Goal: Task Accomplishment & Management: Use online tool/utility

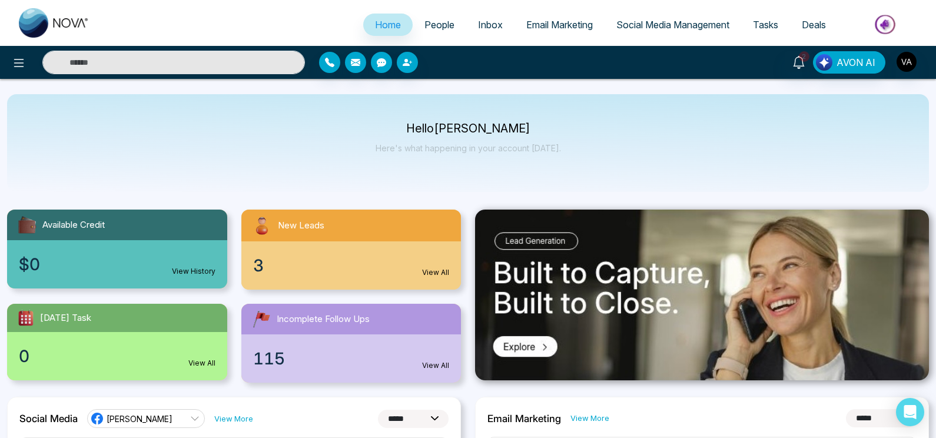
select select "*"
click at [8, 57] on div at bounding box center [156, 63] width 312 height 24
click at [14, 61] on icon at bounding box center [19, 63] width 14 height 14
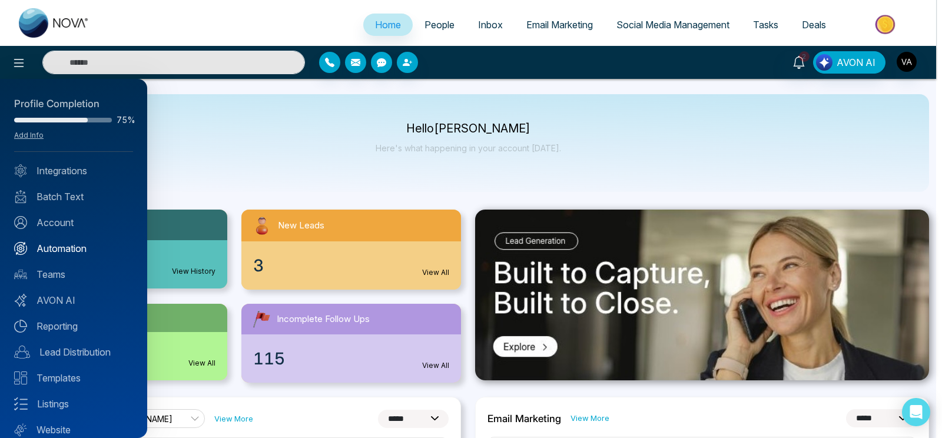
click at [65, 241] on link "Automation" at bounding box center [73, 248] width 119 height 14
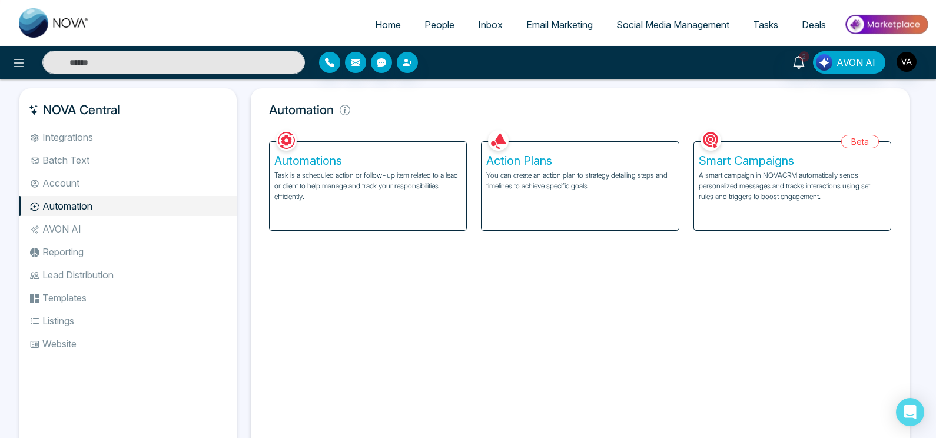
click at [534, 190] on p "You can create an action plan to strategy detailing steps and timelines to achi…" at bounding box center [579, 180] width 187 height 21
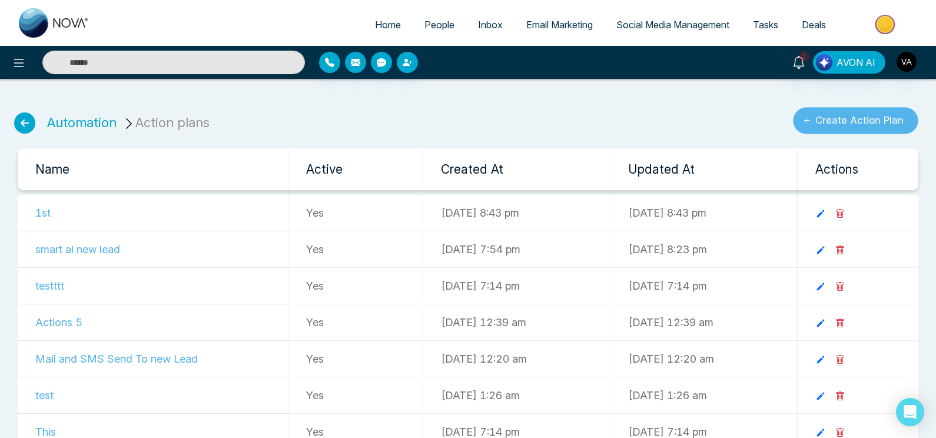
click at [841, 125] on button "Create Action Plan" at bounding box center [855, 120] width 125 height 27
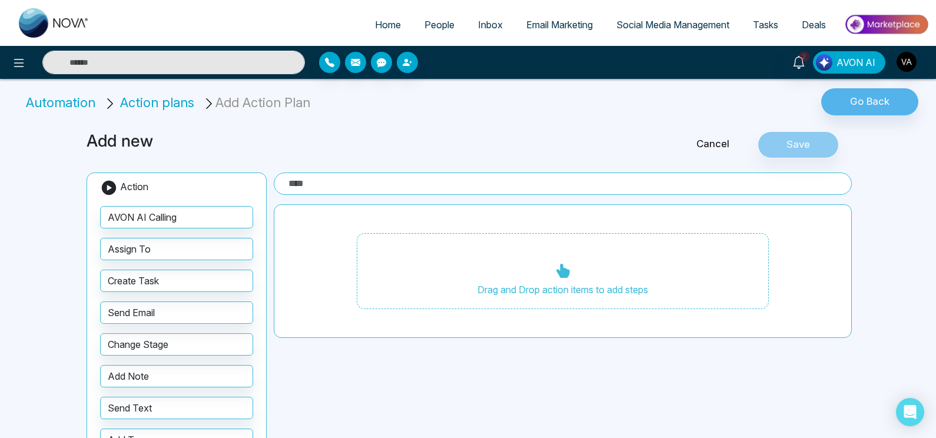
click at [366, 181] on input "text" at bounding box center [563, 183] width 578 height 22
type input "***"
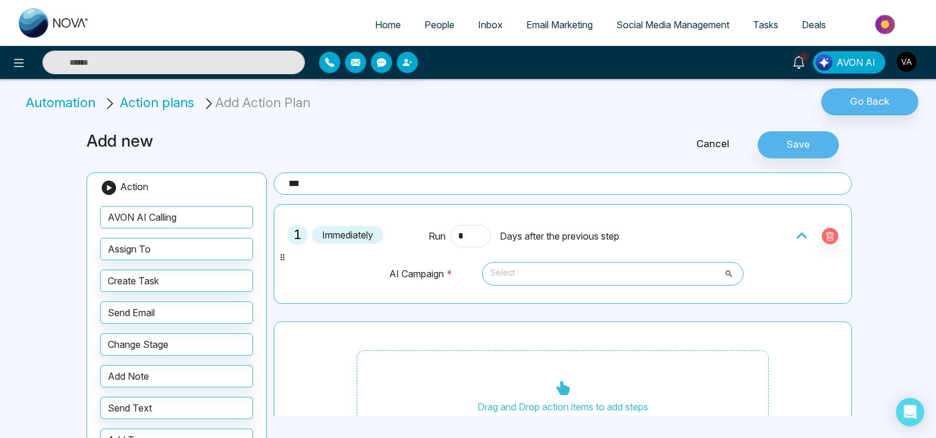
click at [580, 275] on span "Select" at bounding box center [612, 274] width 245 height 20
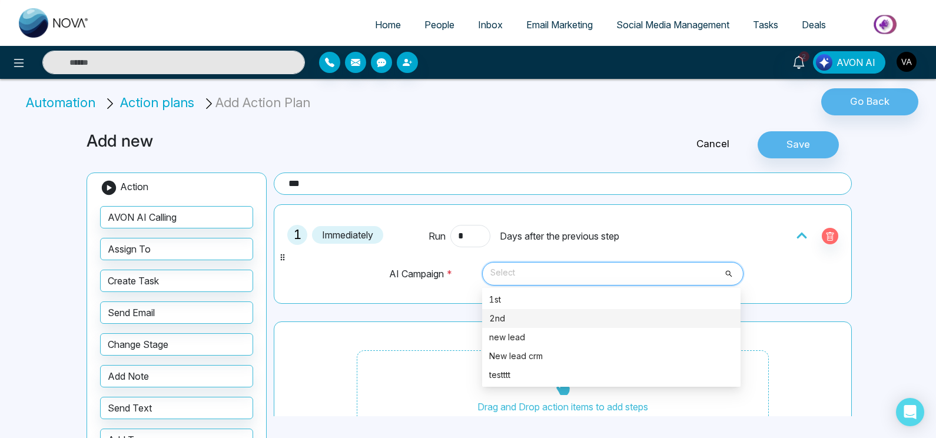
click at [584, 312] on div "2nd" at bounding box center [611, 318] width 244 height 13
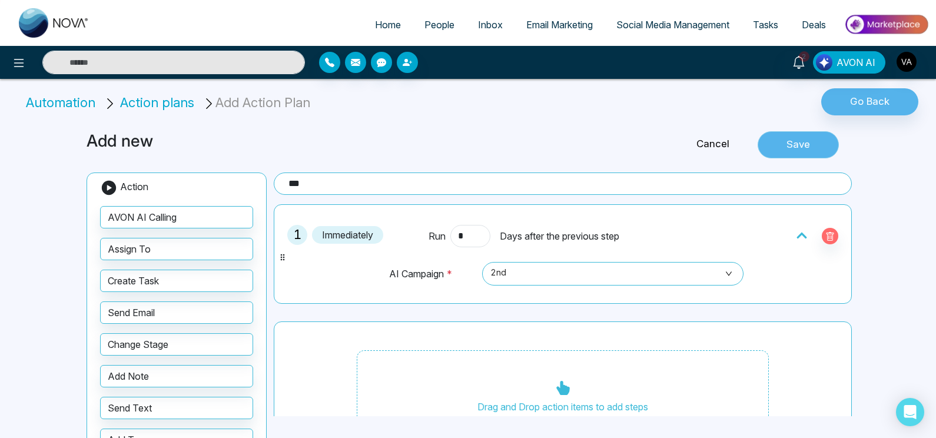
click at [801, 151] on button "Save" at bounding box center [798, 144] width 81 height 27
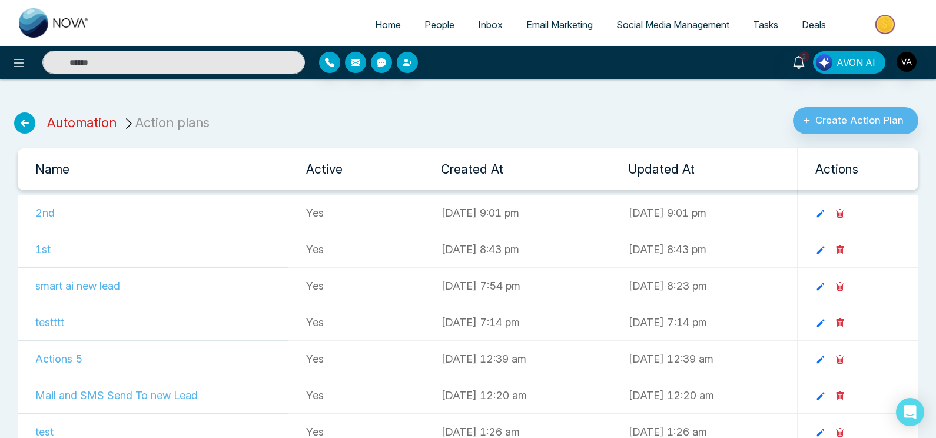
click at [71, 121] on link "Automation" at bounding box center [81, 122] width 69 height 15
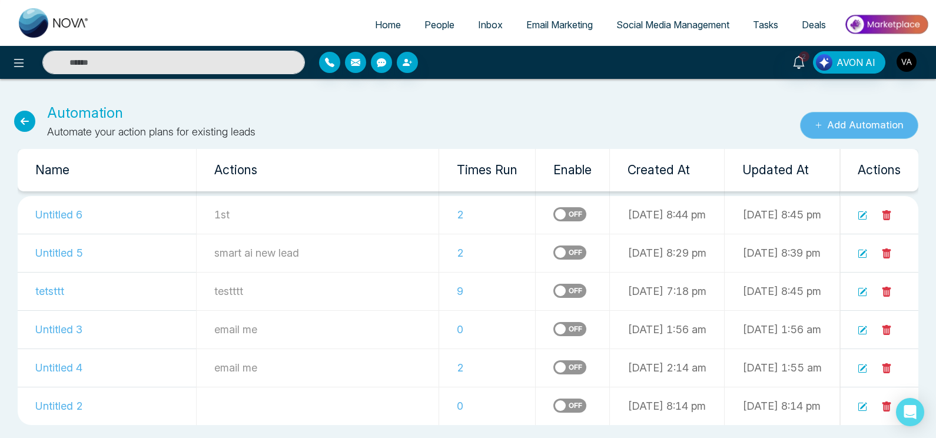
click at [864, 117] on button "Add Automation" at bounding box center [859, 125] width 118 height 27
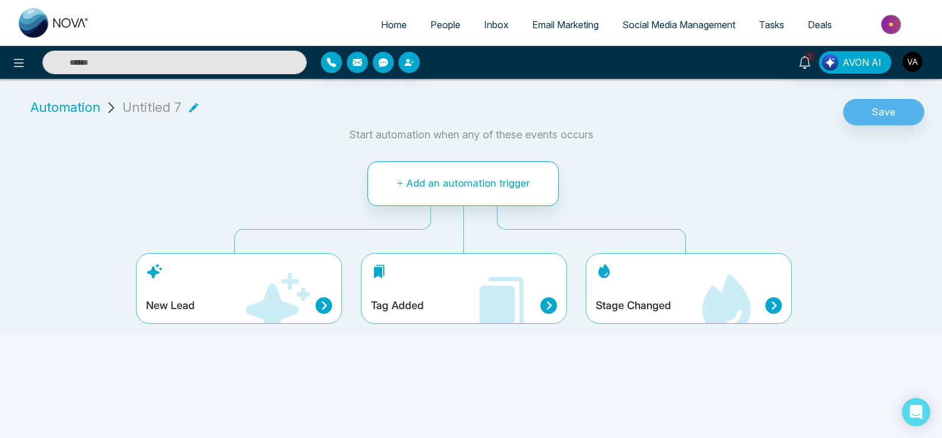
drag, startPoint x: 240, startPoint y: 172, endPoint x: 90, endPoint y: 119, distance: 159.2
click at [90, 119] on div "Automation Untitled 7 Save Start automation when any of these events occurs Add…" at bounding box center [471, 211] width 942 height 246
drag, startPoint x: 90, startPoint y: 119, endPoint x: 81, endPoint y: 112, distance: 11.7
click at [81, 112] on div "Automation Untitled 7" at bounding box center [107, 112] width 200 height 29
click at [81, 112] on span "Automation" at bounding box center [65, 107] width 69 height 19
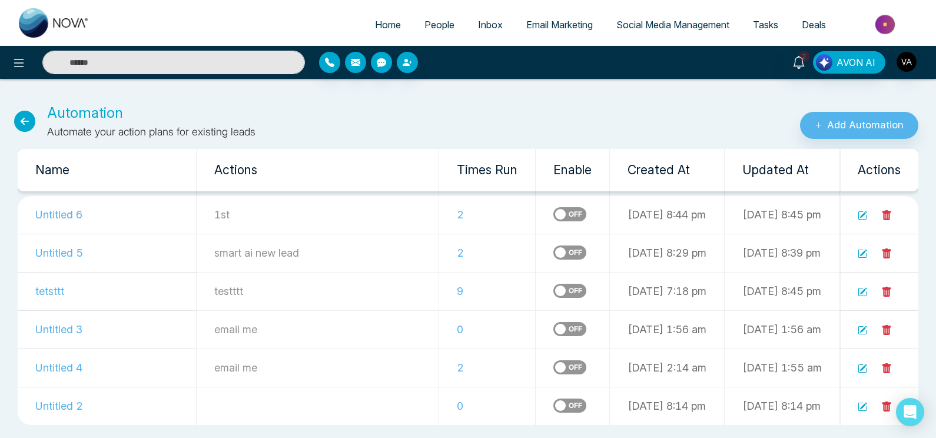
click at [553, 214] on label at bounding box center [569, 214] width 33 height 14
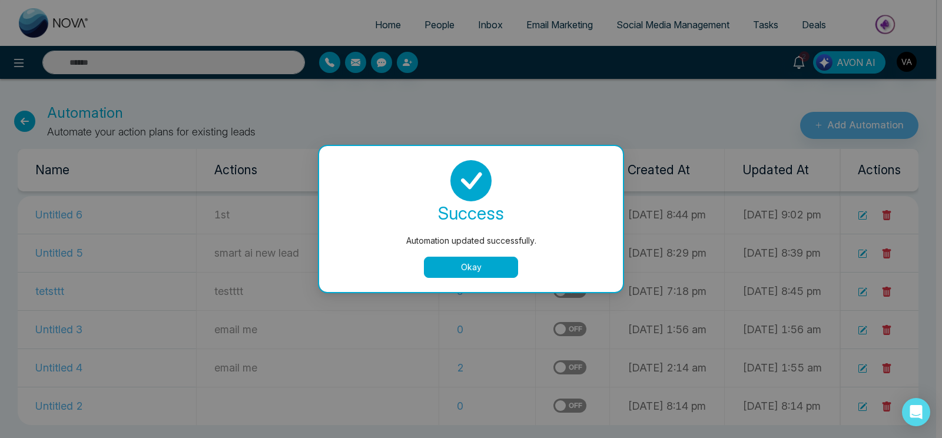
click at [483, 266] on button "Okay" at bounding box center [471, 267] width 94 height 21
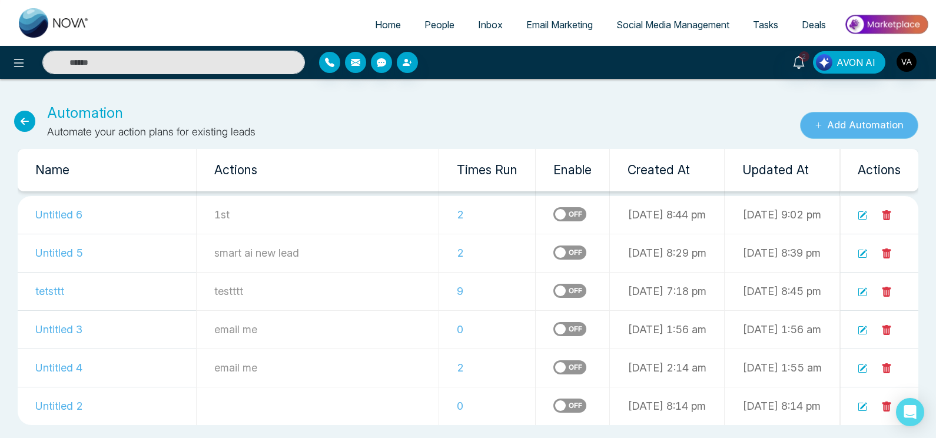
click at [882, 135] on button "Add Automation" at bounding box center [859, 125] width 118 height 27
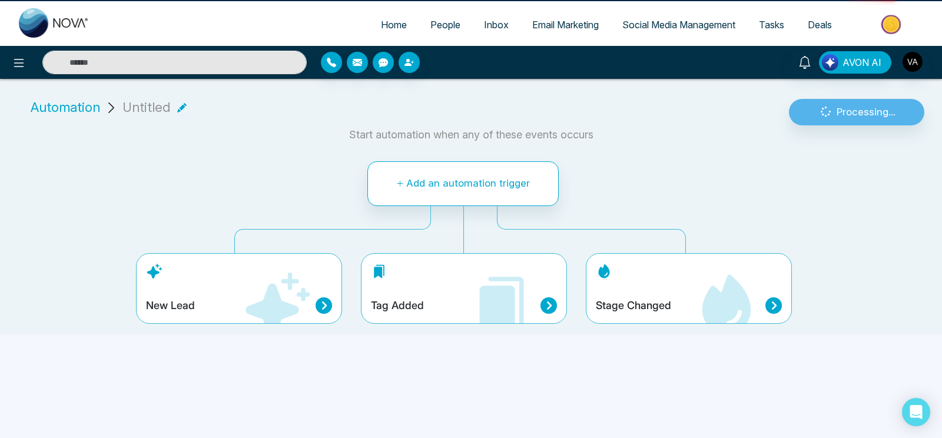
click at [867, 118] on div "Processing..." at bounding box center [856, 112] width 155 height 27
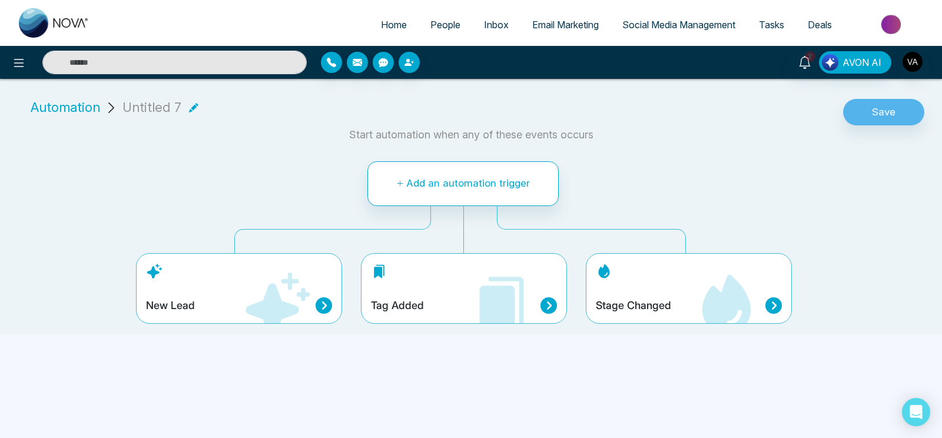
click at [414, 296] on div "Tag Added" at bounding box center [464, 288] width 206 height 71
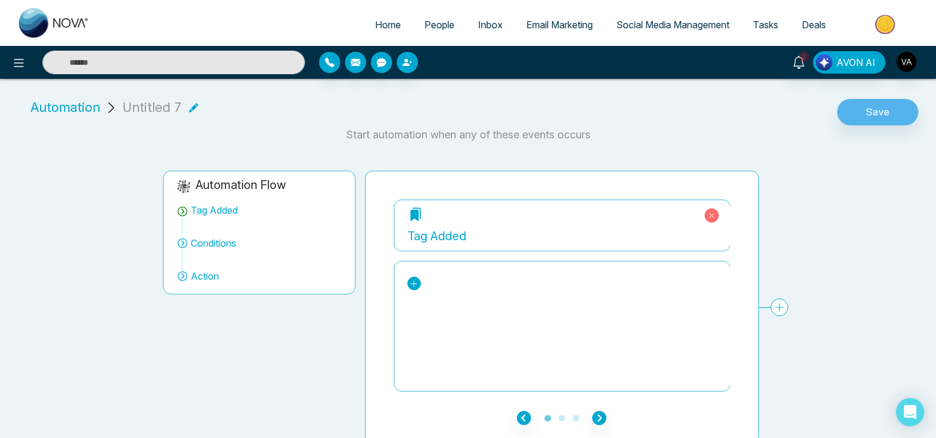
click at [414, 280] on icon at bounding box center [414, 284] width 8 height 8
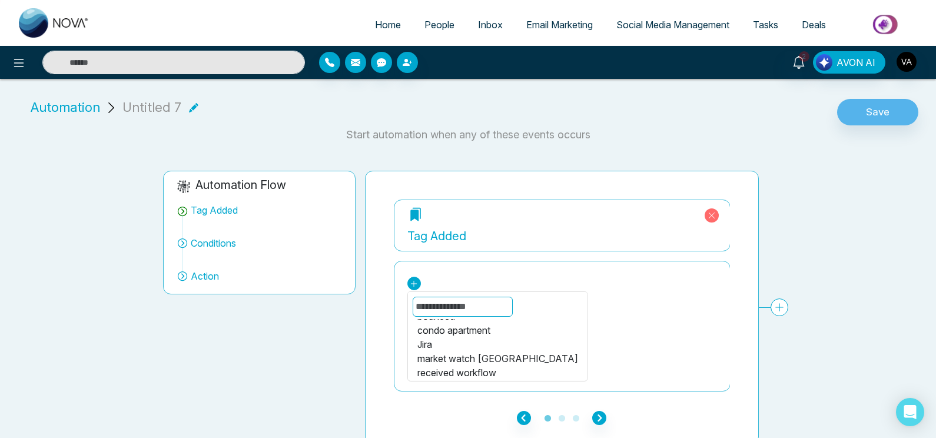
scroll to position [5, 0]
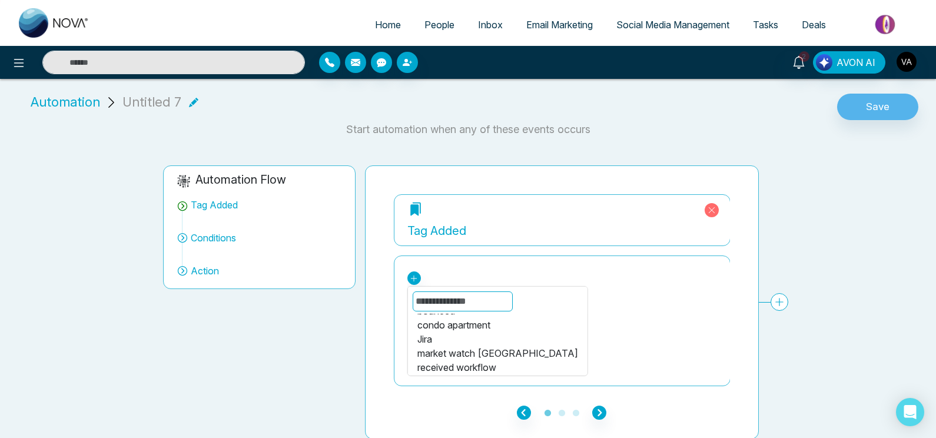
click at [477, 301] on input "text" at bounding box center [462, 301] width 100 height 20
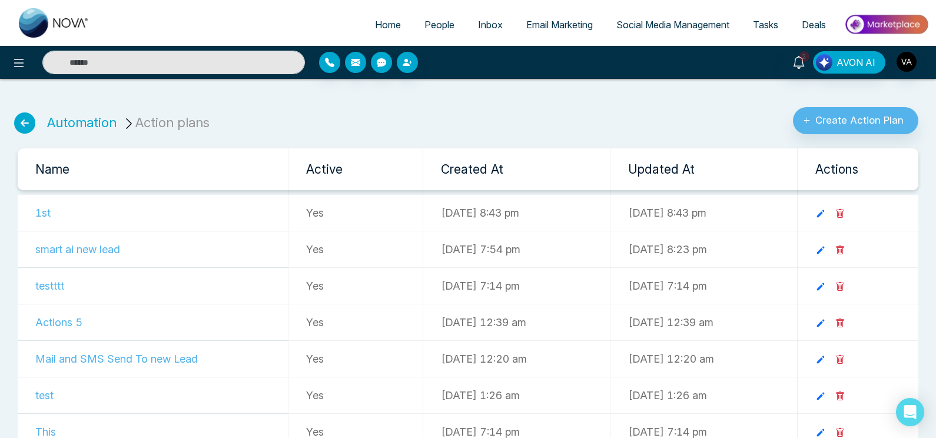
click at [434, 22] on span "People" at bounding box center [439, 25] width 30 height 12
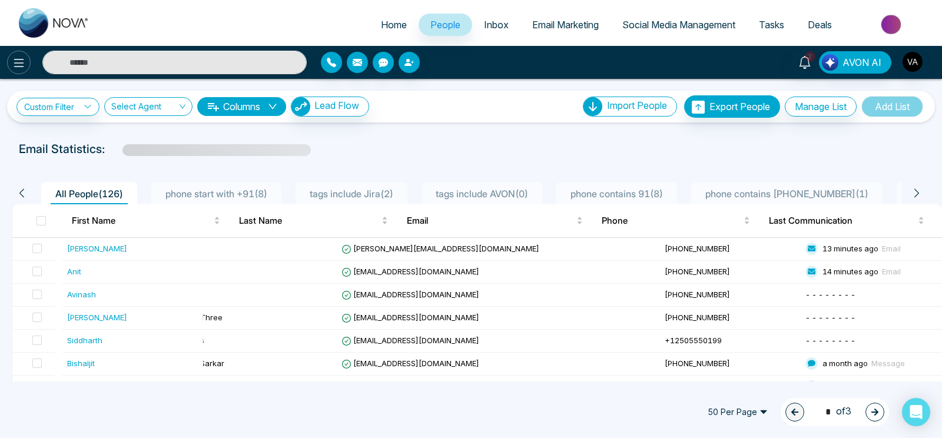
click at [14, 61] on icon at bounding box center [19, 63] width 14 height 14
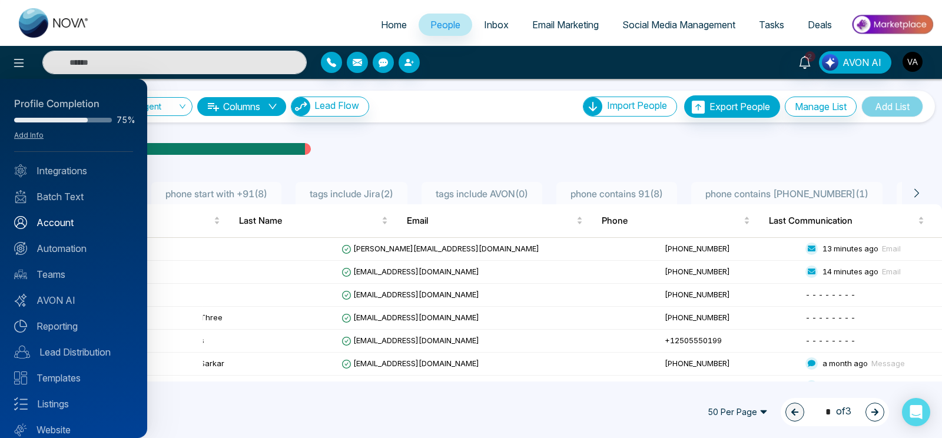
click at [78, 223] on link "Account" at bounding box center [73, 222] width 119 height 14
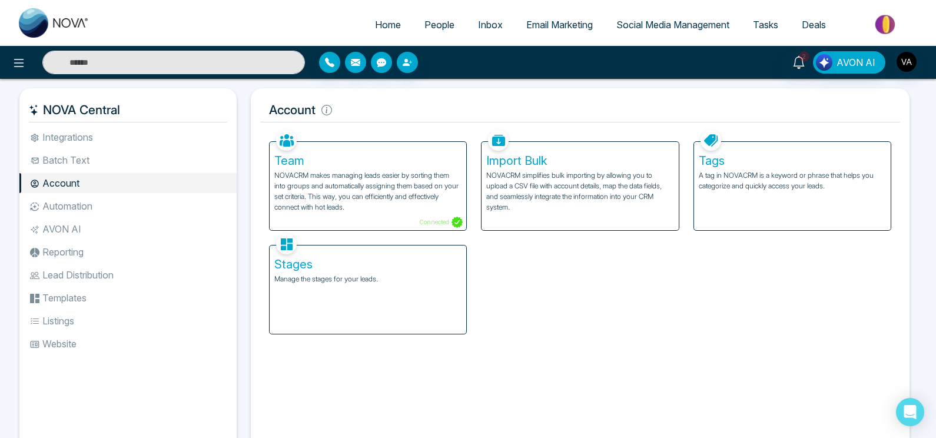
click at [748, 187] on p "A tag in NOVACRM is a keyword or phrase that helps you categorize and quickly a…" at bounding box center [792, 180] width 187 height 21
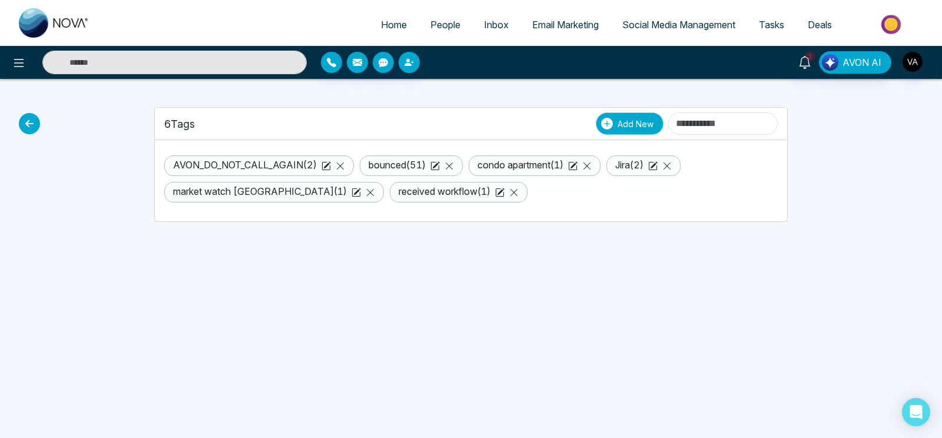
click at [618, 122] on span "Add New" at bounding box center [636, 124] width 36 height 12
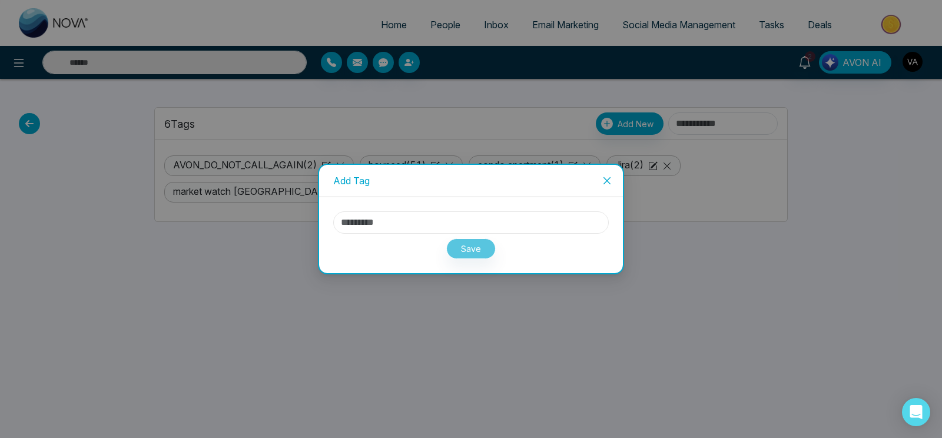
click at [409, 220] on input "text" at bounding box center [470, 222] width 275 height 22
type input "******"
click at [475, 259] on div "****** Save" at bounding box center [471, 235] width 304 height 76
click at [477, 240] on button "Save" at bounding box center [470, 248] width 49 height 21
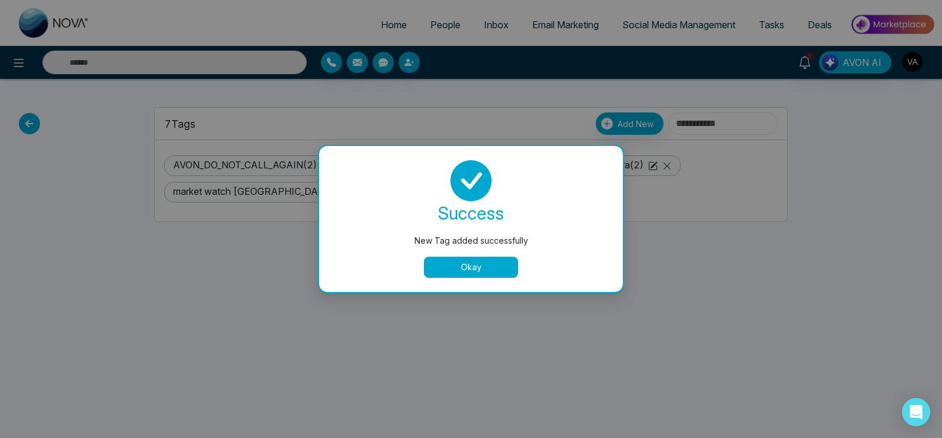
click at [475, 265] on button "Okay" at bounding box center [471, 267] width 94 height 21
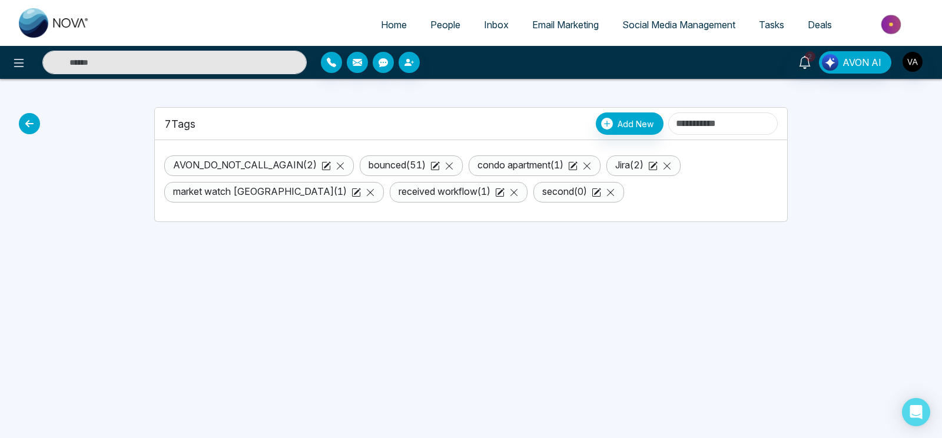
click at [444, 18] on link "People" at bounding box center [446, 25] width 54 height 22
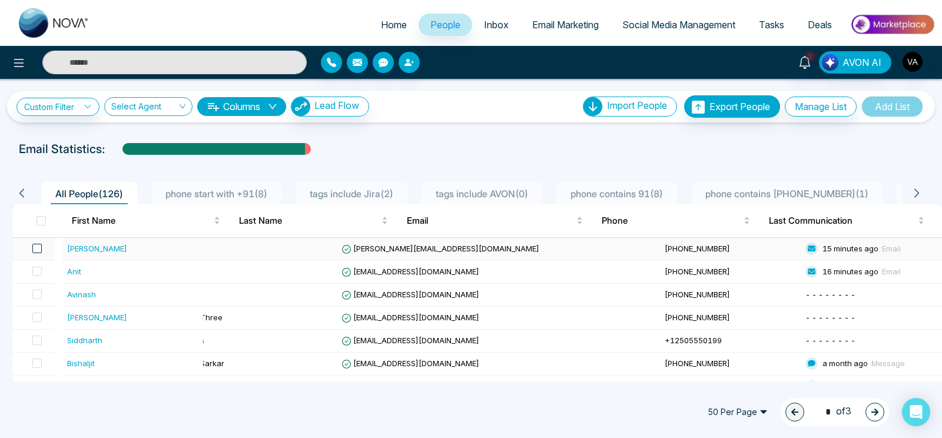
click at [39, 246] on span at bounding box center [36, 248] width 9 height 9
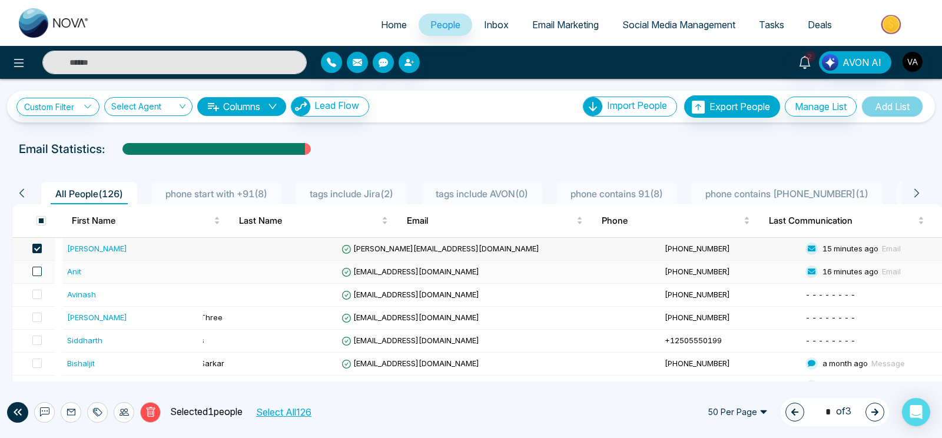
click at [41, 270] on span at bounding box center [36, 271] width 9 height 9
click at [104, 415] on div at bounding box center [97, 412] width 21 height 21
click at [99, 358] on ul "Add Tags Remove Tags" at bounding box center [97, 376] width 118 height 45
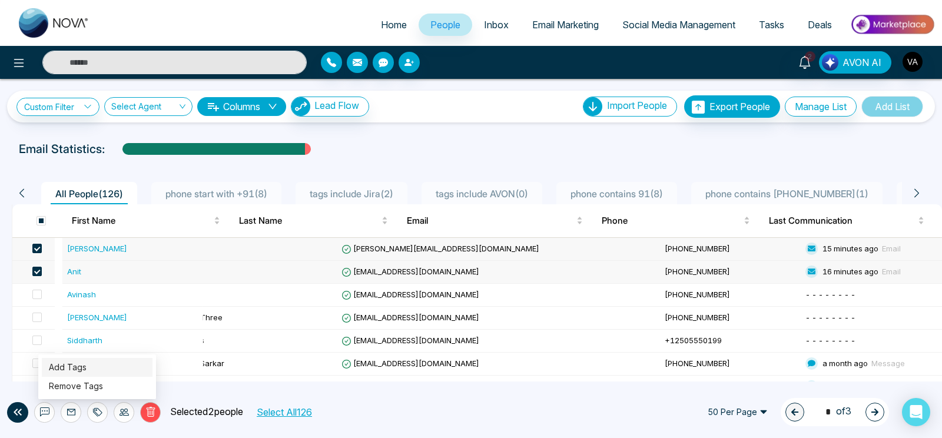
click at [87, 364] on link "Add Tags" at bounding box center [68, 367] width 38 height 10
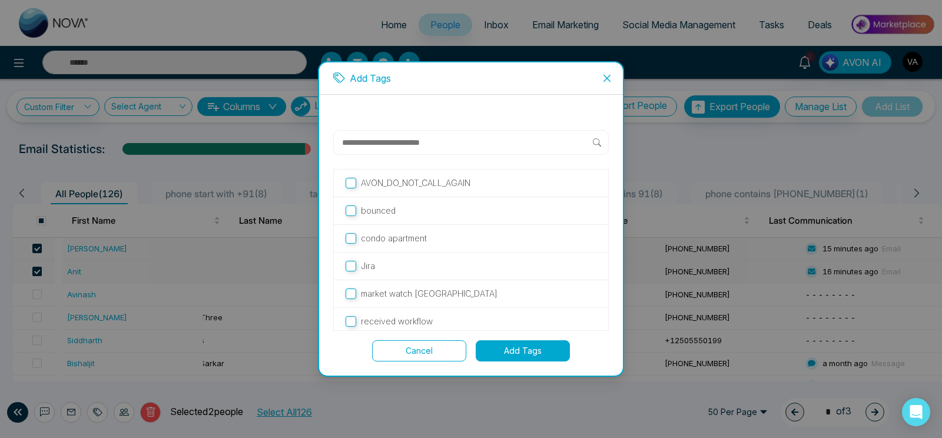
scroll to position [32, 0]
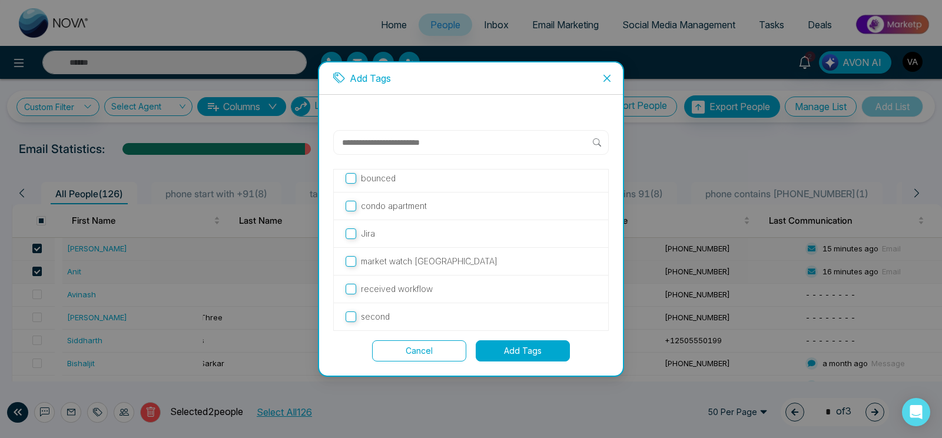
click at [396, 319] on label "second" at bounding box center [471, 316] width 251 height 13
click at [504, 358] on button "Add Tags" at bounding box center [523, 350] width 94 height 21
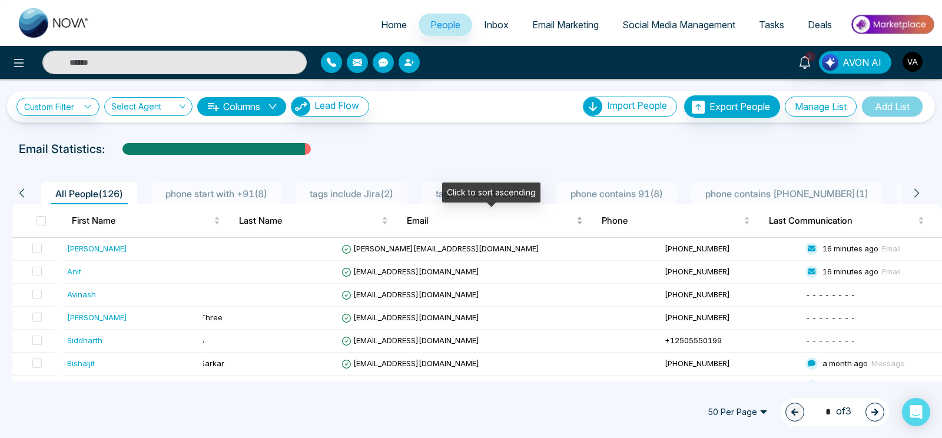
drag, startPoint x: 399, startPoint y: 237, endPoint x: 555, endPoint y: 224, distance: 157.1
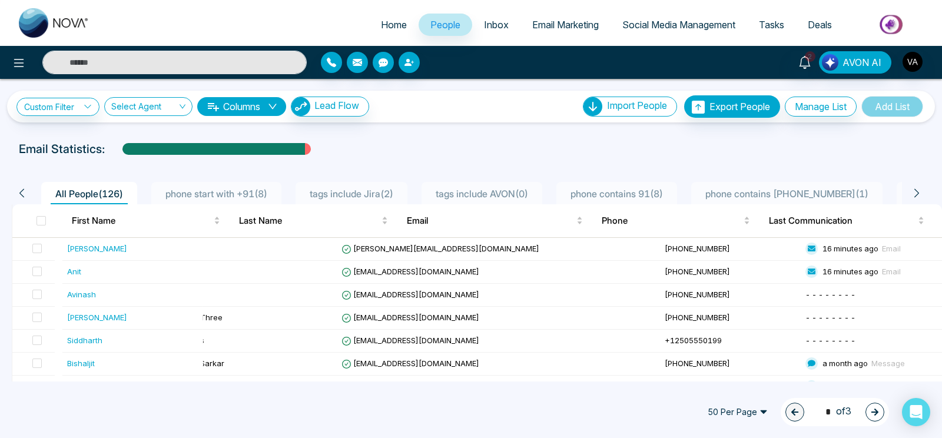
click at [506, 154] on div "Email Statistics:" at bounding box center [471, 149] width 904 height 18
click at [18, 68] on icon at bounding box center [19, 63] width 14 height 14
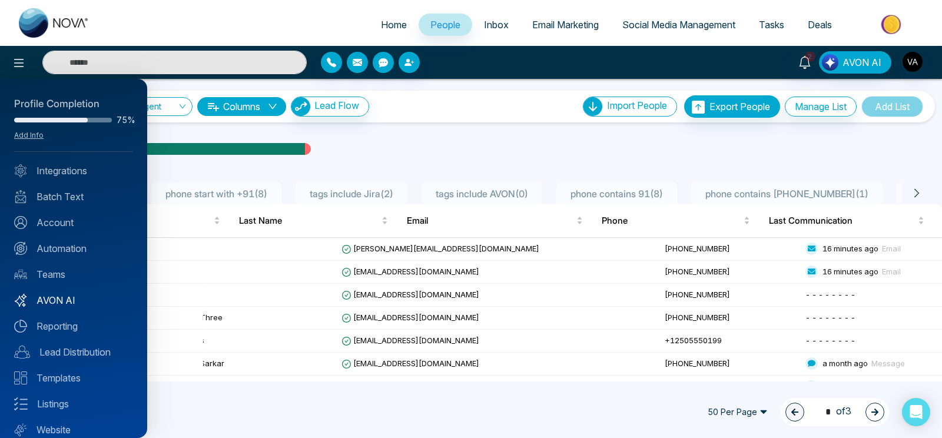
click at [82, 304] on link "AVON AI" at bounding box center [73, 300] width 119 height 14
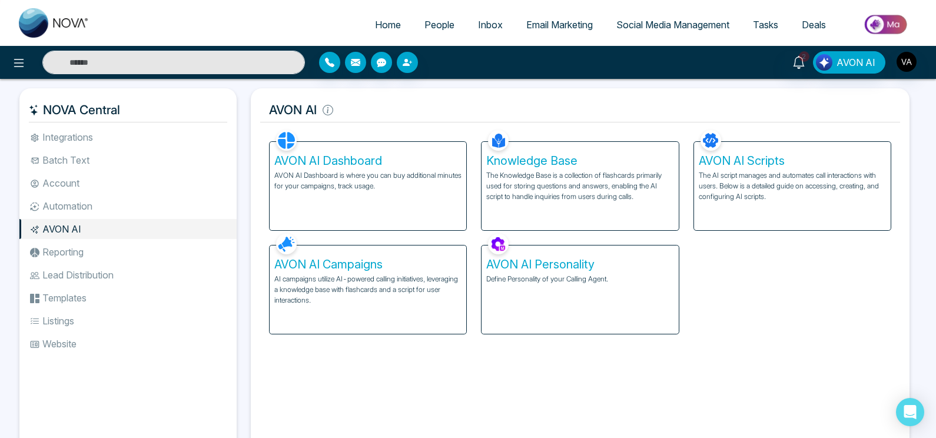
click at [357, 283] on p "AI campaigns utilize AI-powered calling initiatives, leveraging a knowledge bas…" at bounding box center [367, 290] width 187 height 32
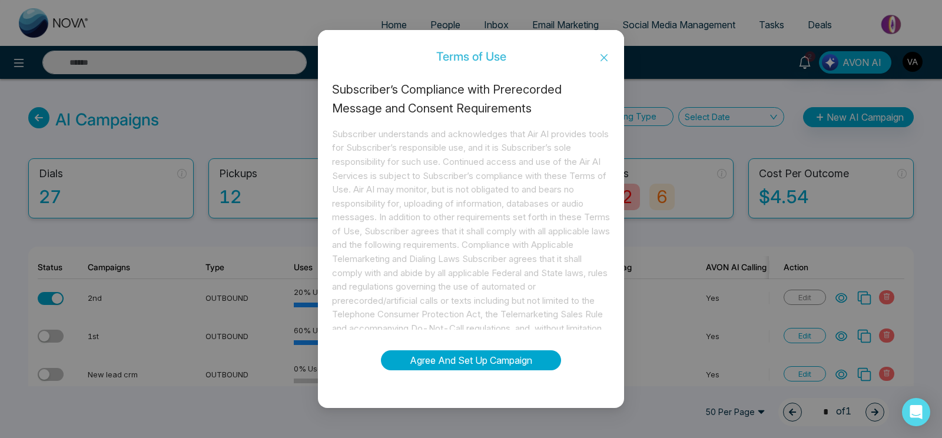
click at [484, 367] on button "Agree And Set Up Campaign" at bounding box center [471, 360] width 180 height 20
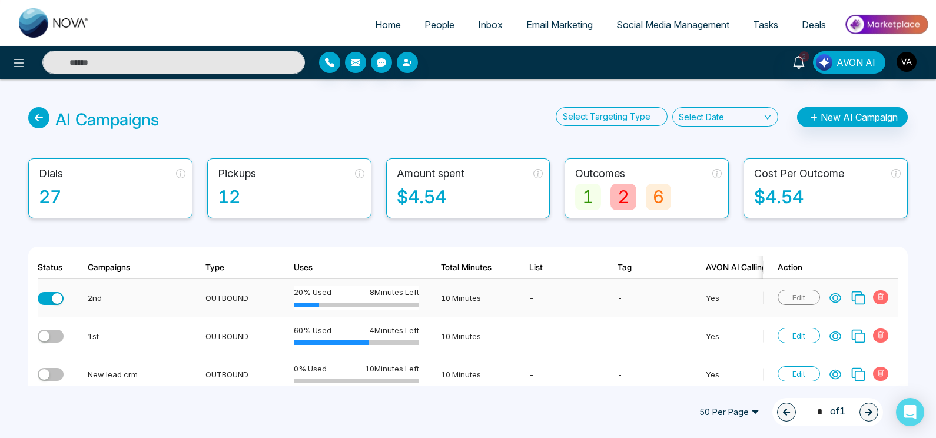
click at [835, 296] on icon at bounding box center [835, 298] width 11 height 9
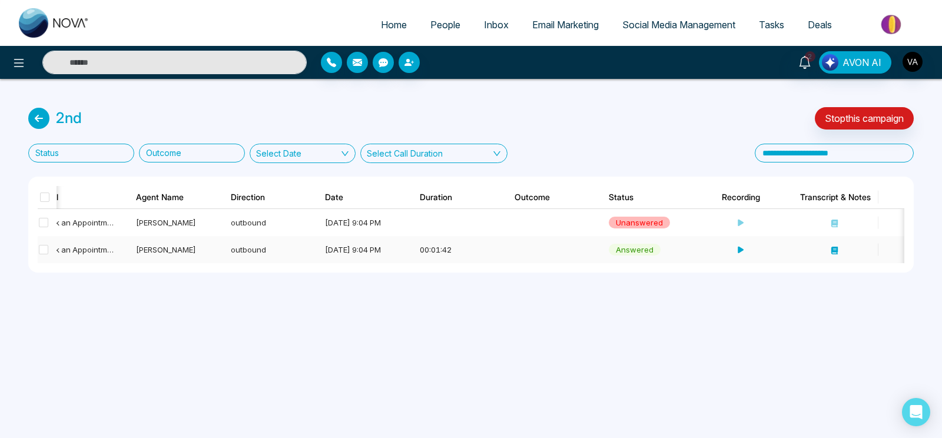
scroll to position [0, 287]
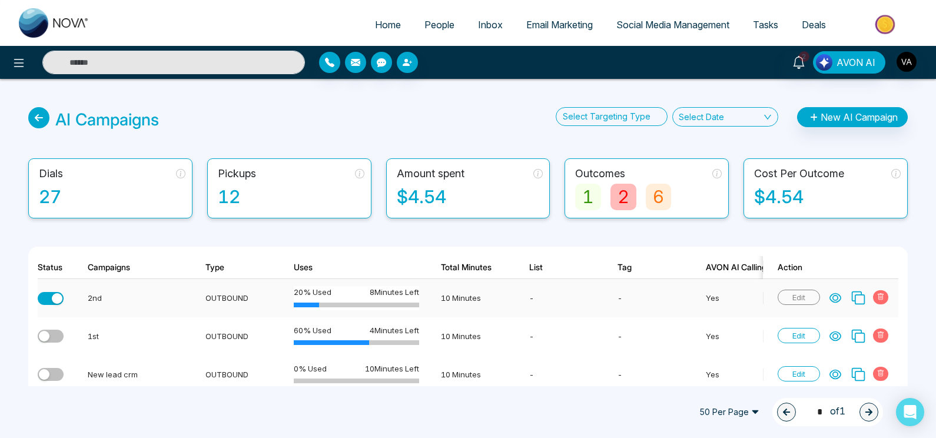
click at [290, 307] on td "20 % Used 8 Minutes Left" at bounding box center [352, 298] width 147 height 38
click at [832, 296] on icon at bounding box center [835, 298] width 12 height 12
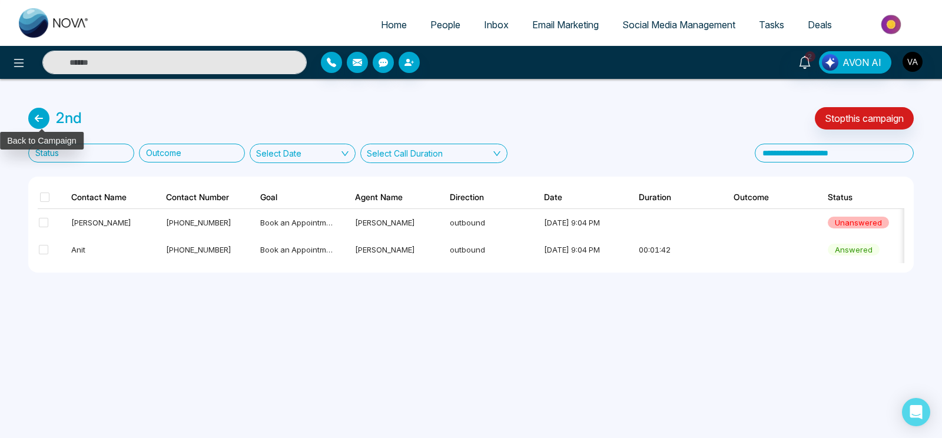
click at [34, 122] on icon at bounding box center [38, 118] width 21 height 21
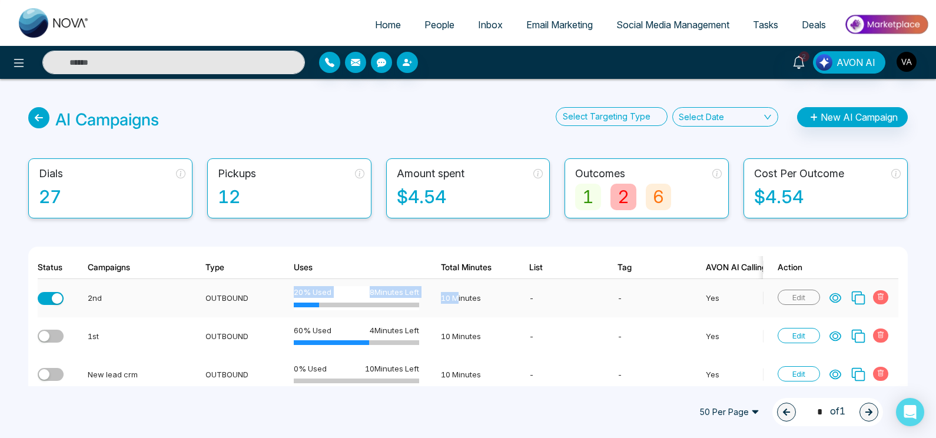
drag, startPoint x: 290, startPoint y: 293, endPoint x: 458, endPoint y: 291, distance: 167.8
click at [458, 291] on tr "2nd OUTBOUND 20 % Used 8 Minutes Left 10 Minutes - - Yes [PERSON_NAME] 2 1 0 0 …" at bounding box center [803, 298] width 1531 height 38
click at [454, 225] on div "AI Campaigns Select Targeting Type Select Date New AI Campaign Dials 27 Pickups…" at bounding box center [468, 441] width 936 height 724
click at [844, 109] on button "New AI Campaign" at bounding box center [852, 117] width 111 height 20
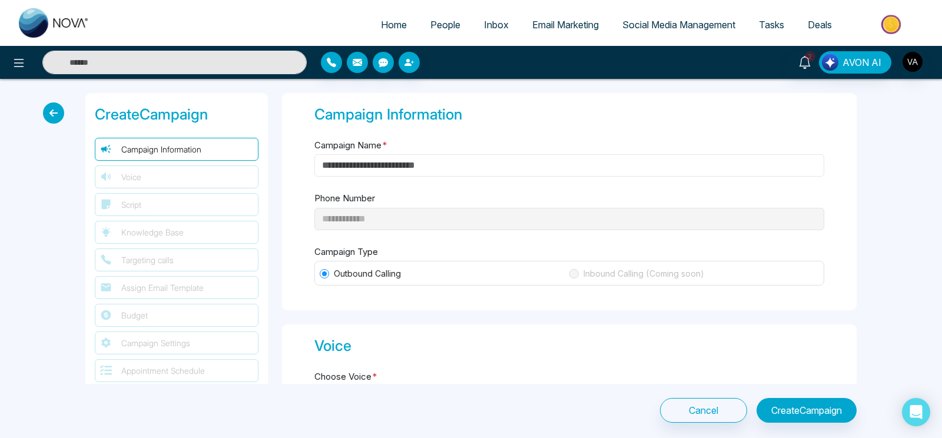
click at [399, 172] on input "Campaign Name *" at bounding box center [569, 165] width 510 height 22
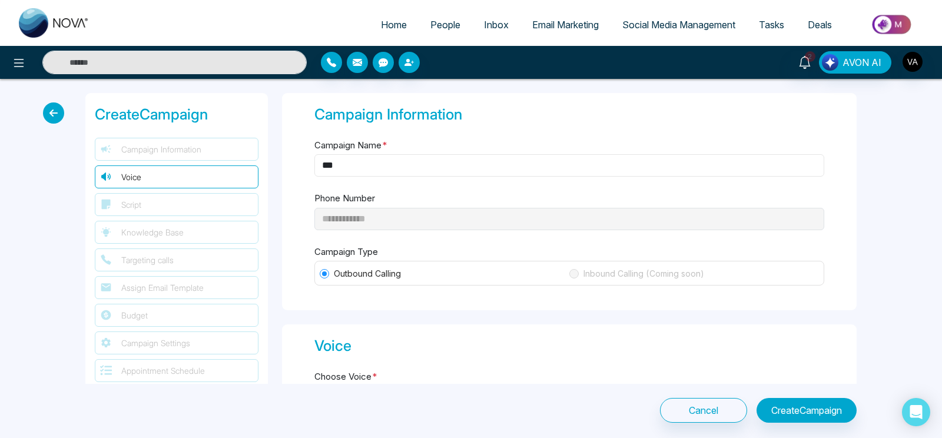
scroll to position [114, 0]
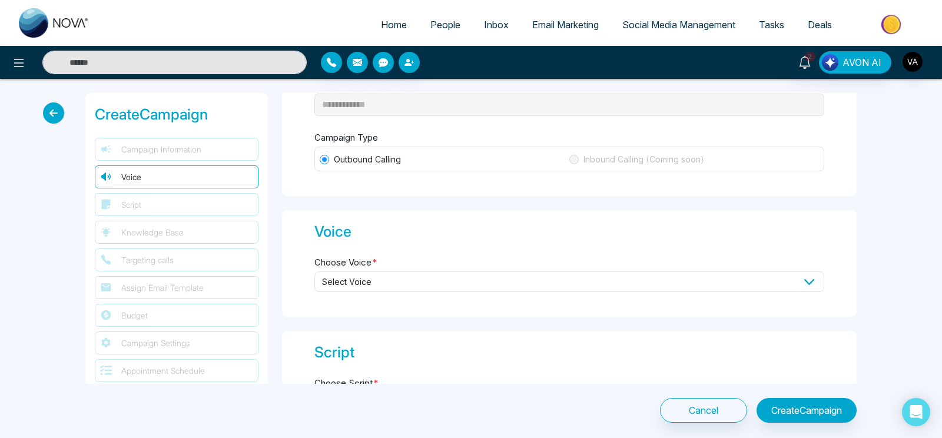
type input "***"
click at [617, 167] on div "Outbound Calling Inbound Calling (Coming soon)" at bounding box center [569, 159] width 510 height 25
click at [414, 275] on span "Select Voice" at bounding box center [569, 281] width 510 height 21
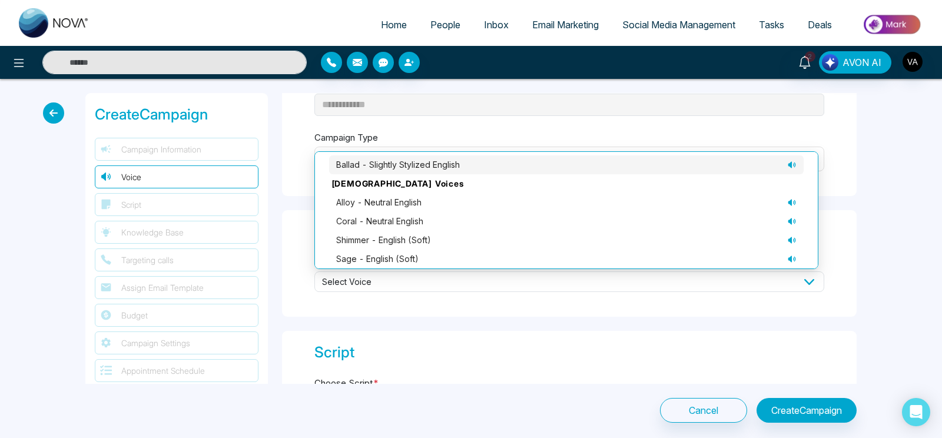
scroll to position [78, 0]
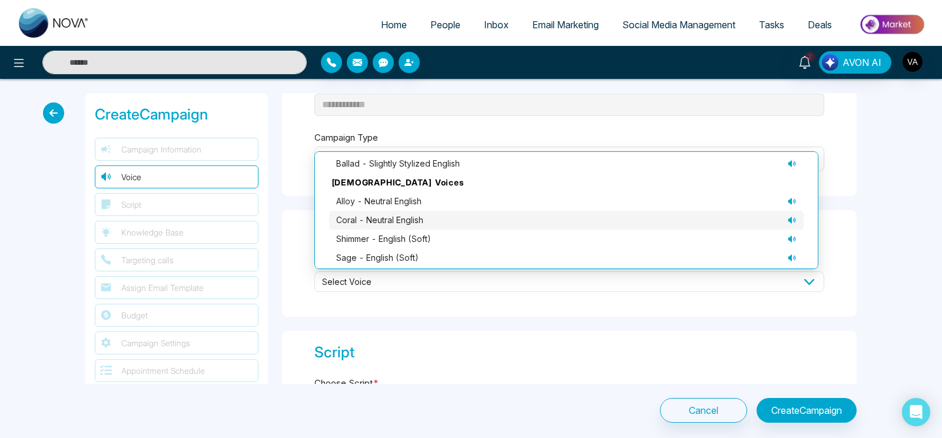
click at [418, 220] on span "coral - neutral English" at bounding box center [379, 220] width 87 height 13
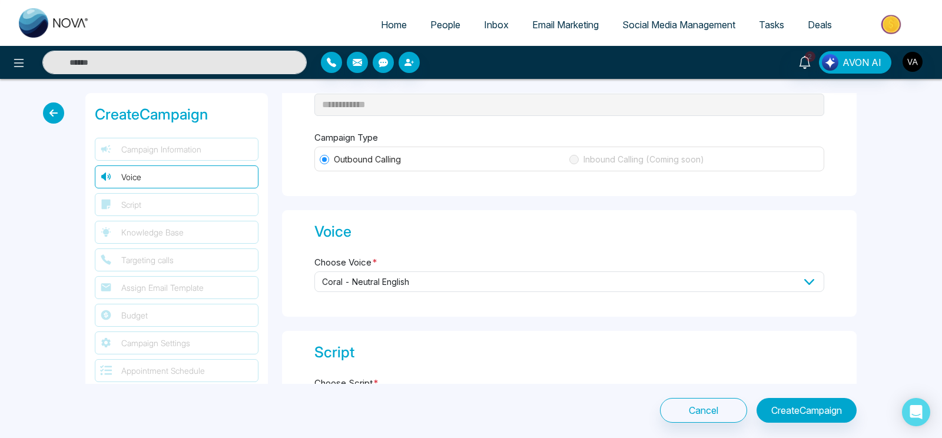
scroll to position [227, 0]
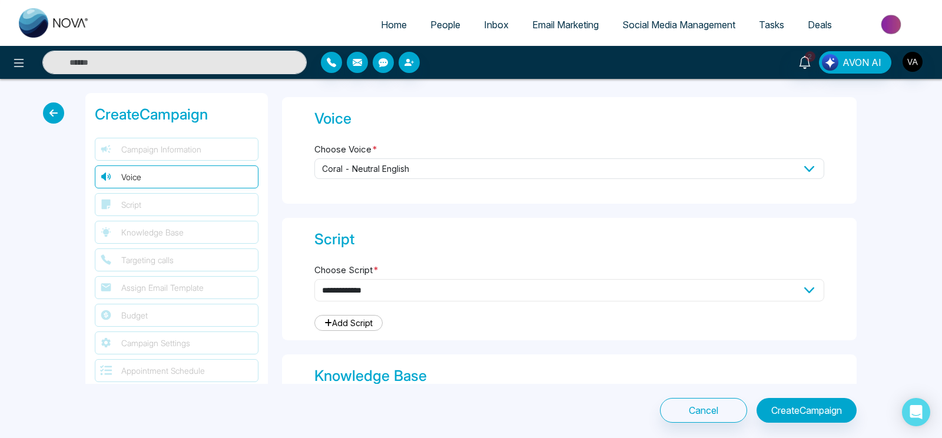
click at [314, 279] on select "**********" at bounding box center [569, 290] width 510 height 22
select select "***"
click option "**********" at bounding box center [0, 0] width 0 height 0
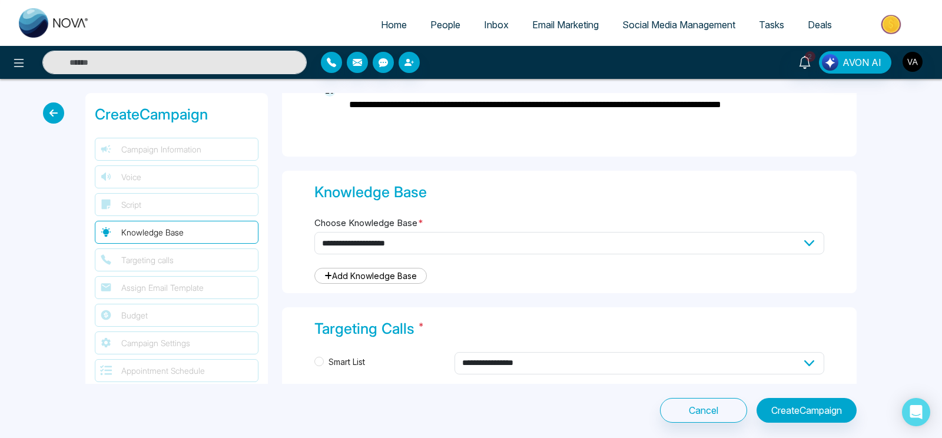
scroll to position [1094, 0]
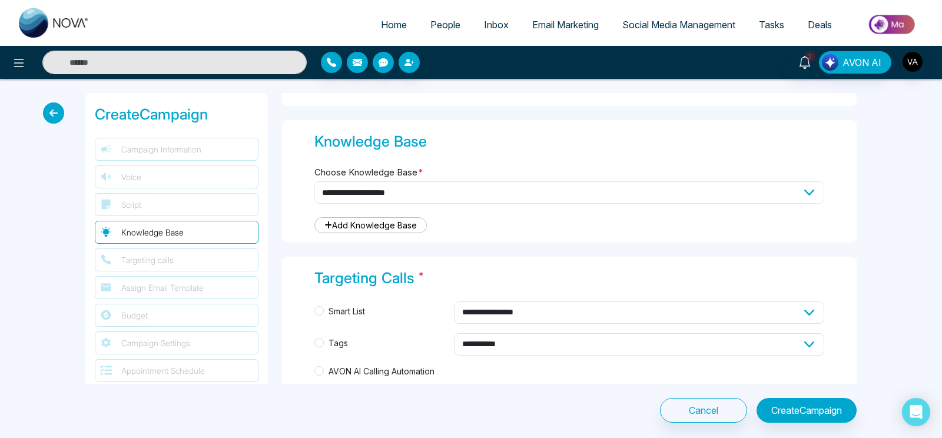
click at [314, 181] on select "**********" at bounding box center [569, 192] width 510 height 22
select select "***"
click option "**********" at bounding box center [0, 0] width 0 height 0
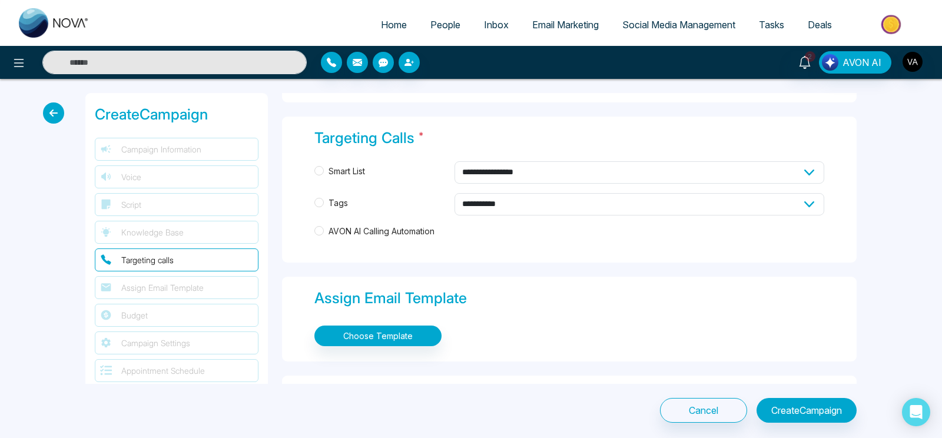
scroll to position [1242, 0]
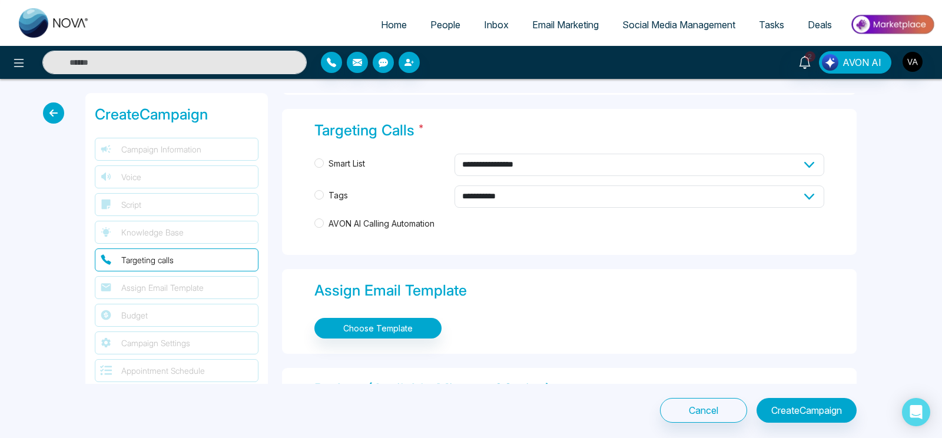
click at [380, 220] on span "AVON AI Calling Automation" at bounding box center [381, 223] width 115 height 13
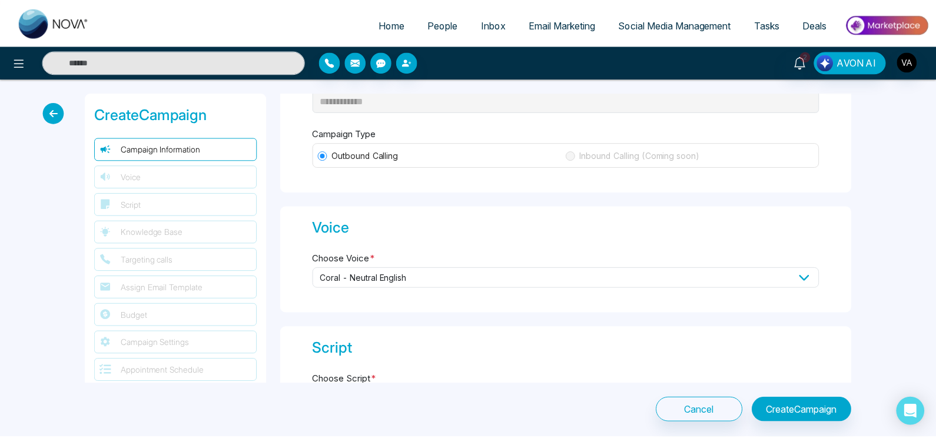
scroll to position [0, 0]
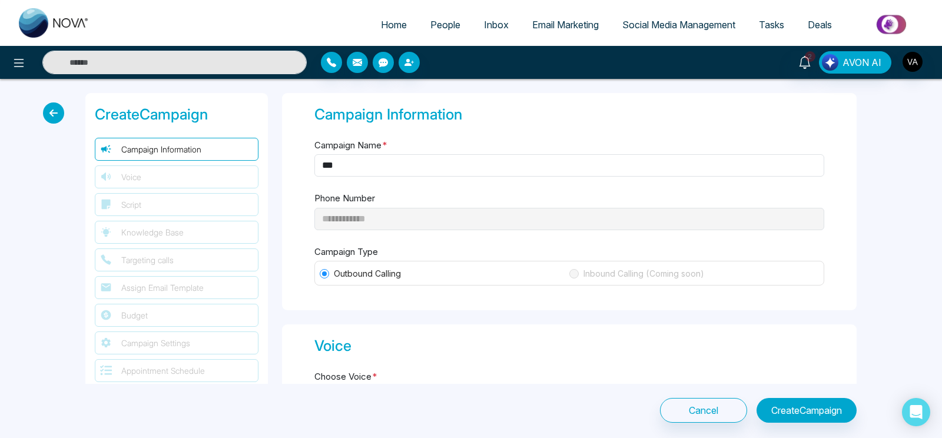
click at [46, 119] on icon at bounding box center [53, 112] width 21 height 21
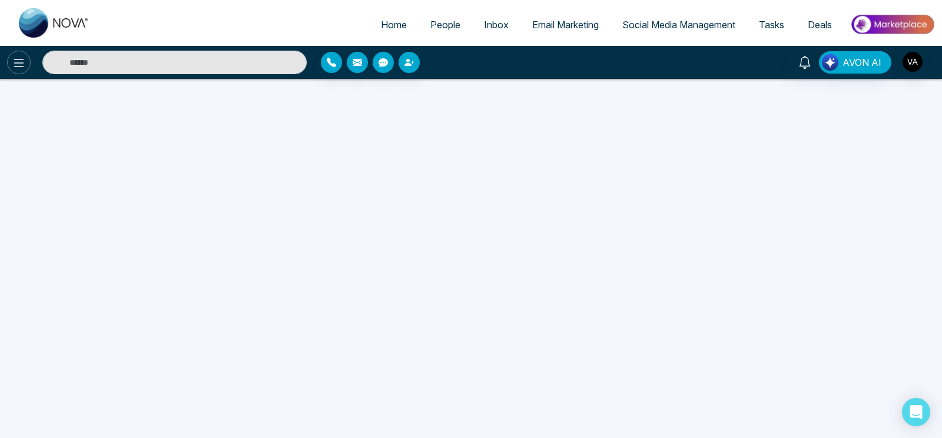
click at [22, 67] on icon at bounding box center [19, 63] width 10 height 8
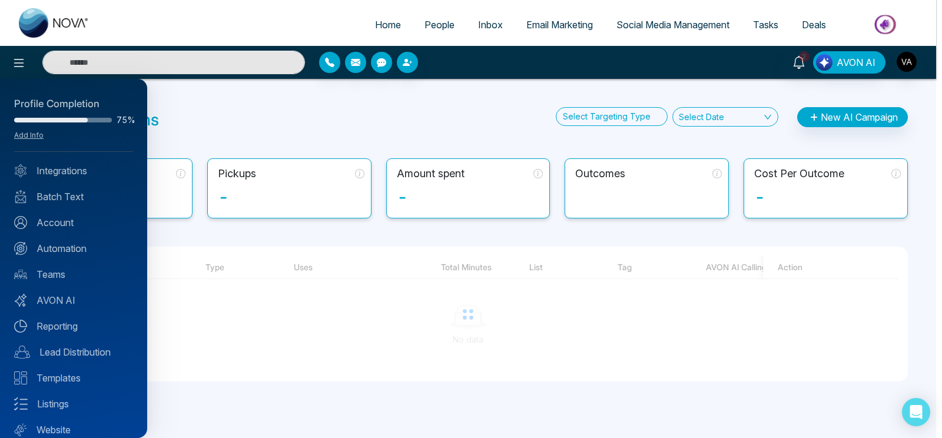
click at [258, 95] on div at bounding box center [471, 219] width 942 height 438
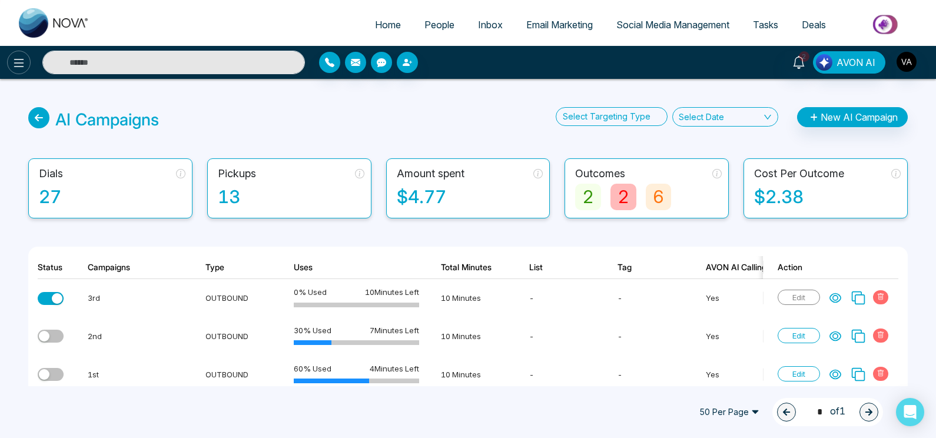
click at [11, 60] on button at bounding box center [19, 63] width 24 height 24
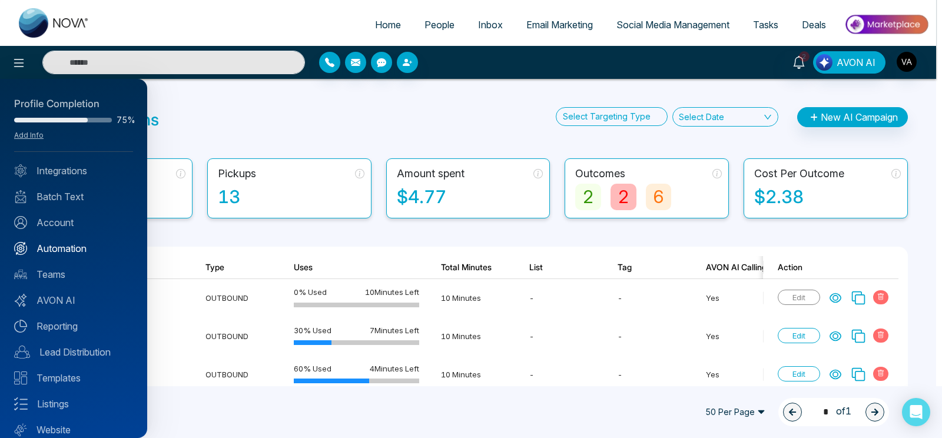
click at [79, 241] on link "Automation" at bounding box center [73, 248] width 119 height 14
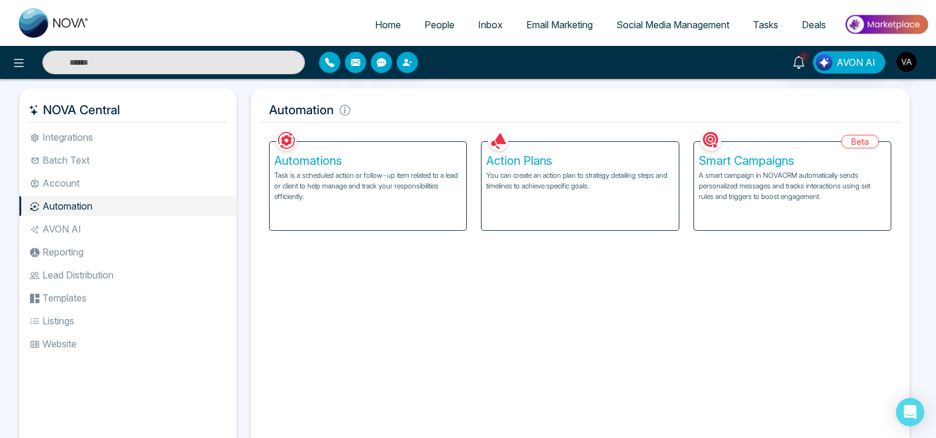
click at [520, 169] on div "Action Plans You can create an action plan to strategy detailing steps and time…" at bounding box center [580, 186] width 197 height 88
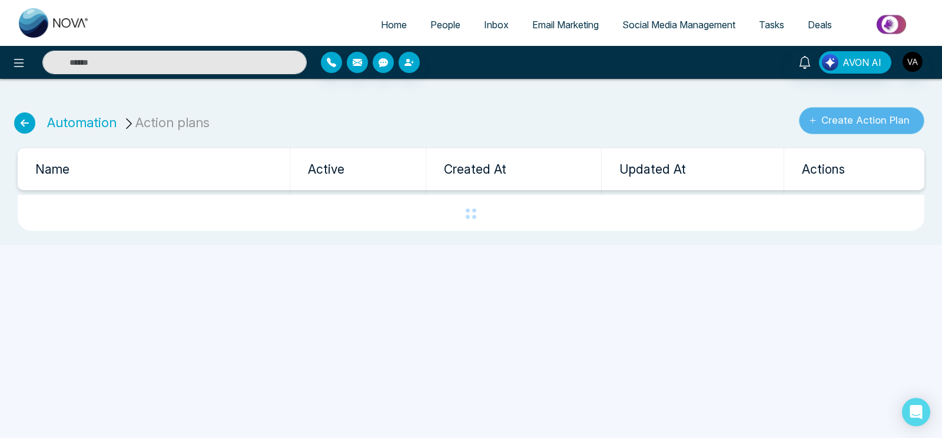
click at [890, 119] on button "Create Action Plan" at bounding box center [861, 120] width 125 height 27
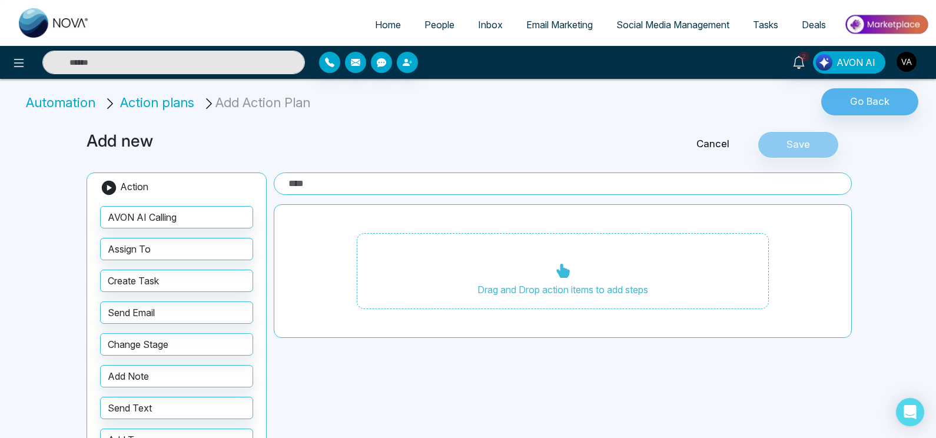
click at [323, 182] on input "text" at bounding box center [563, 183] width 578 height 22
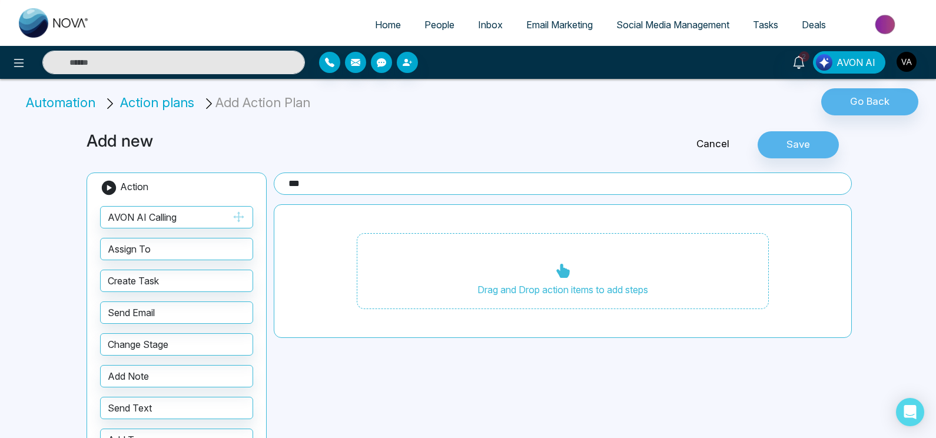
type input "***"
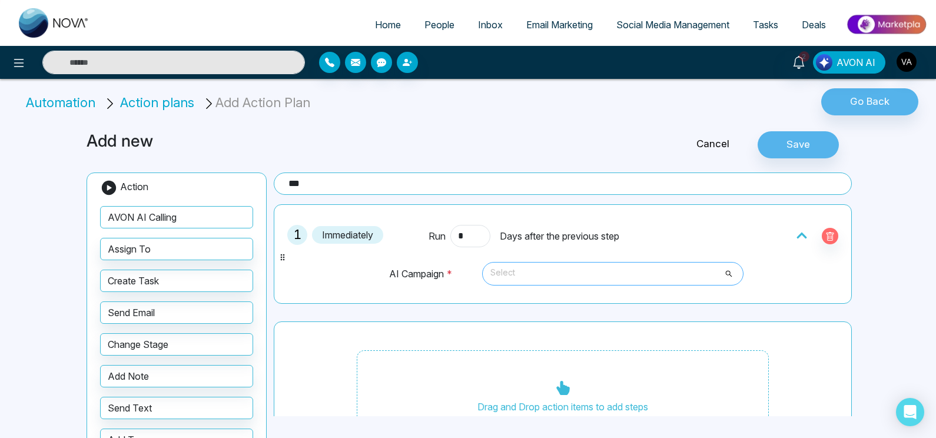
click at [506, 270] on span "Select" at bounding box center [612, 274] width 245 height 20
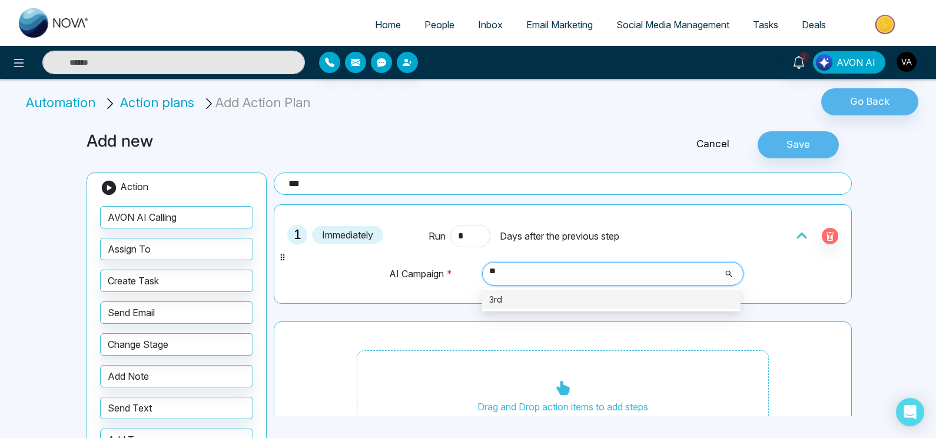
type input "***"
click at [595, 300] on div "3rd" at bounding box center [611, 299] width 244 height 13
click at [789, 132] on button "Save" at bounding box center [798, 144] width 81 height 27
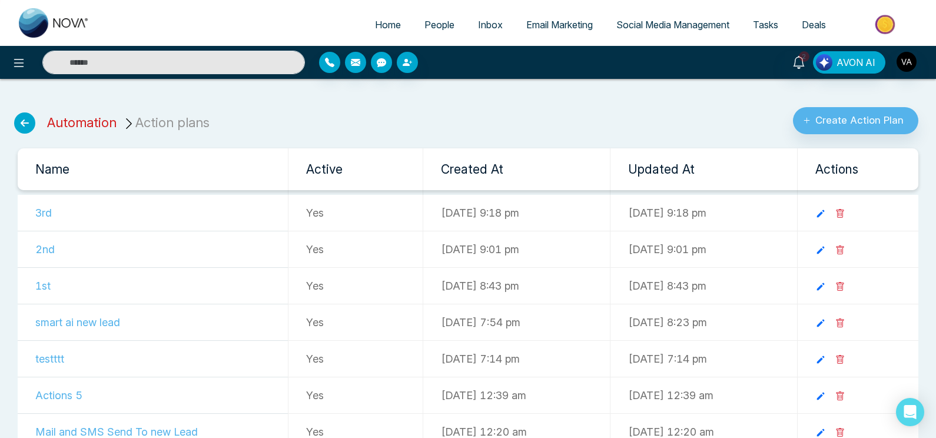
click at [94, 115] on link "Automation" at bounding box center [81, 122] width 69 height 15
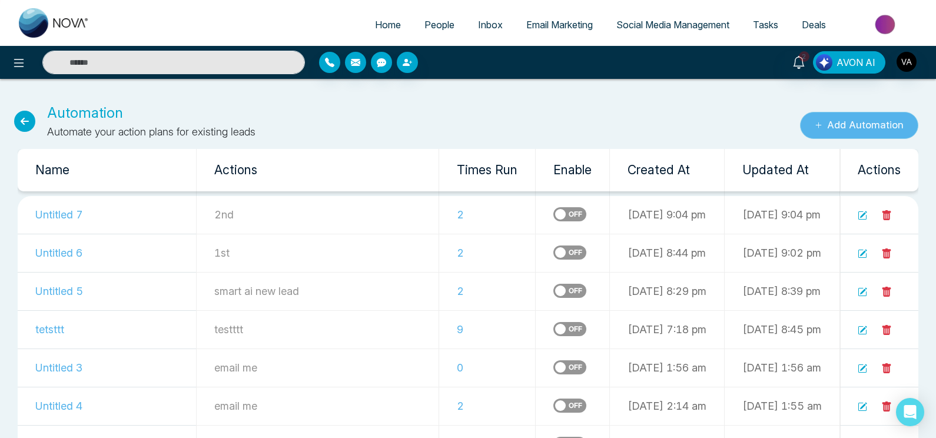
click at [851, 125] on button "Add Automation" at bounding box center [859, 125] width 118 height 27
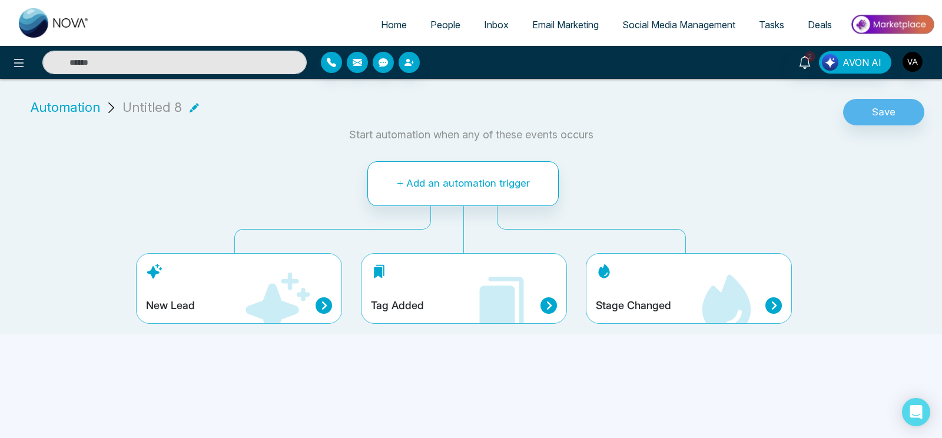
click at [621, 292] on div "Stage Changed" at bounding box center [689, 288] width 206 height 71
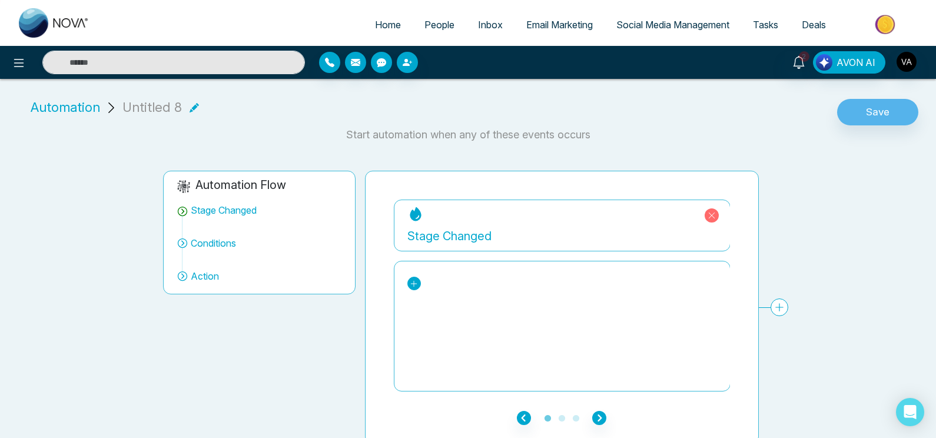
click at [417, 280] on icon at bounding box center [414, 284] width 8 height 8
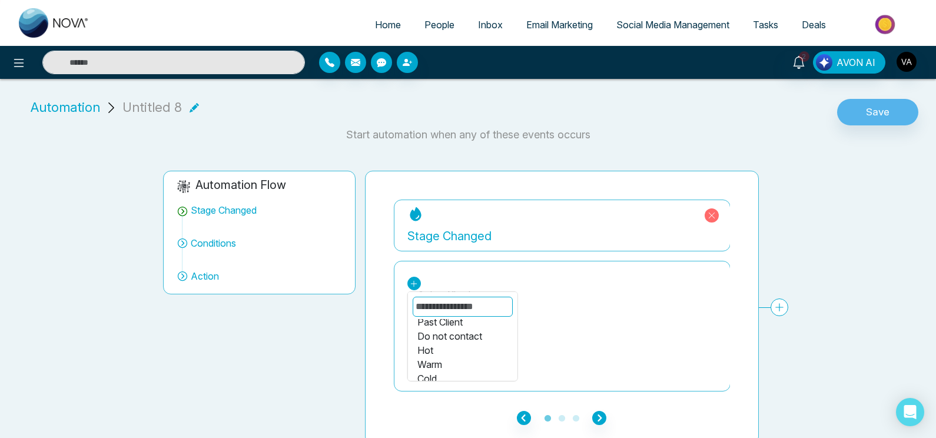
scroll to position [102, 0]
click at [442, 356] on div "Warm" at bounding box center [462, 353] width 91 height 14
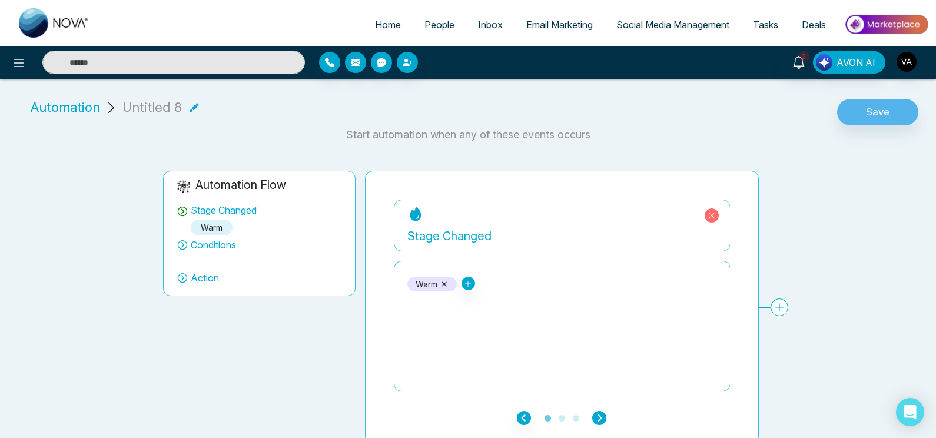
click at [599, 411] on icon "button" at bounding box center [599, 418] width 14 height 14
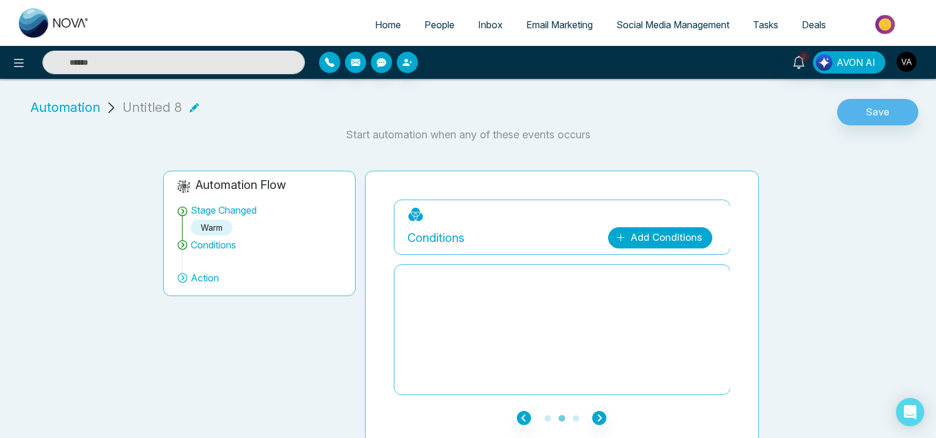
click at [638, 245] on link "Add Conditions" at bounding box center [660, 237] width 104 height 21
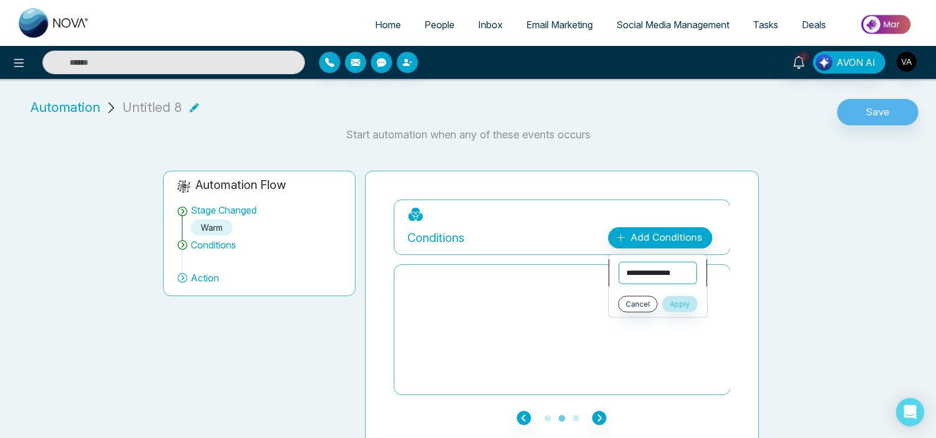
click at [619, 262] on select "**********" at bounding box center [658, 273] width 78 height 22
select select "*****"
click option "******" at bounding box center [0, 0] width 0 height 0
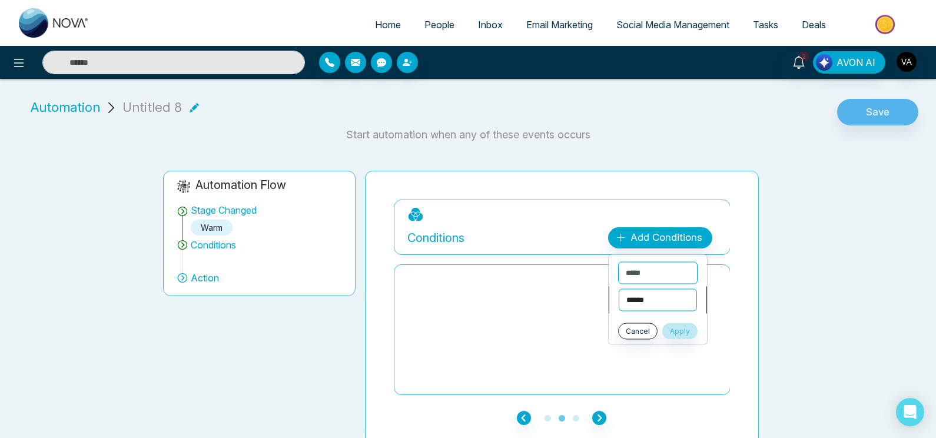
click at [619, 289] on select "**********" at bounding box center [658, 300] width 78 height 22
select select "*******"
click option "*******" at bounding box center [0, 0] width 0 height 0
click at [618, 314] on select "**********" at bounding box center [657, 325] width 79 height 22
select select "****"
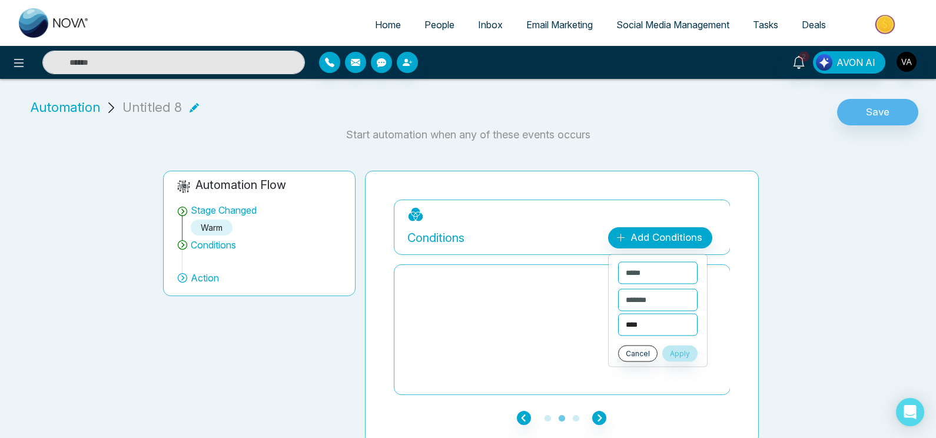
click option "****" at bounding box center [0, 0] width 0 height 0
click at [698, 349] on button "Apply" at bounding box center [679, 354] width 35 height 16
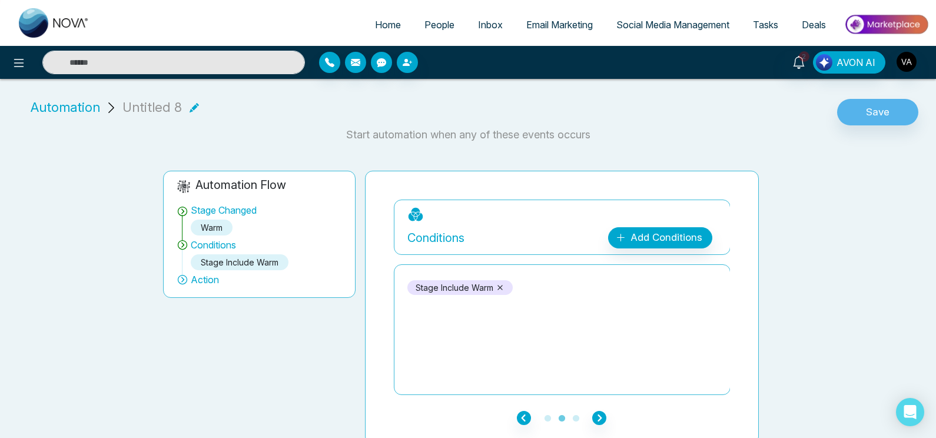
scroll to position [5, 0]
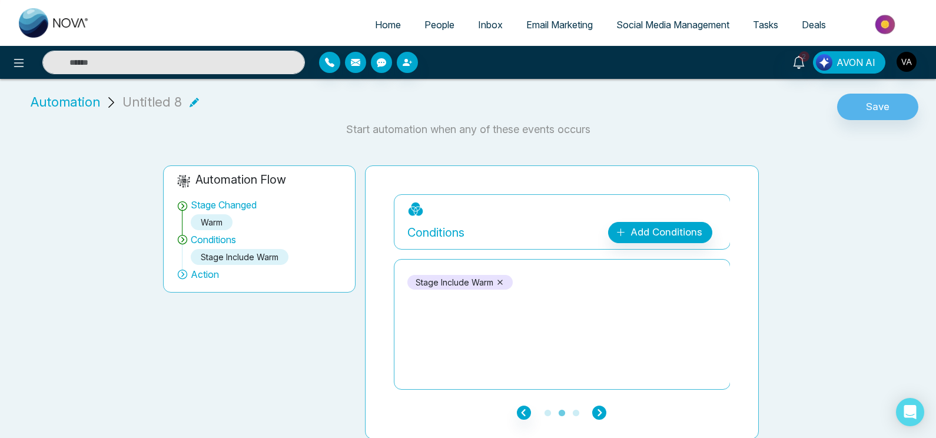
click at [599, 408] on icon "button" at bounding box center [599, 413] width 14 height 14
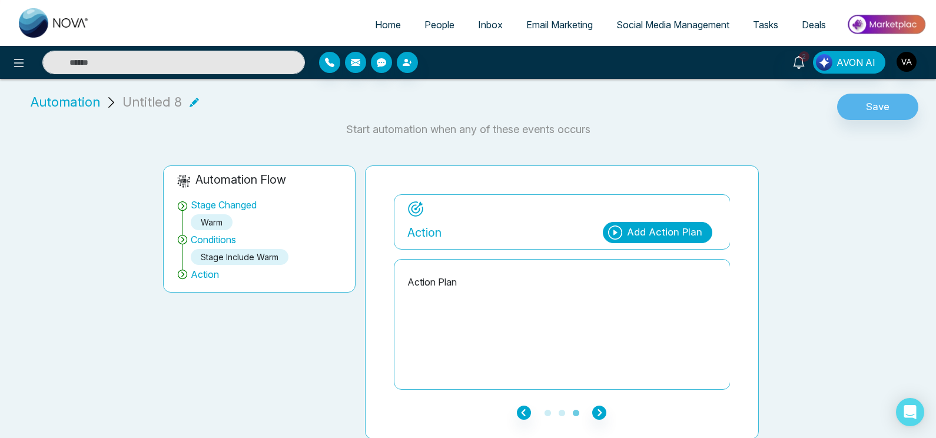
click at [675, 231] on div "Add Action Plan" at bounding box center [664, 232] width 75 height 15
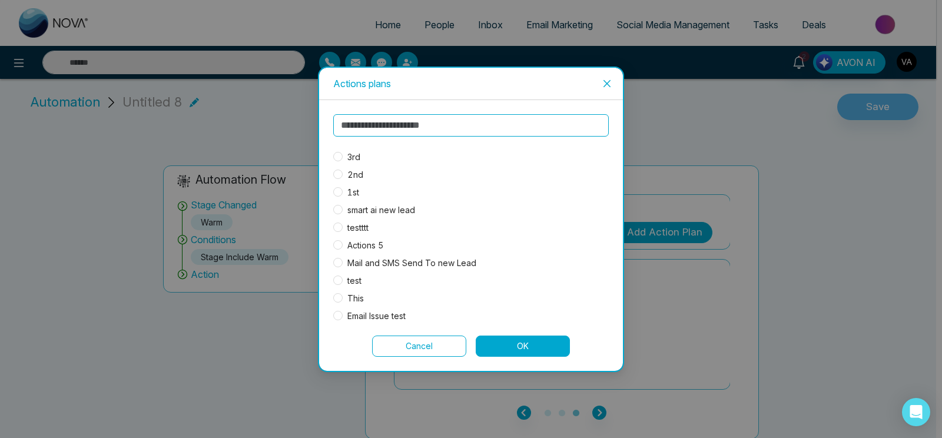
click at [371, 157] on div "3rd" at bounding box center [409, 157] width 152 height 13
click at [524, 354] on button "OK" at bounding box center [523, 346] width 94 height 21
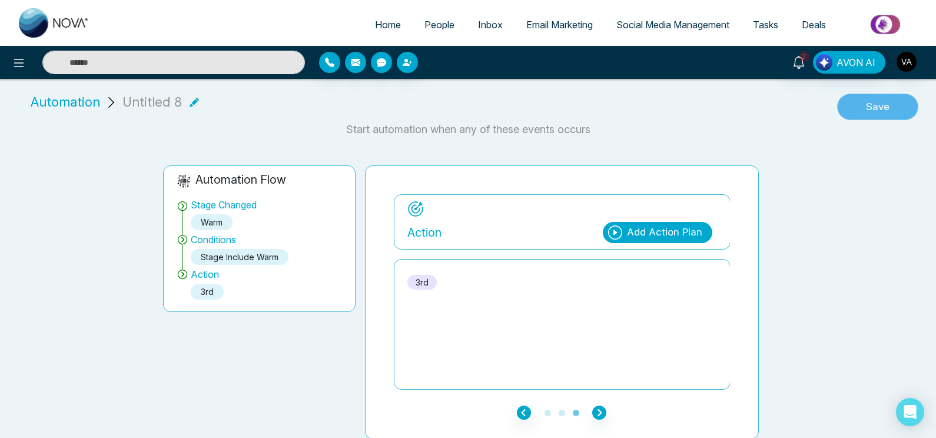
click at [888, 110] on button "Save" at bounding box center [877, 107] width 81 height 27
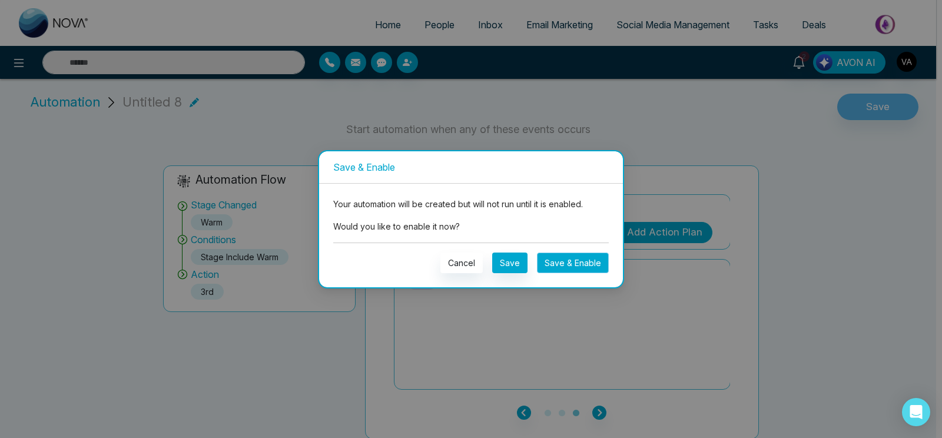
click at [595, 264] on button "Save & Enable" at bounding box center [573, 263] width 72 height 21
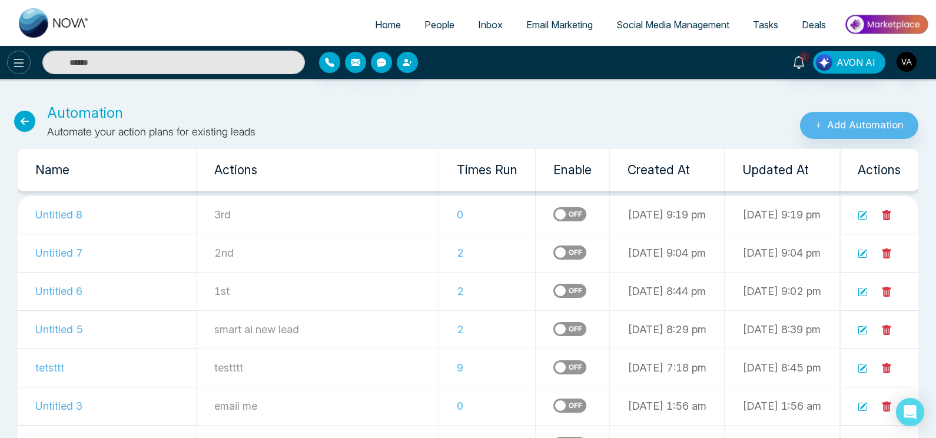
click at [19, 64] on icon at bounding box center [19, 63] width 14 height 14
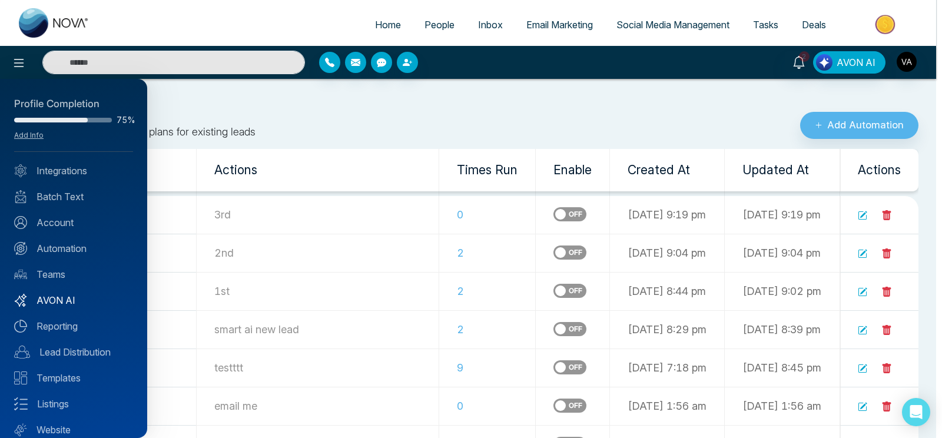
click at [69, 298] on link "AVON AI" at bounding box center [73, 300] width 119 height 14
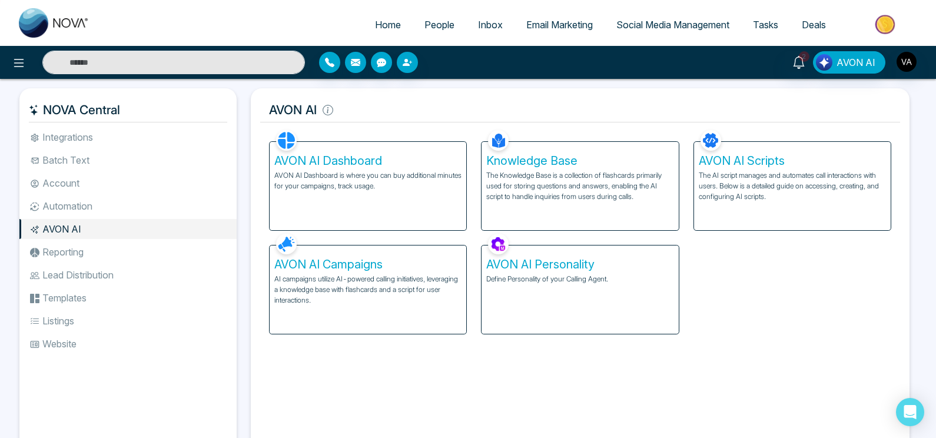
click at [533, 273] on div "AVON AI Personality Define Personality of your Calling Agent." at bounding box center [580, 289] width 197 height 88
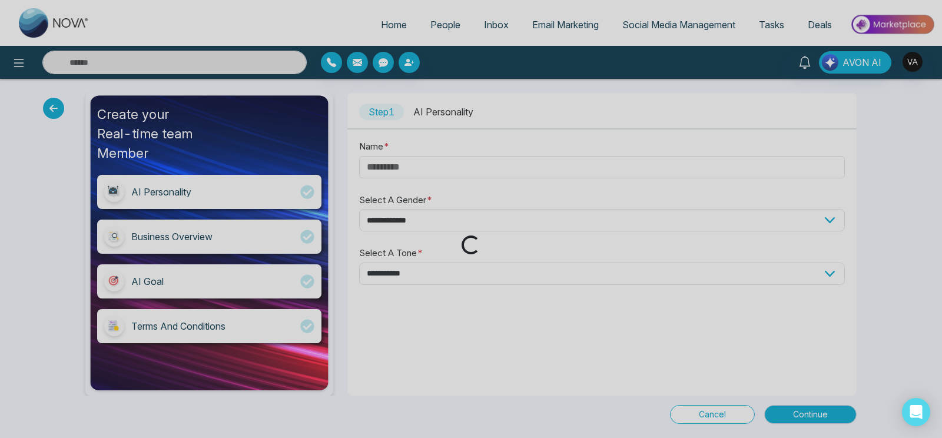
type input "*****"
select select "****"
select select "********"
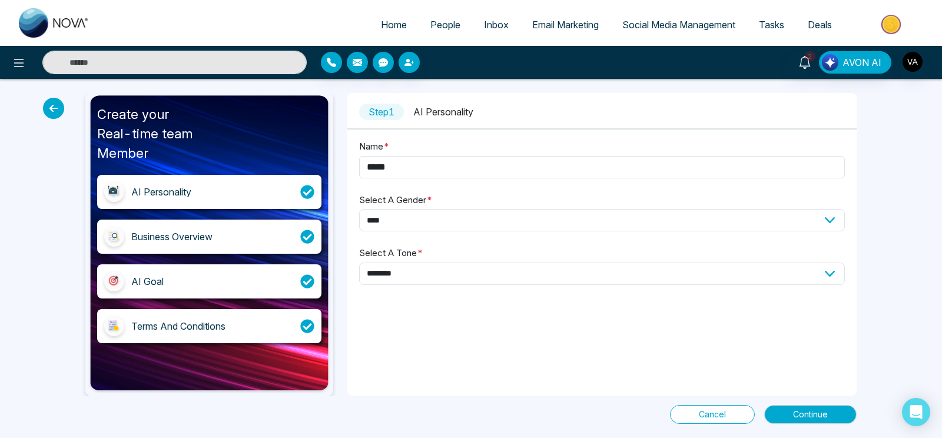
click at [49, 108] on icon at bounding box center [53, 108] width 21 height 21
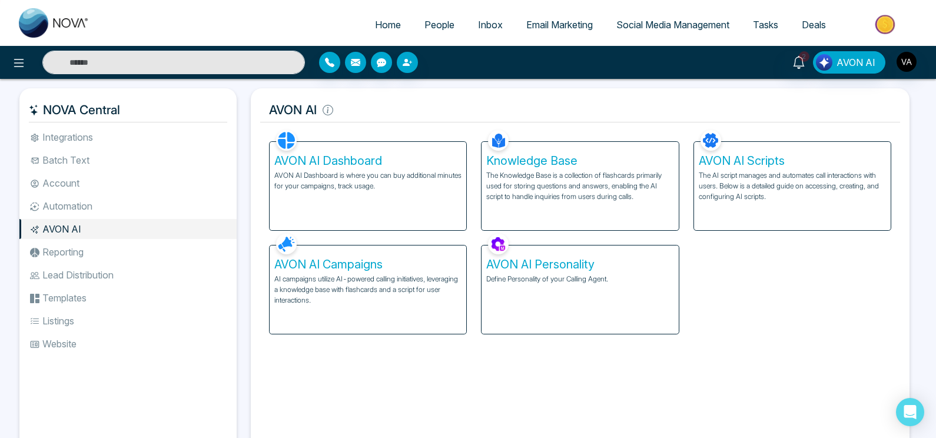
click at [89, 204] on li "Automation" at bounding box center [127, 206] width 217 height 20
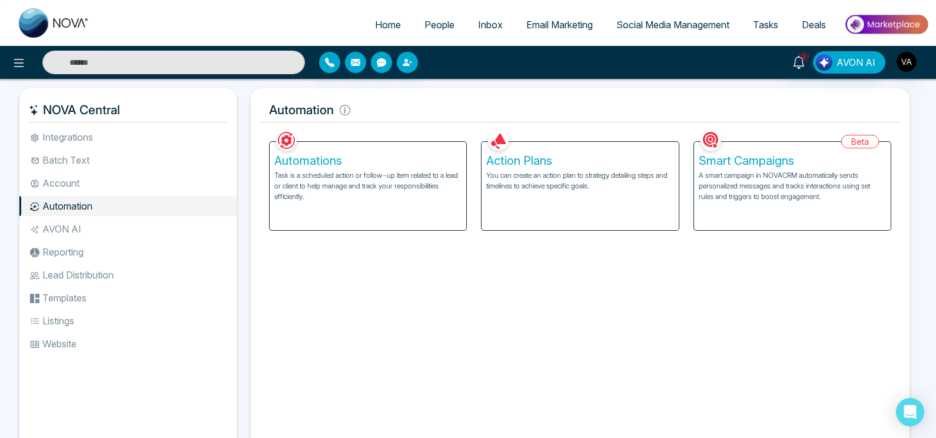
click at [97, 234] on li "AVON AI" at bounding box center [127, 229] width 217 height 20
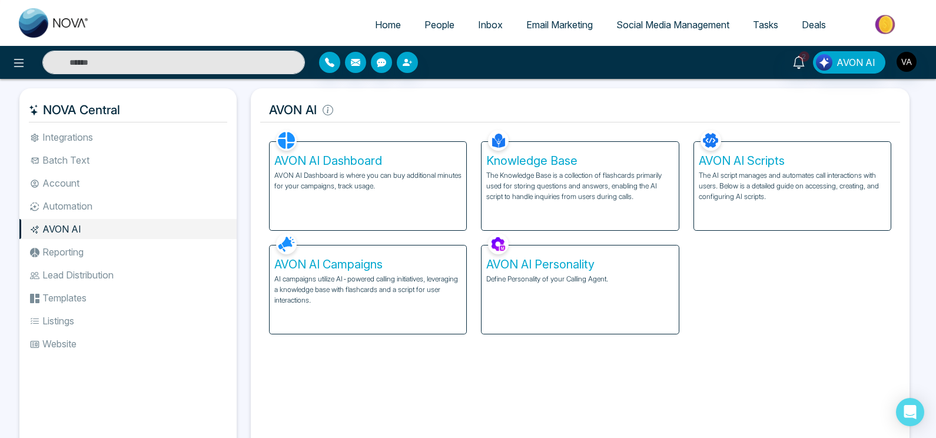
click at [302, 283] on p "AI campaigns utilize AI-powered calling initiatives, leveraging a knowledge bas…" at bounding box center [367, 290] width 187 height 32
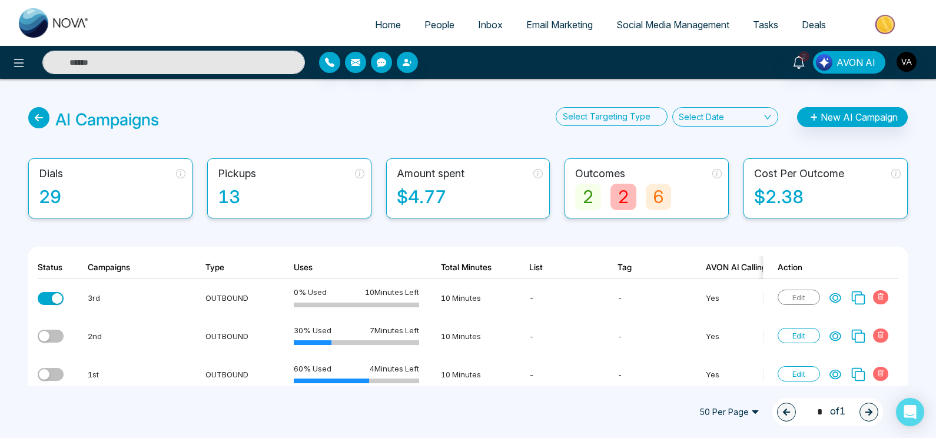
click at [504, 401] on div "50 Per Page 1 * of 1" at bounding box center [445, 412] width 876 height 28
click at [830, 294] on icon at bounding box center [835, 298] width 12 height 12
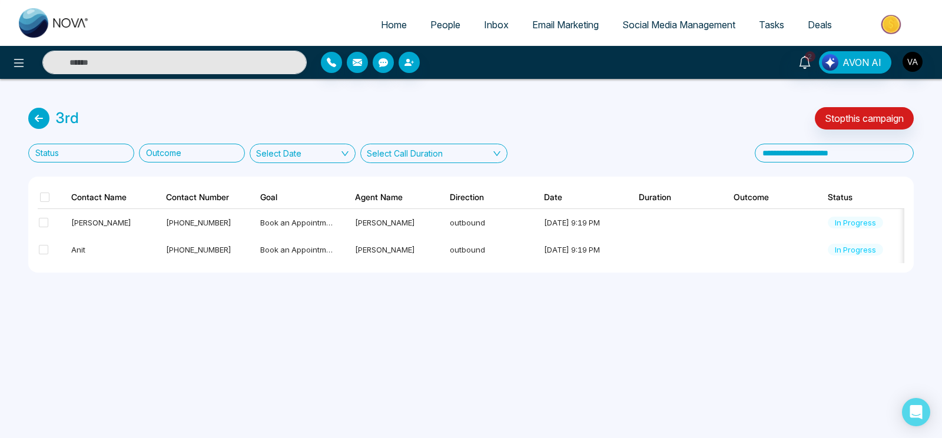
click at [177, 153] on div at bounding box center [188, 153] width 93 height 15
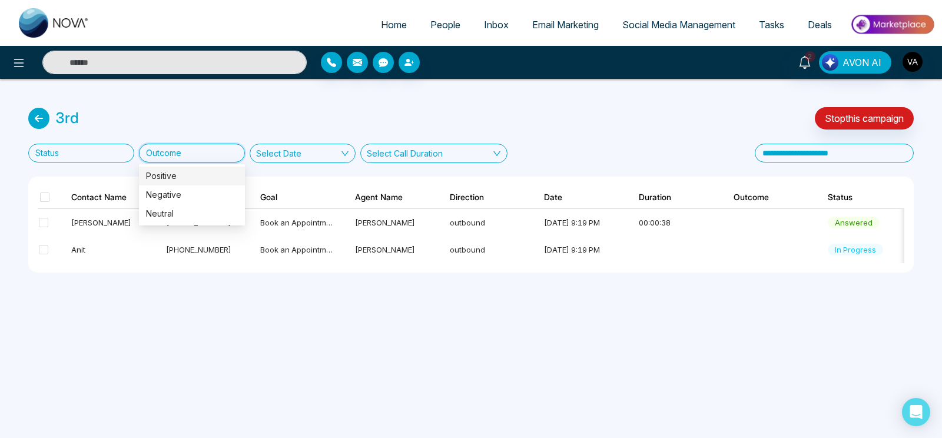
click at [318, 152] on div "Select Date" at bounding box center [303, 153] width 106 height 19
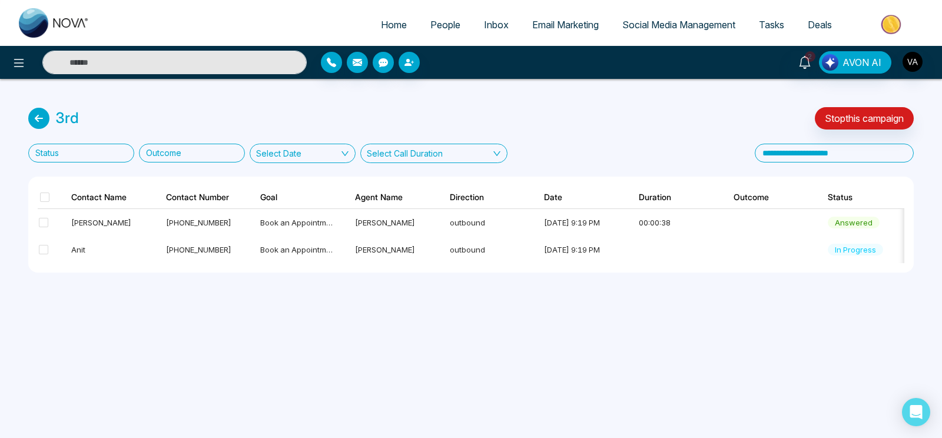
click at [422, 155] on div "Select Call Duration" at bounding box center [405, 153] width 76 height 12
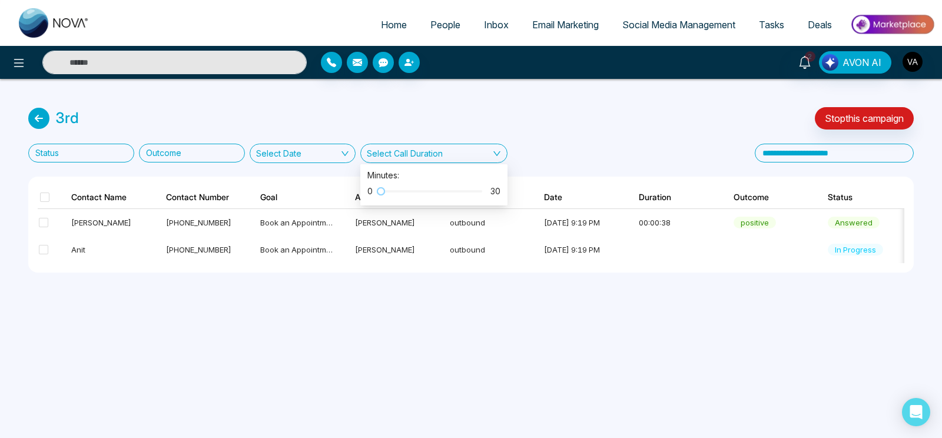
click at [456, 187] on div "0 30" at bounding box center [433, 191] width 133 height 19
click at [477, 192] on div at bounding box center [431, 191] width 101 height 7
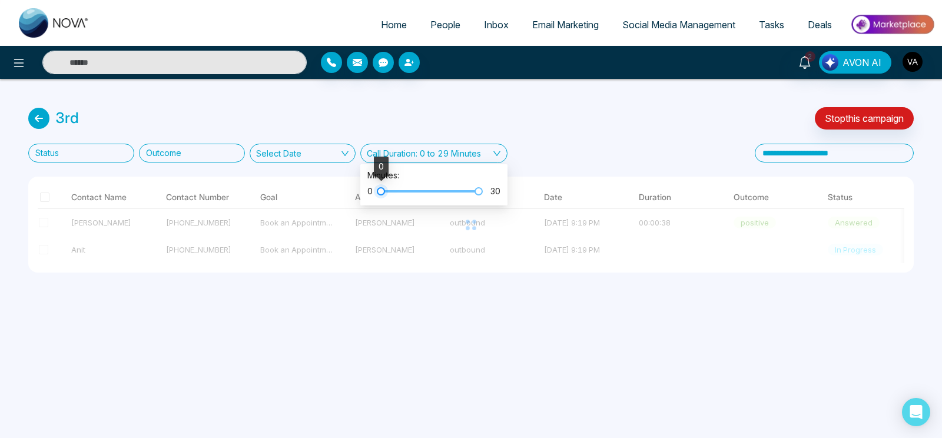
click at [381, 187] on div at bounding box center [381, 191] width 8 height 8
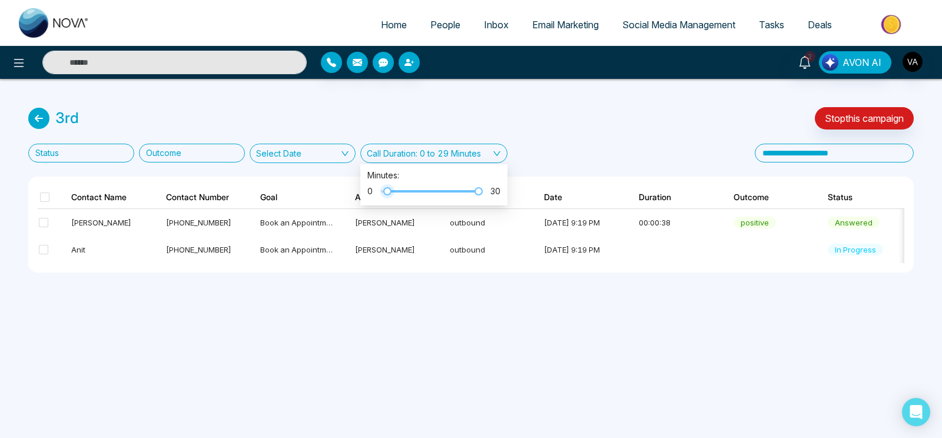
click at [389, 192] on div at bounding box center [431, 191] width 101 height 7
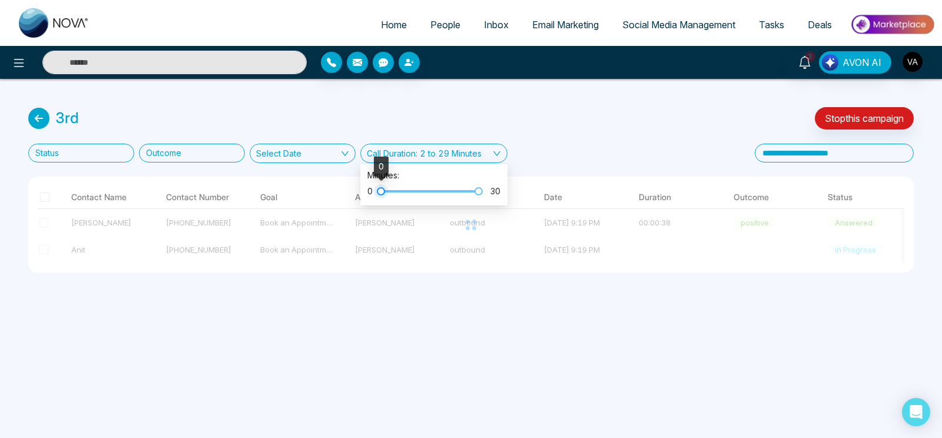
drag, startPoint x: 389, startPoint y: 192, endPoint x: 380, endPoint y: 195, distance: 8.8
click at [380, 195] on div at bounding box center [381, 191] width 8 height 8
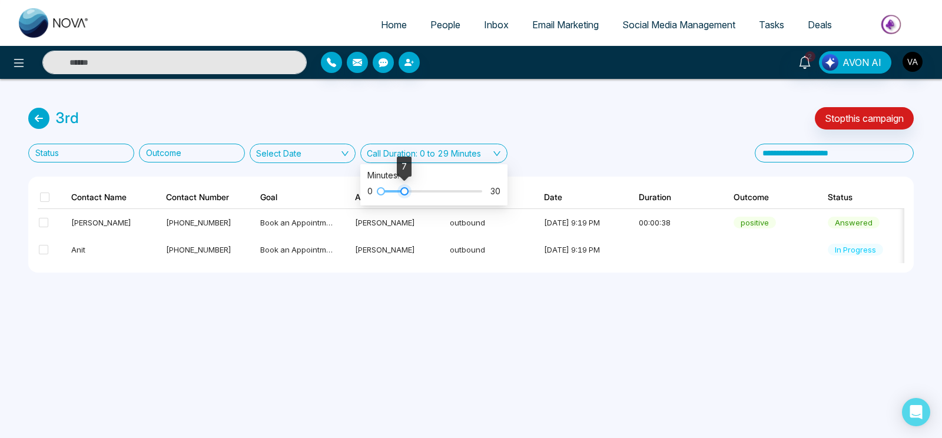
drag, startPoint x: 479, startPoint y: 191, endPoint x: 406, endPoint y: 193, distance: 73.0
click at [406, 193] on div at bounding box center [404, 191] width 8 height 8
drag, startPoint x: 369, startPoint y: 174, endPoint x: 447, endPoint y: 171, distance: 78.3
click at [447, 171] on div "Minutes: 0 30" at bounding box center [433, 184] width 147 height 41
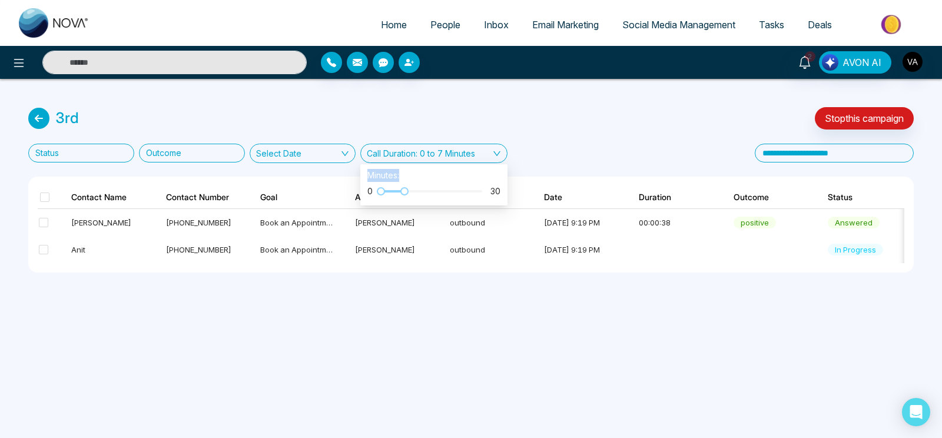
drag, startPoint x: 366, startPoint y: 169, endPoint x: 415, endPoint y: 171, distance: 49.5
click at [415, 171] on div "Minutes: 0 30" at bounding box center [433, 184] width 147 height 41
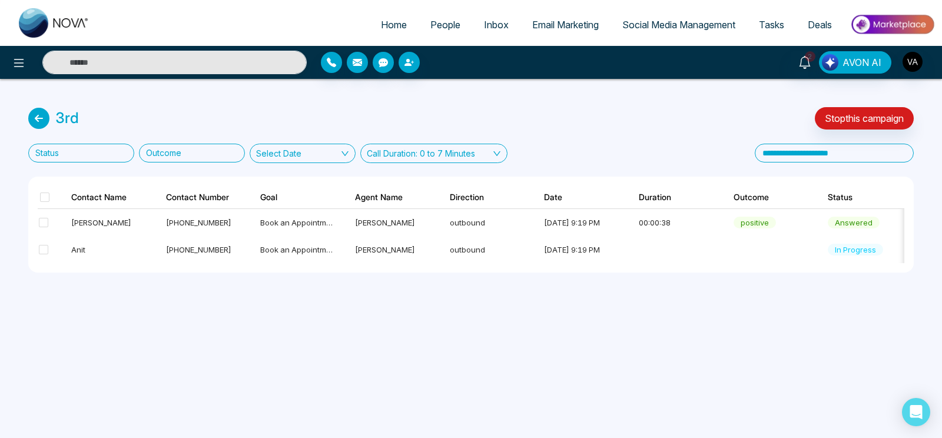
click at [546, 157] on div "Status Outcome Select Date Call Duration: 0 to 7 Minutes" at bounding box center [470, 153] width 885 height 19
click at [275, 151] on div "Select Date" at bounding box center [278, 153] width 45 height 12
drag, startPoint x: 92, startPoint y: 114, endPoint x: 59, endPoint y: 124, distance: 34.3
click at [59, 124] on div "3rd Stop this campaign" at bounding box center [470, 118] width 885 height 22
click at [59, 124] on div "3rd" at bounding box center [67, 118] width 24 height 22
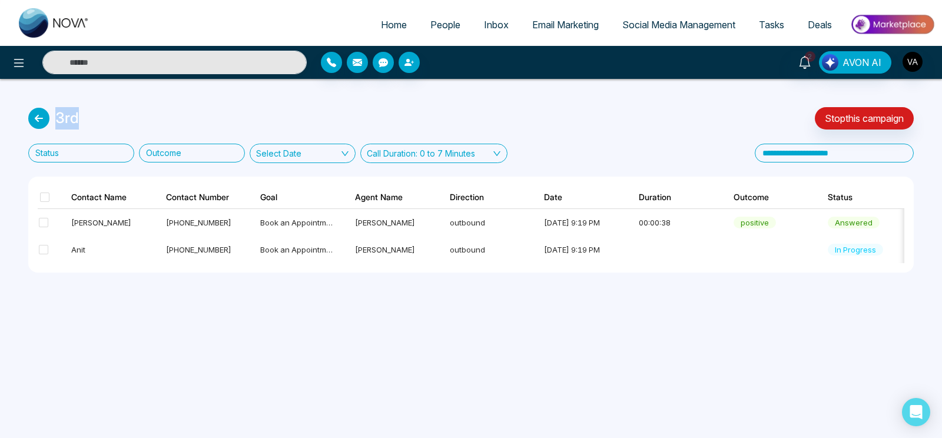
drag, startPoint x: 59, startPoint y: 121, endPoint x: 96, endPoint y: 119, distance: 37.1
click at [96, 119] on div "3rd Stop this campaign" at bounding box center [470, 118] width 885 height 22
drag, startPoint x: 78, startPoint y: 118, endPoint x: 51, endPoint y: 118, distance: 27.1
click at [51, 118] on div "3rd" at bounding box center [53, 118] width 51 height 22
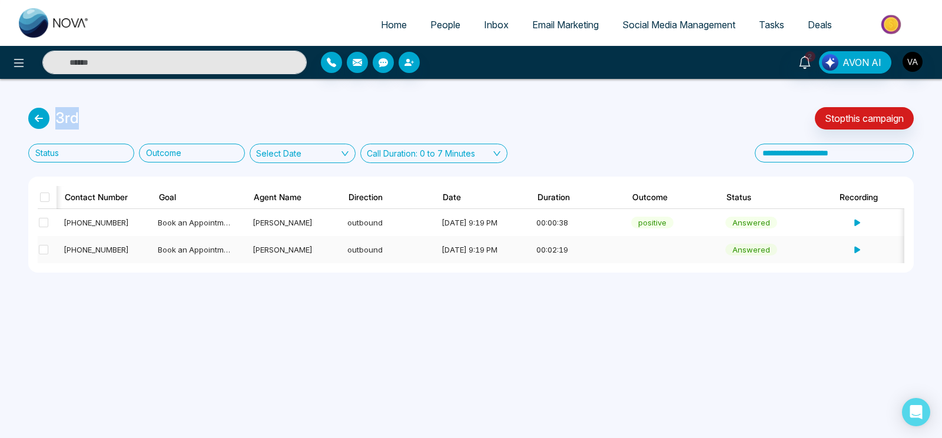
scroll to position [0, 102]
click at [659, 259] on td at bounding box center [663, 249] width 95 height 27
click at [653, 245] on td at bounding box center [663, 249] width 95 height 27
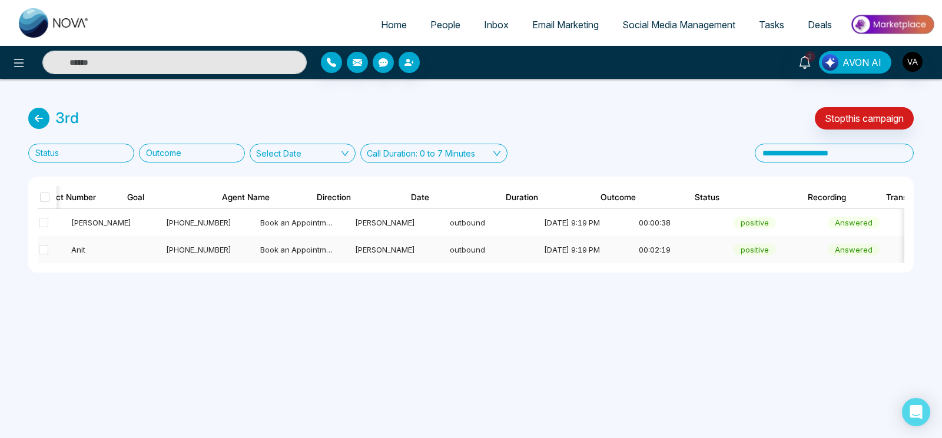
scroll to position [0, 0]
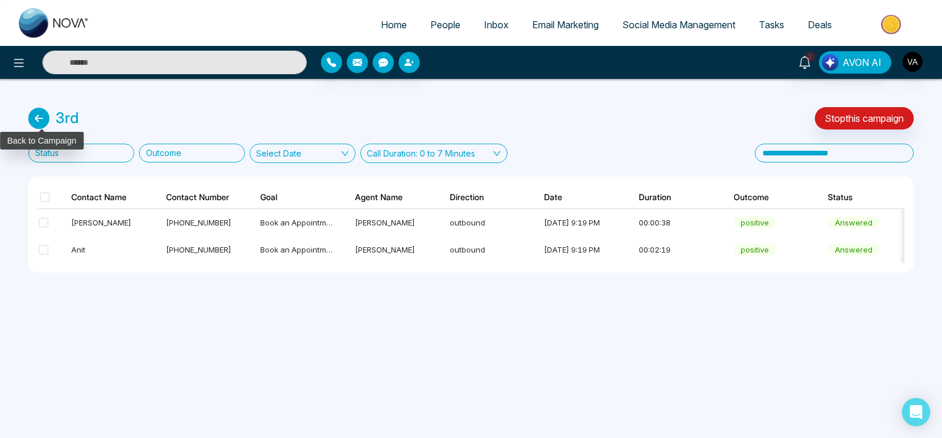
click at [34, 111] on icon at bounding box center [38, 118] width 21 height 21
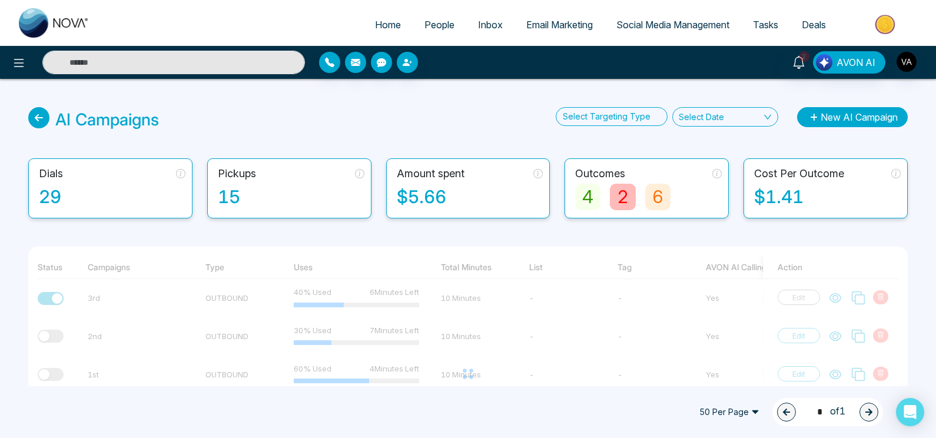
click at [858, 117] on button "New AI Campaign" at bounding box center [852, 117] width 111 height 20
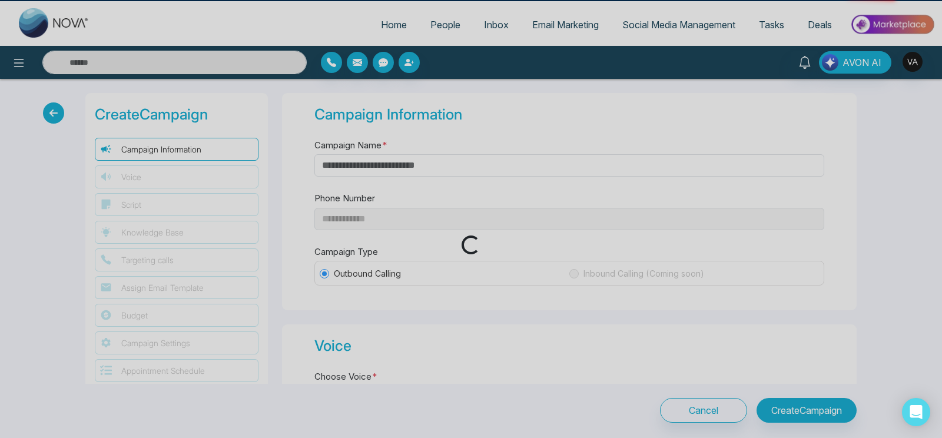
type input "**********"
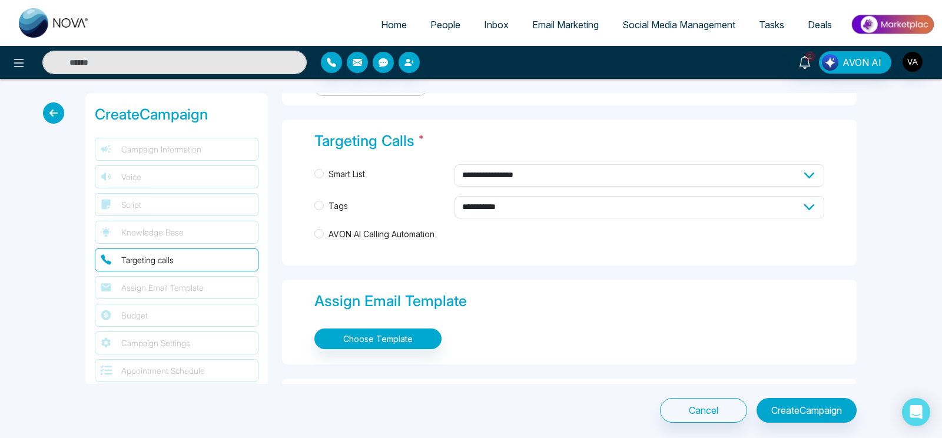
scroll to position [613, 0]
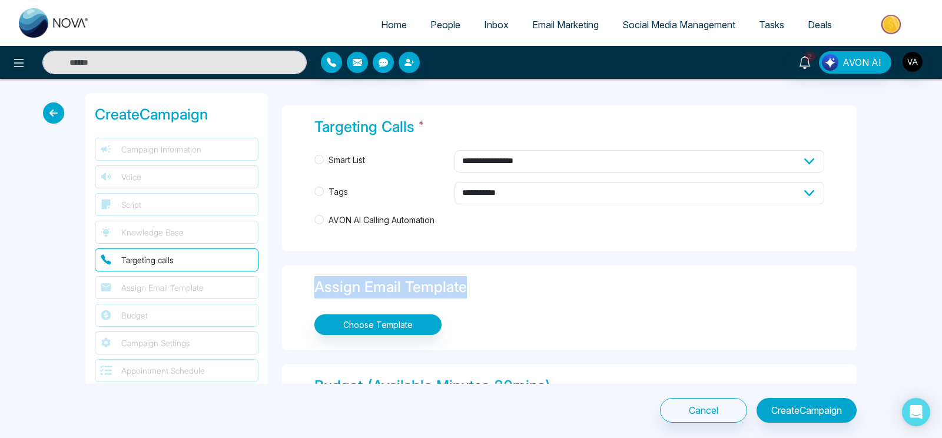
drag, startPoint x: 315, startPoint y: 275, endPoint x: 502, endPoint y: 317, distance: 191.1
click at [502, 317] on div "Assign Email Template Choose Template" at bounding box center [569, 307] width 575 height 85
click at [502, 317] on div "Choose Template" at bounding box center [569, 325] width 510 height 30
drag, startPoint x: 313, startPoint y: 281, endPoint x: 502, endPoint y: 338, distance: 196.8
click at [502, 338] on div "Assign Email Template Choose Template" at bounding box center [569, 307] width 575 height 85
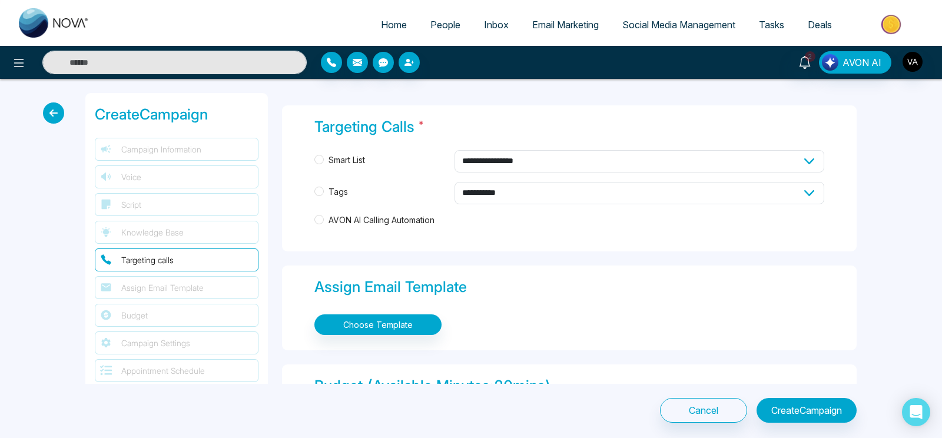
click at [502, 338] on div "Assign Email Template Choose Template" at bounding box center [569, 307] width 575 height 85
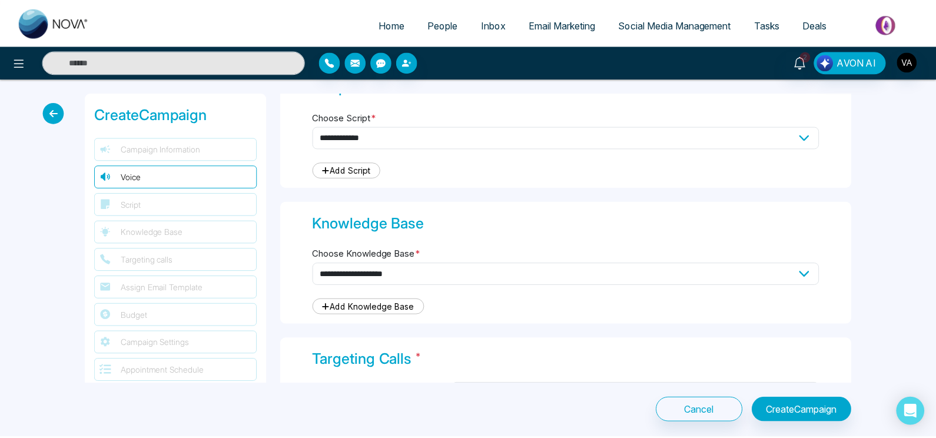
scroll to position [287, 0]
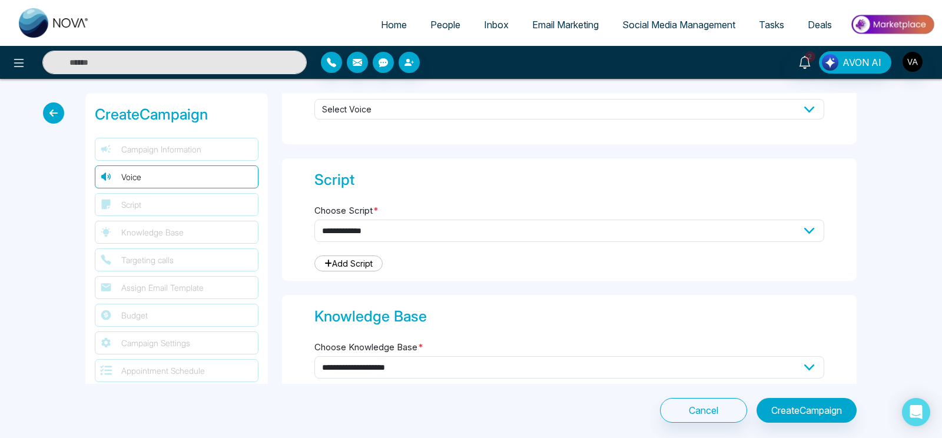
click at [54, 102] on icon at bounding box center [53, 112] width 21 height 21
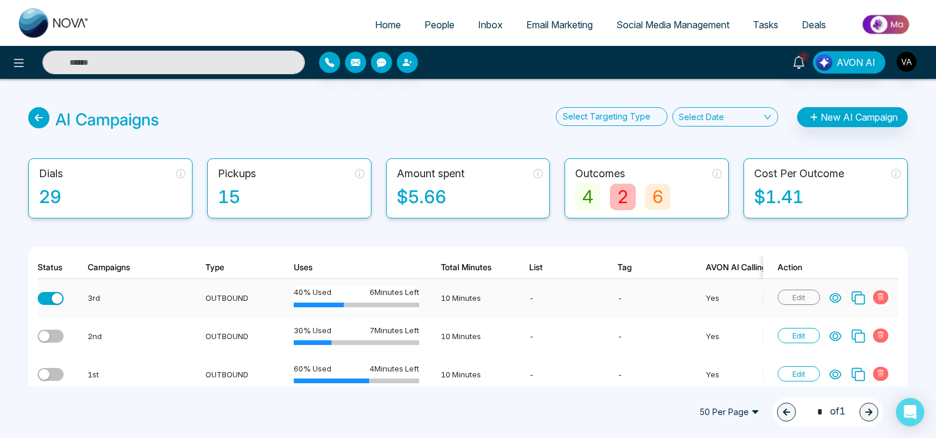
click at [838, 299] on icon at bounding box center [835, 298] width 11 height 9
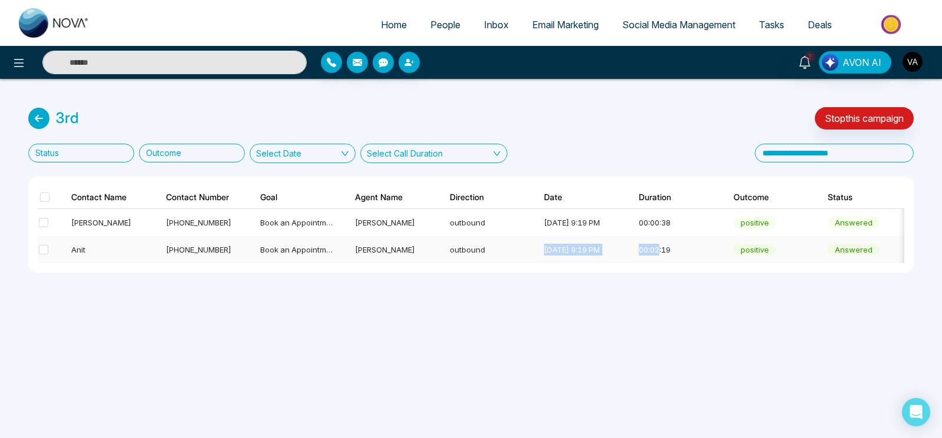
drag, startPoint x: 526, startPoint y: 246, endPoint x: 660, endPoint y: 251, distance: 134.3
click at [660, 251] on tr "Anit [PHONE_NUMBER] Book an Appointment [PERSON_NAME] outbound [DATE] 9:19 PM 0…" at bounding box center [615, 249] width 1154 height 27
click at [650, 338] on div "Home People Inbox Email Marketing Social Media Management Tasks Deals 2 AVON AI…" at bounding box center [471, 219] width 942 height 438
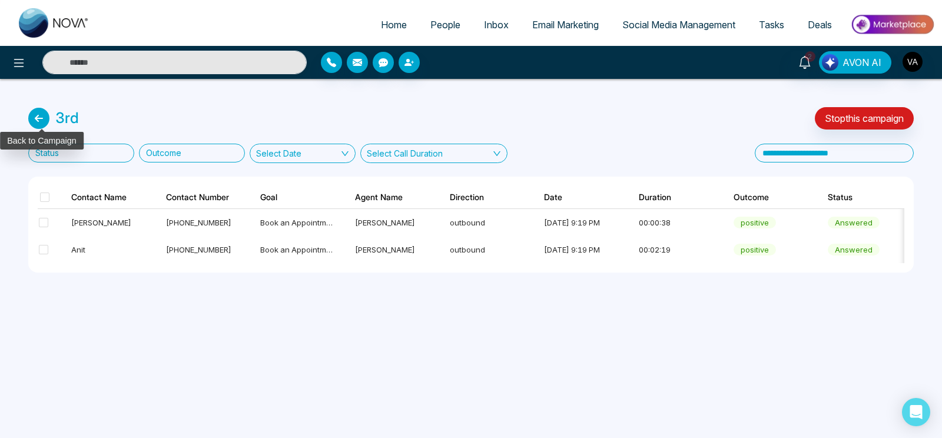
click at [36, 123] on icon at bounding box center [38, 118] width 21 height 21
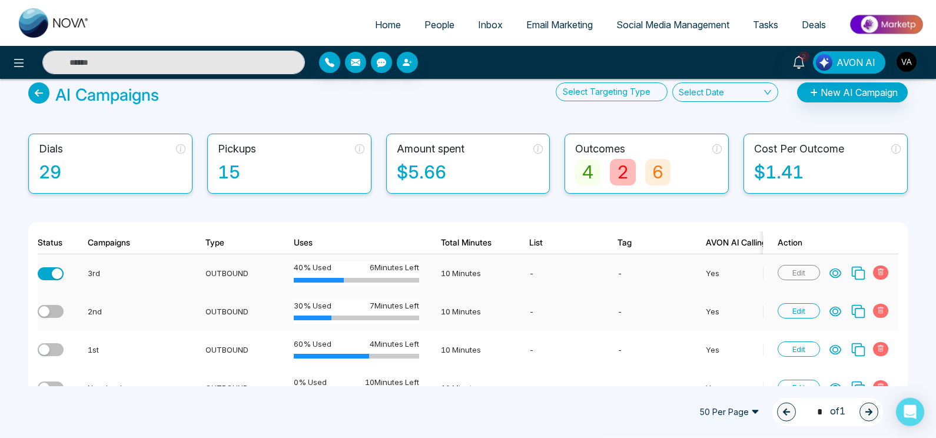
scroll to position [65, 0]
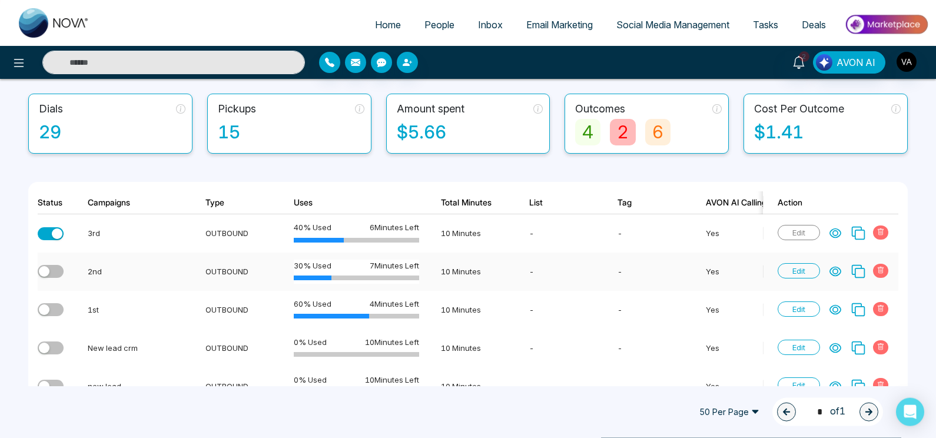
click at [838, 273] on icon at bounding box center [835, 271] width 11 height 9
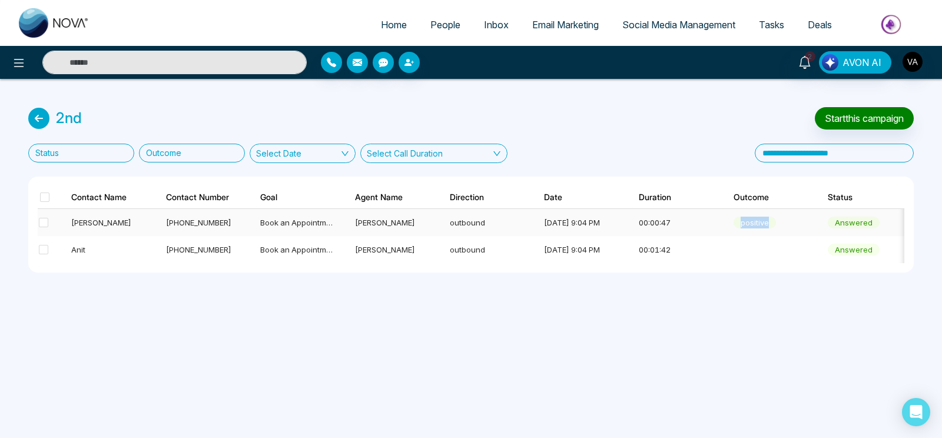
drag, startPoint x: 725, startPoint y: 225, endPoint x: 812, endPoint y: 216, distance: 87.6
click at [812, 216] on td "positive" at bounding box center [766, 222] width 95 height 27
click at [691, 174] on div "2nd Start this campaign Status Outcome Select Date Select Call Duration Contact…" at bounding box center [471, 190] width 942 height 222
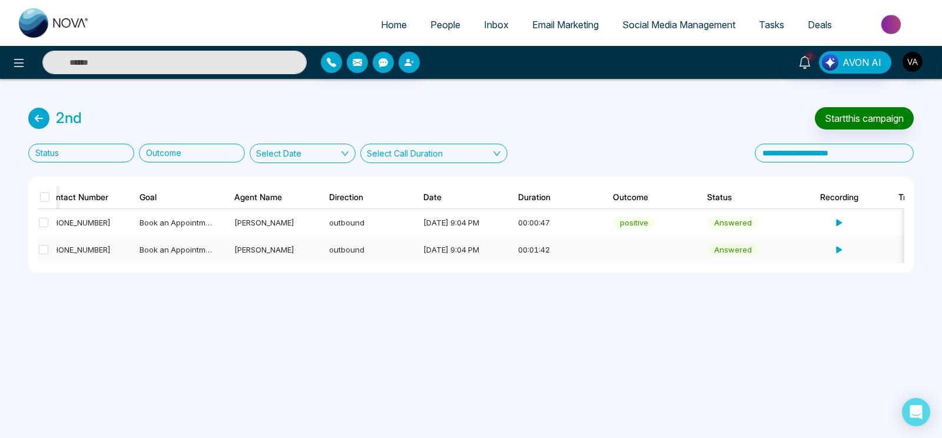
scroll to position [0, 130]
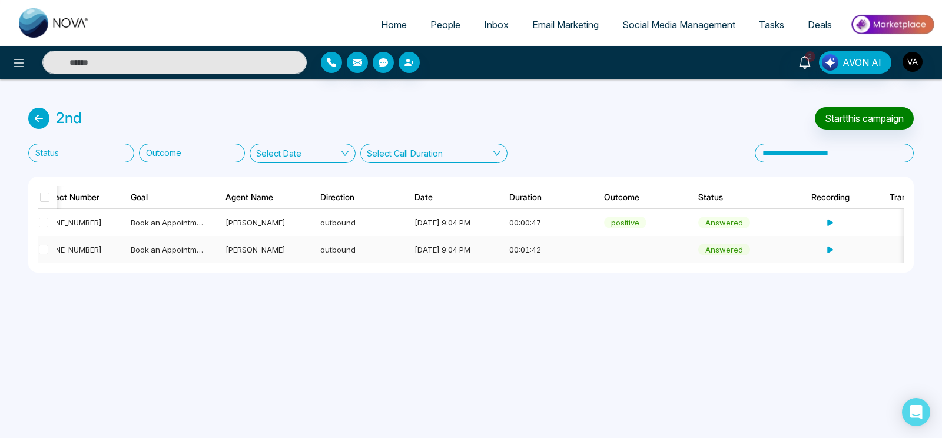
click at [609, 250] on td at bounding box center [636, 249] width 95 height 27
drag, startPoint x: 609, startPoint y: 250, endPoint x: 659, endPoint y: 246, distance: 50.2
click at [659, 246] on td at bounding box center [636, 249] width 95 height 27
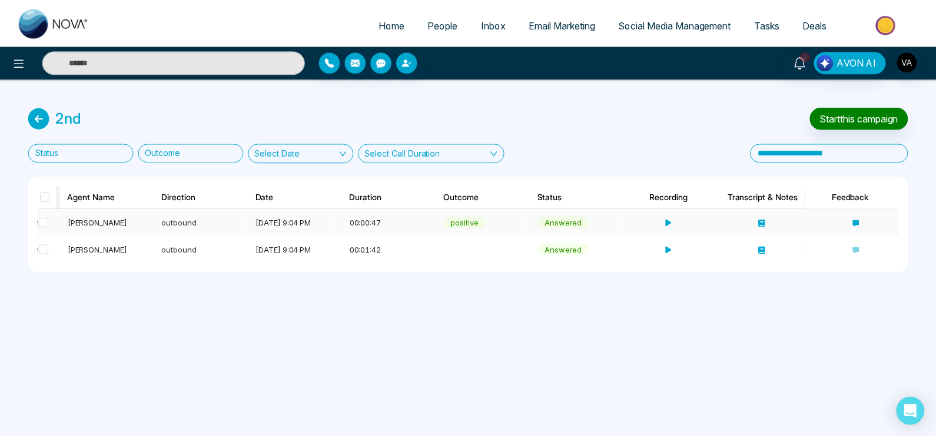
scroll to position [0, 287]
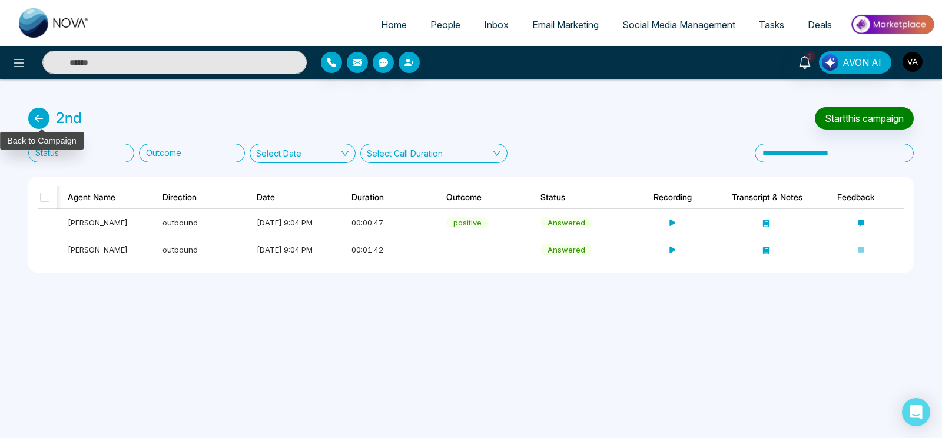
click at [37, 119] on icon at bounding box center [38, 118] width 21 height 21
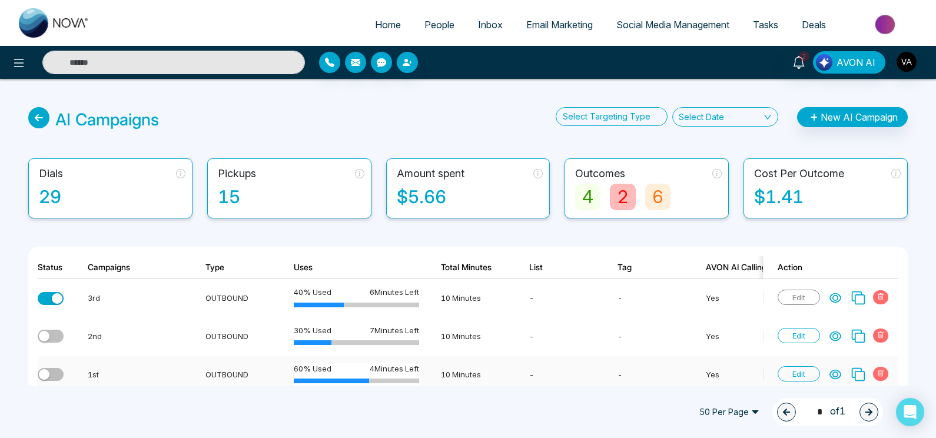
scroll to position [58, 0]
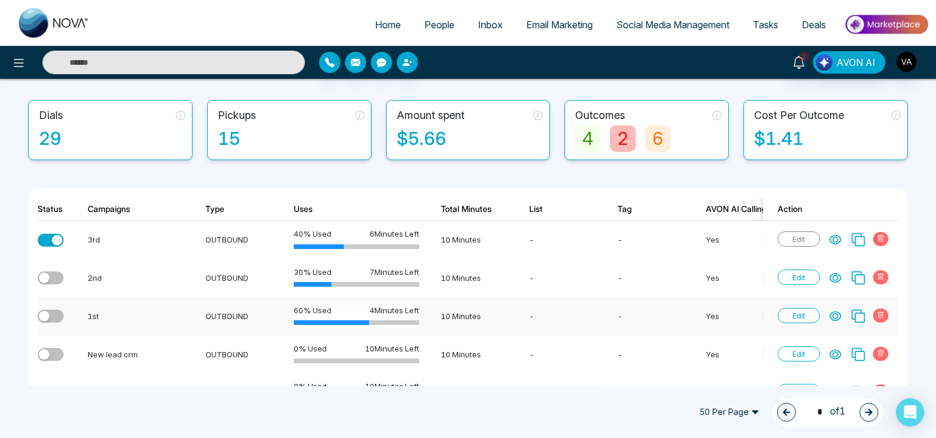
drag, startPoint x: 829, startPoint y: 320, endPoint x: 836, endPoint y: 319, distance: 7.1
click at [836, 319] on div "Edit" at bounding box center [835, 315] width 114 height 15
click at [836, 319] on icon at bounding box center [835, 316] width 12 height 12
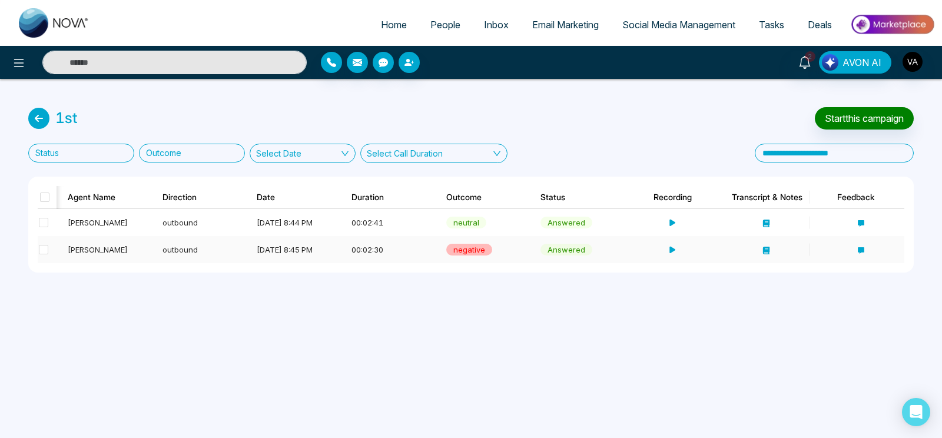
click at [764, 249] on icon at bounding box center [766, 251] width 6 height 8
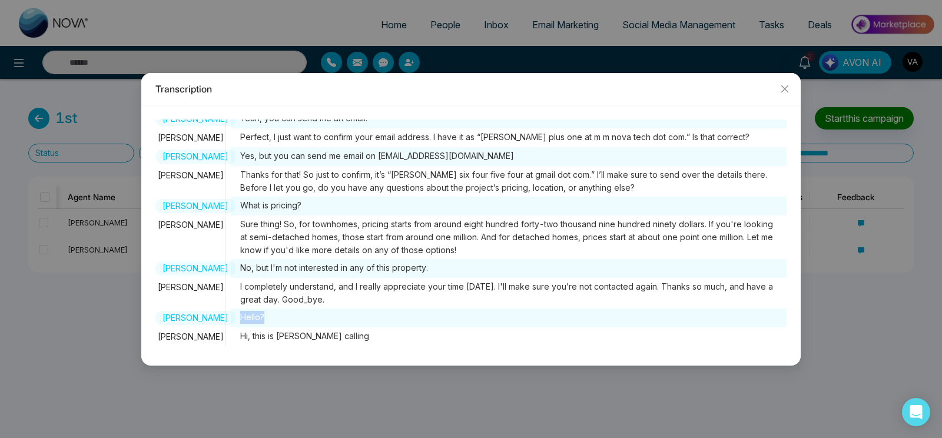
drag, startPoint x: 233, startPoint y: 314, endPoint x: 295, endPoint y: 311, distance: 62.5
click at [295, 311] on span "Hello?" at bounding box center [509, 317] width 556 height 19
click at [344, 333] on div "[PERSON_NAME] Hi, this is [PERSON_NAME] calling" at bounding box center [470, 336] width 631 height 19
drag, startPoint x: 233, startPoint y: 338, endPoint x: 337, endPoint y: 340, distance: 104.2
click at [337, 340] on div "[PERSON_NAME] Hi, this is [PERSON_NAME] calling" at bounding box center [470, 336] width 631 height 19
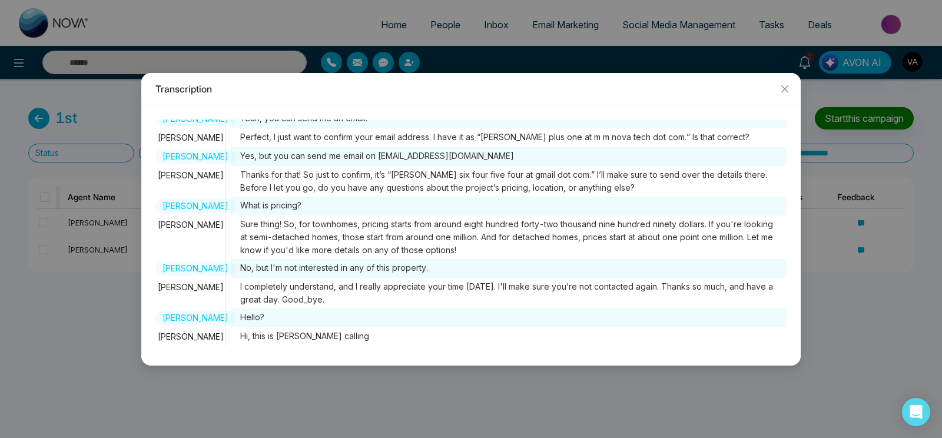
click at [337, 340] on div "[PERSON_NAME] Hi, this is [PERSON_NAME] calling" at bounding box center [470, 336] width 631 height 19
click at [789, 82] on span "Close" at bounding box center [785, 89] width 32 height 32
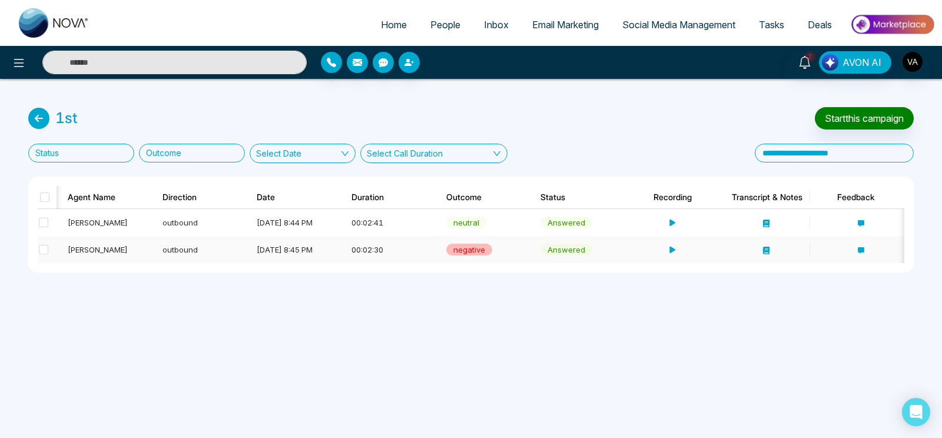
scroll to position [0, 248]
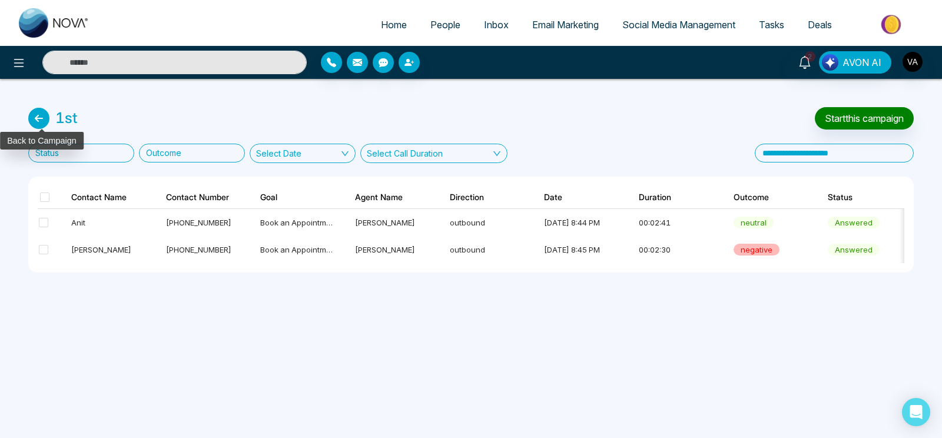
click at [37, 112] on icon at bounding box center [38, 118] width 21 height 21
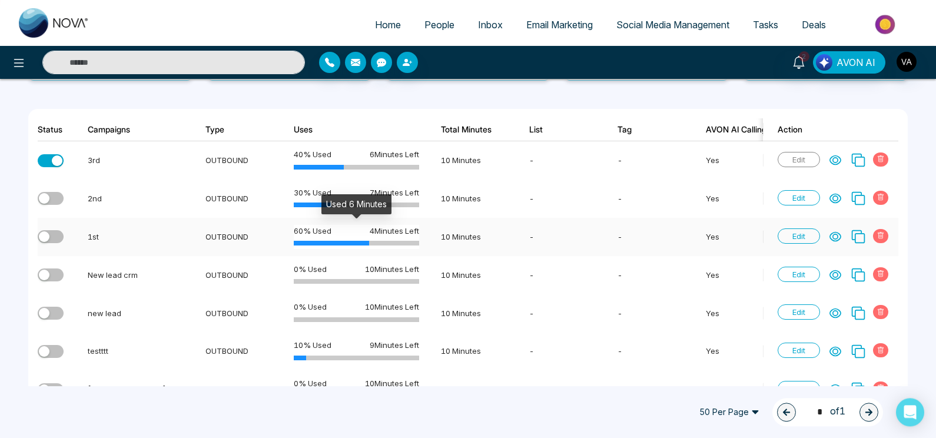
drag, startPoint x: 367, startPoint y: 242, endPoint x: 427, endPoint y: 242, distance: 60.6
click at [419, 242] on div at bounding box center [356, 243] width 125 height 5
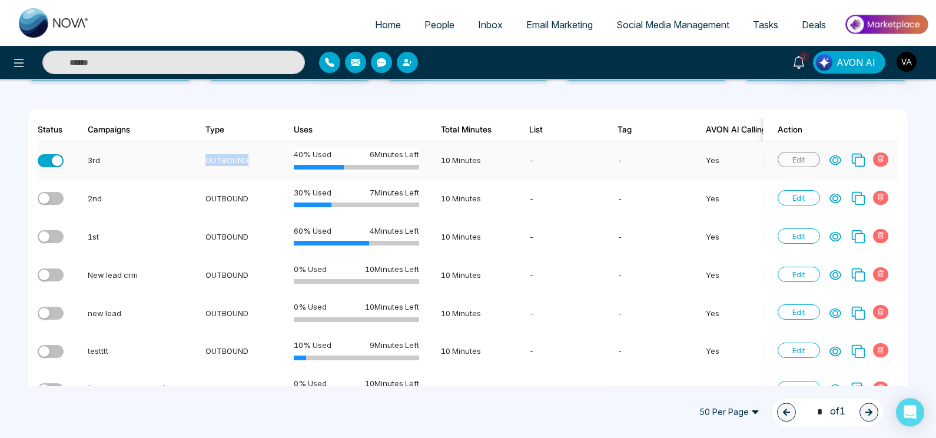
drag, startPoint x: 201, startPoint y: 160, endPoint x: 276, endPoint y: 155, distance: 75.5
click at [276, 155] on td "OUTBOUND" at bounding box center [235, 160] width 88 height 38
click at [166, 97] on div "AI Campaigns Select Targeting Type Select Date New AI Campaign Dials 29 Pickups…" at bounding box center [468, 325] width 936 height 768
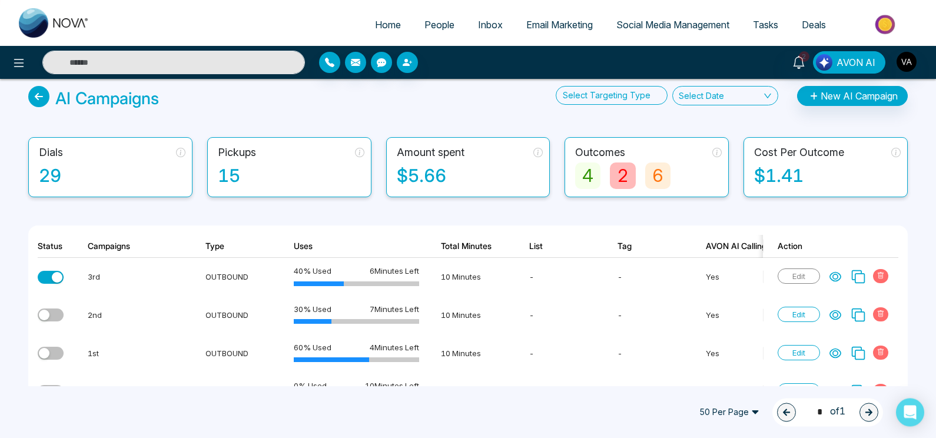
scroll to position [22, 0]
click at [835, 274] on icon at bounding box center [835, 276] width 11 height 9
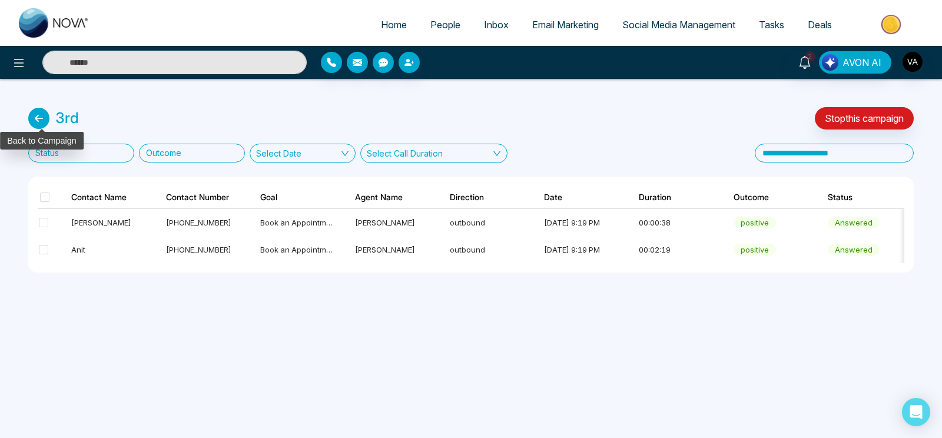
click at [40, 122] on icon at bounding box center [38, 118] width 21 height 21
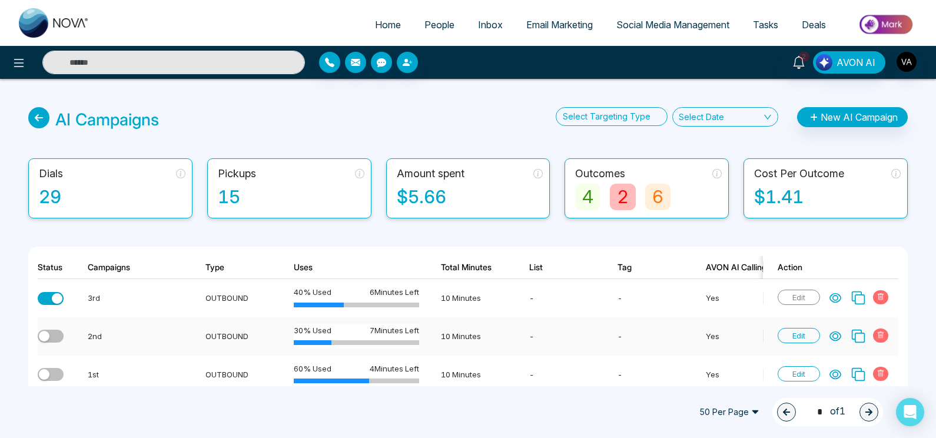
click at [838, 338] on icon at bounding box center [835, 336] width 12 height 12
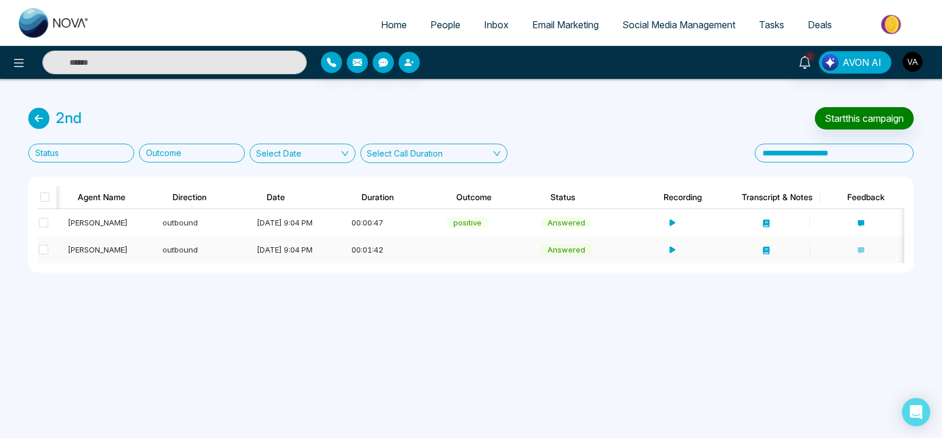
scroll to position [0, 287]
click at [764, 249] on icon at bounding box center [766, 251] width 6 height 8
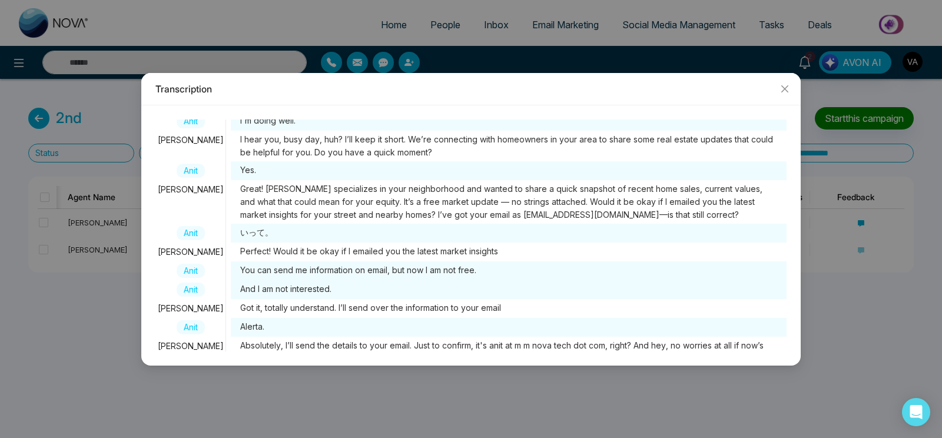
scroll to position [72, 0]
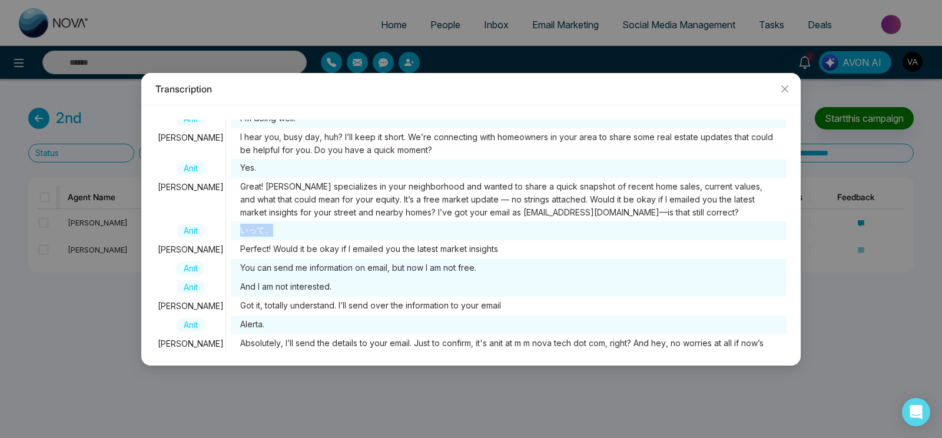
drag, startPoint x: 237, startPoint y: 223, endPoint x: 306, endPoint y: 228, distance: 69.1
click at [306, 228] on span "いって。" at bounding box center [509, 230] width 556 height 19
drag, startPoint x: 238, startPoint y: 230, endPoint x: 287, endPoint y: 234, distance: 49.6
click at [287, 234] on span "いって。" at bounding box center [509, 230] width 556 height 19
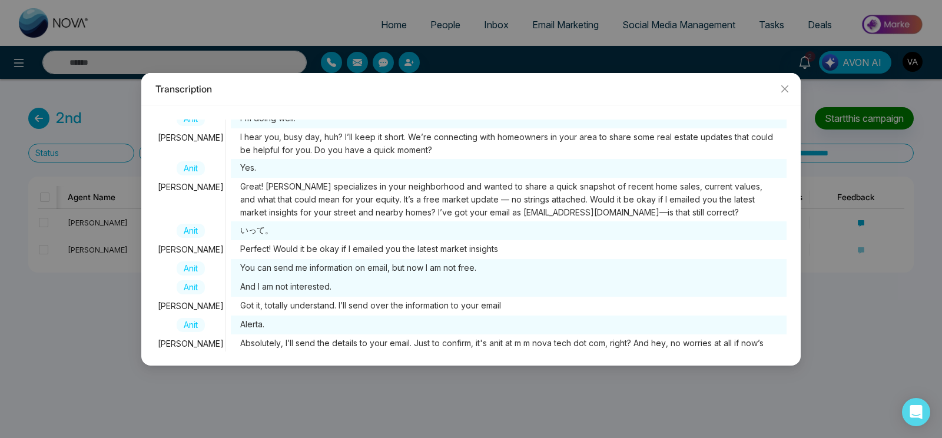
click at [287, 234] on span "いって。" at bounding box center [509, 230] width 556 height 19
drag, startPoint x: 287, startPoint y: 234, endPoint x: 217, endPoint y: 228, distance: 70.9
click at [217, 228] on div "Anit いって。" at bounding box center [470, 230] width 631 height 19
click at [329, 224] on span "いって。" at bounding box center [509, 230] width 556 height 19
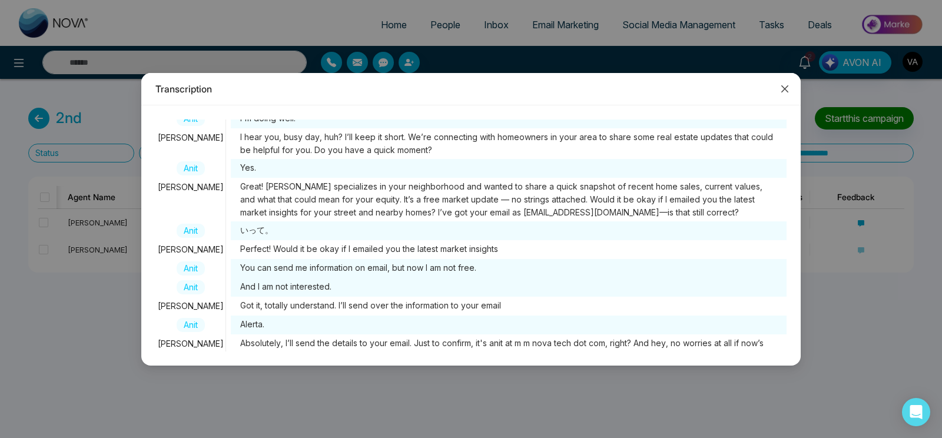
click at [786, 85] on icon "close" at bounding box center [784, 88] width 9 height 9
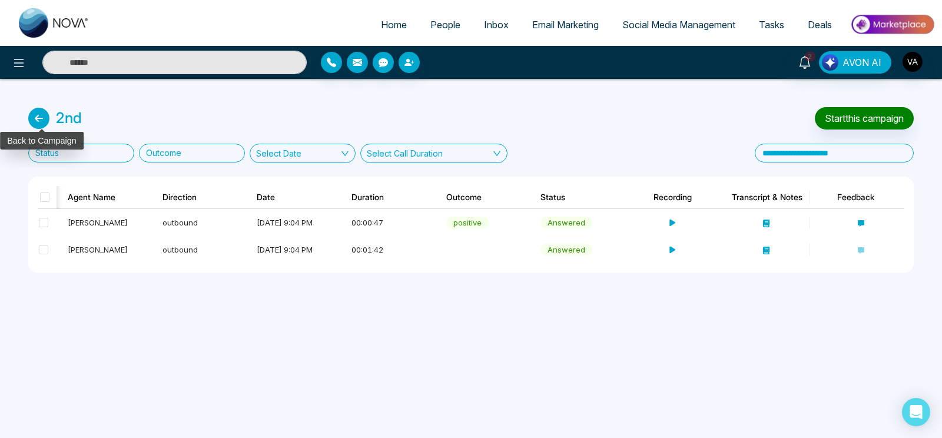
click at [33, 111] on icon at bounding box center [38, 118] width 21 height 21
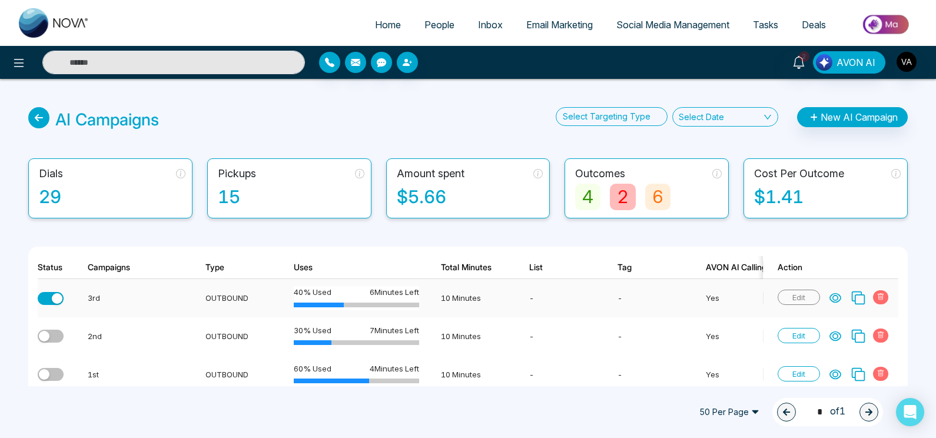
click at [835, 296] on icon at bounding box center [835, 298] width 11 height 9
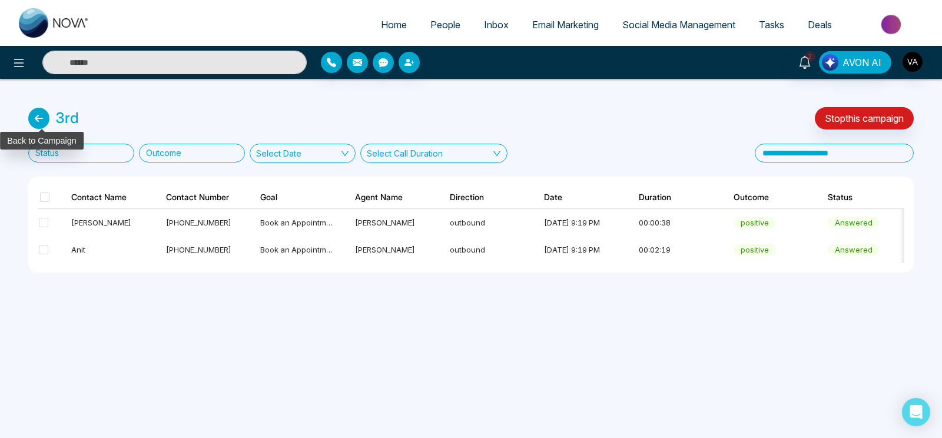
click at [32, 114] on icon at bounding box center [38, 118] width 21 height 21
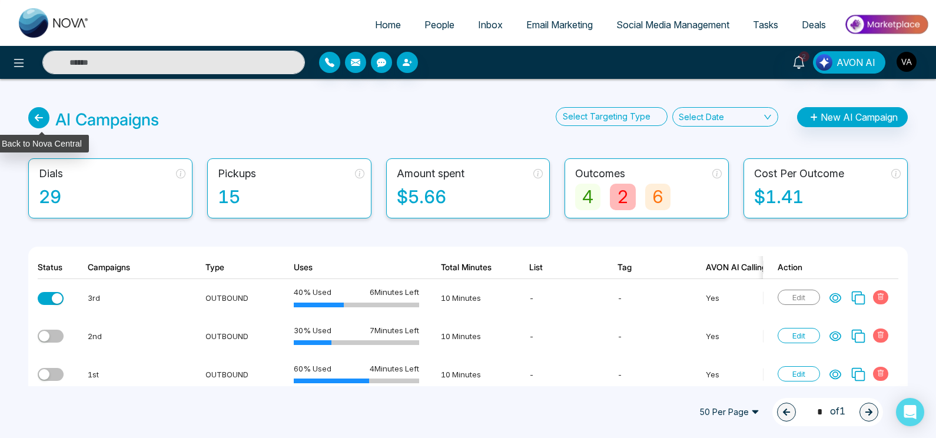
click at [41, 123] on icon at bounding box center [38, 117] width 21 height 21
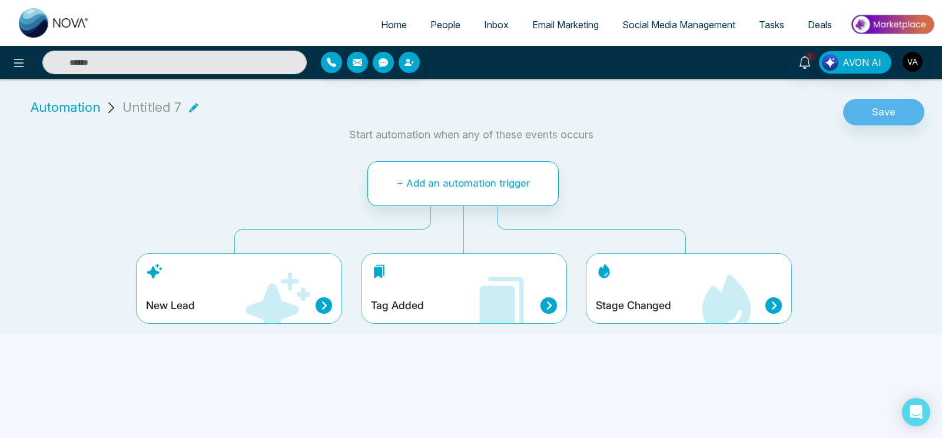
click at [648, 287] on div "Stage Changed" at bounding box center [689, 288] width 206 height 71
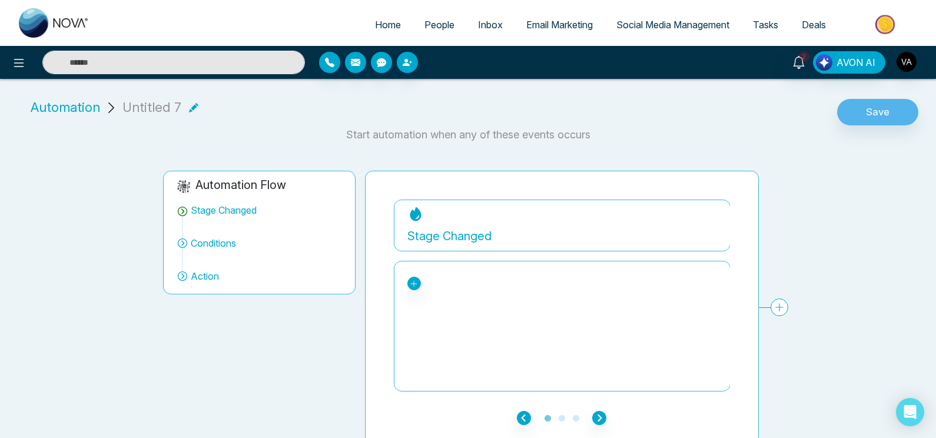
click at [82, 111] on span "Automation" at bounding box center [65, 107] width 69 height 19
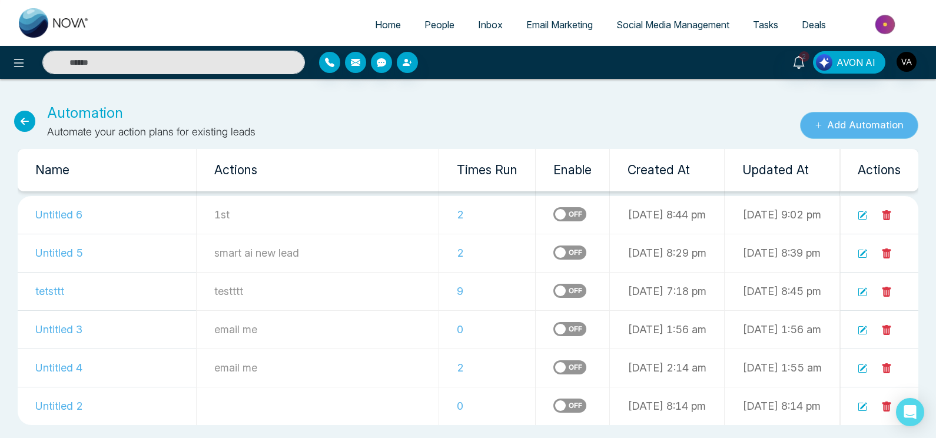
click at [849, 130] on button "Add Automation" at bounding box center [859, 125] width 118 height 27
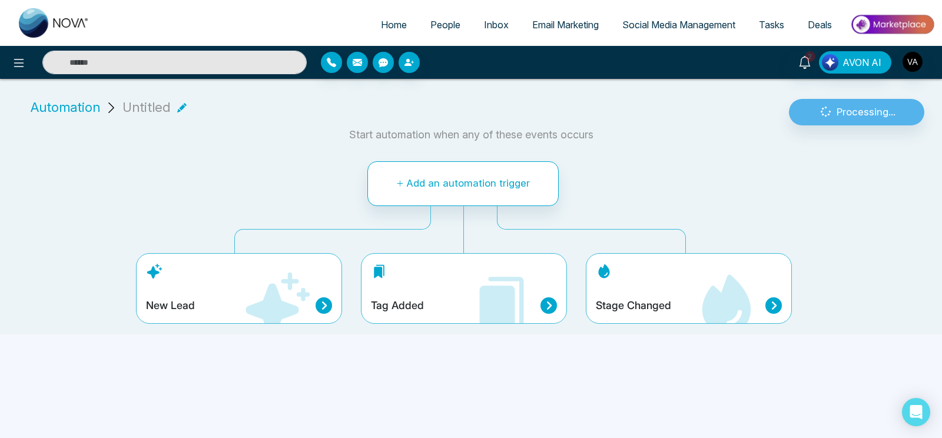
click at [437, 302] on div "Tag Added" at bounding box center [464, 305] width 186 height 16
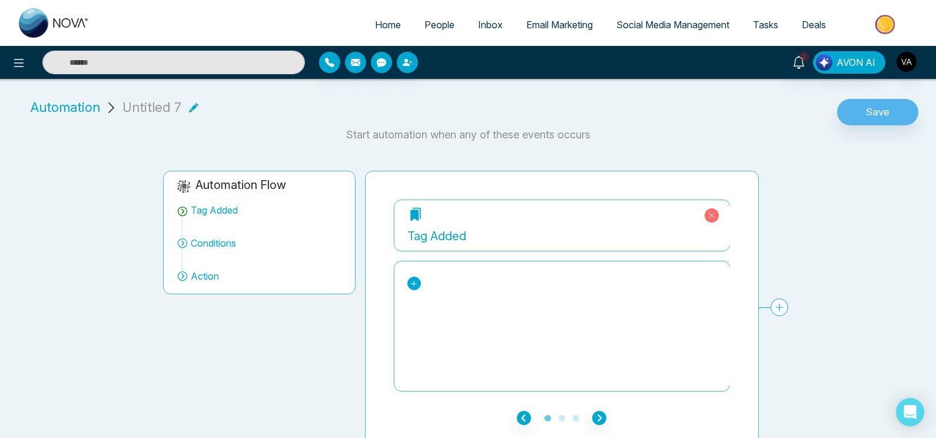
click at [418, 284] on link at bounding box center [414, 284] width 14 height 14
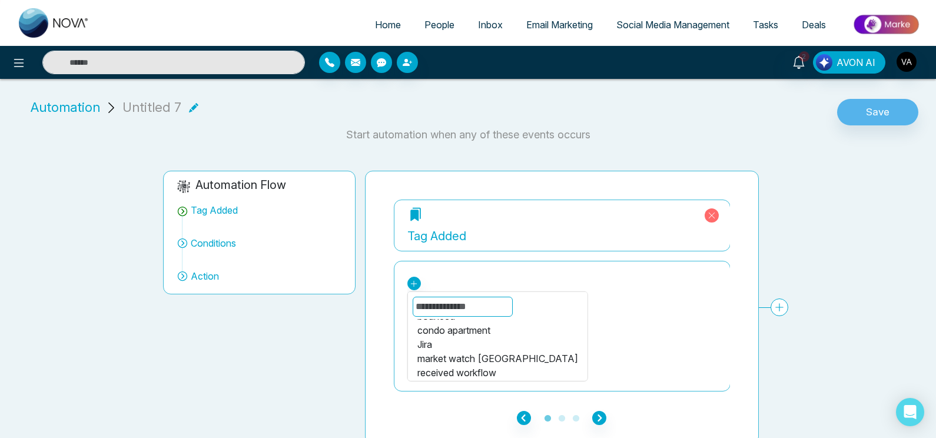
click at [450, 307] on input "text" at bounding box center [462, 307] width 100 height 20
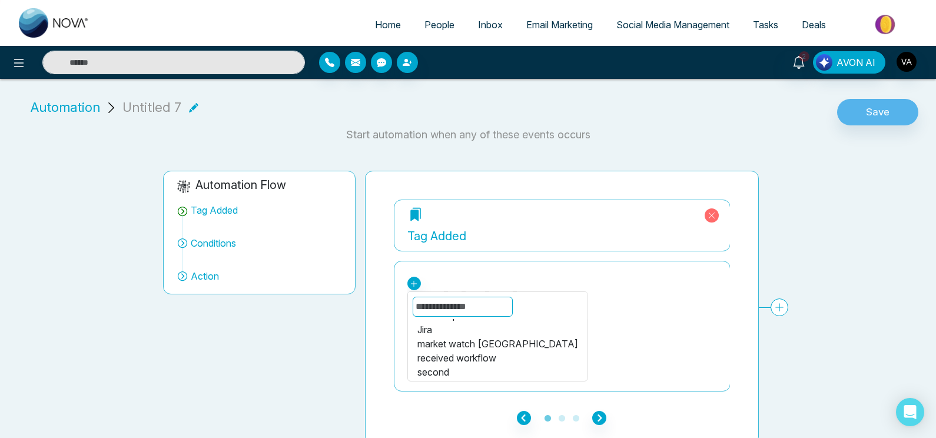
click at [462, 373] on div "second" at bounding box center [497, 372] width 161 height 14
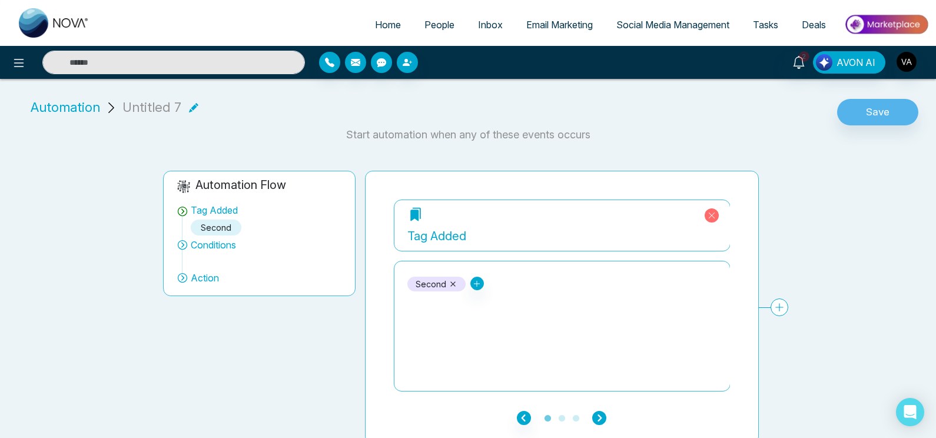
click at [606, 412] on icon "button" at bounding box center [599, 418] width 14 height 14
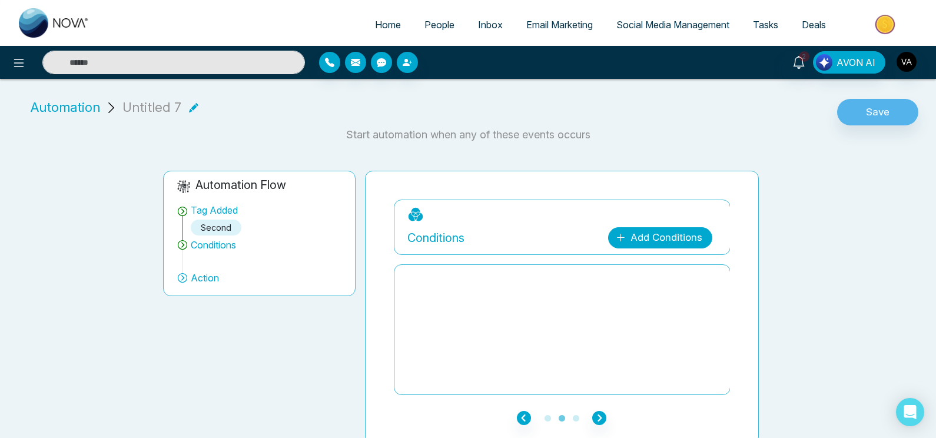
click at [670, 241] on link "Add Conditions" at bounding box center [660, 237] width 104 height 21
click at [619, 262] on select "**********" at bounding box center [658, 273] width 78 height 22
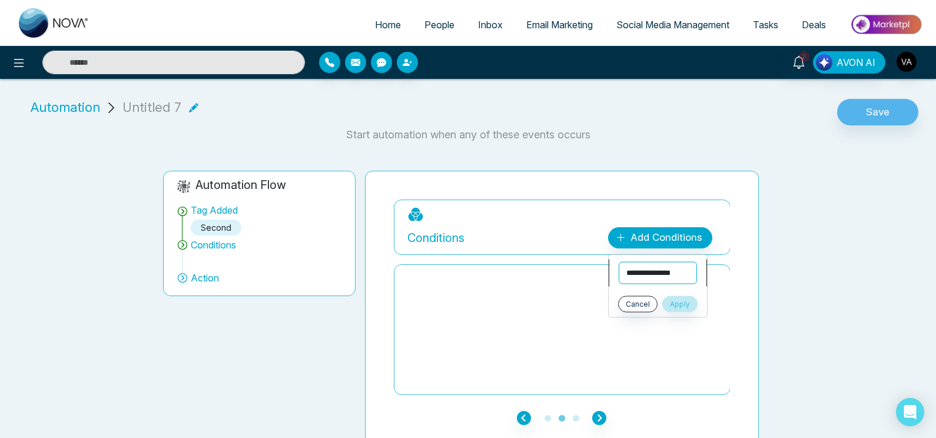
select select "****"
click option "****" at bounding box center [0, 0] width 0 height 0
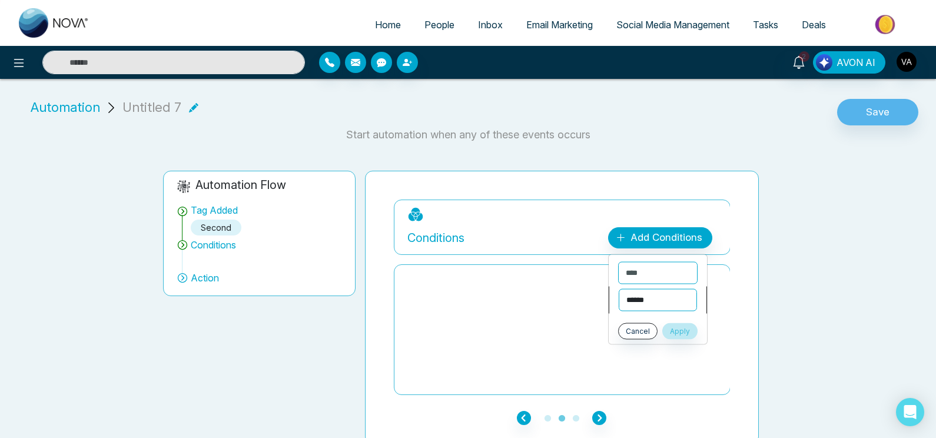
click at [619, 289] on select "**********" at bounding box center [658, 300] width 78 height 22
select select "*******"
click option "*******" at bounding box center [0, 0] width 0 height 0
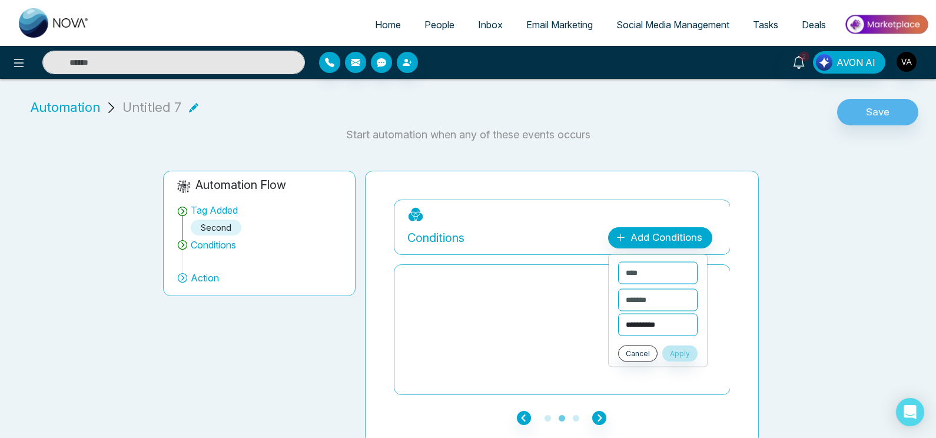
click at [618, 314] on select "**********" at bounding box center [657, 325] width 79 height 22
click at [655, 326] on select "**********" at bounding box center [662, 325] width 89 height 22
click at [618, 314] on select "**********" at bounding box center [662, 325] width 89 height 22
select select "******"
click option "******" at bounding box center [0, 0] width 0 height 0
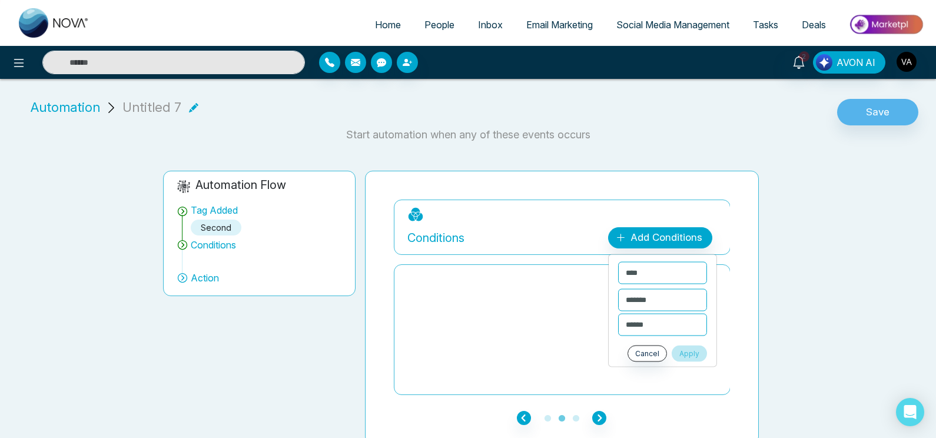
click at [688, 351] on button "Apply" at bounding box center [689, 354] width 35 height 16
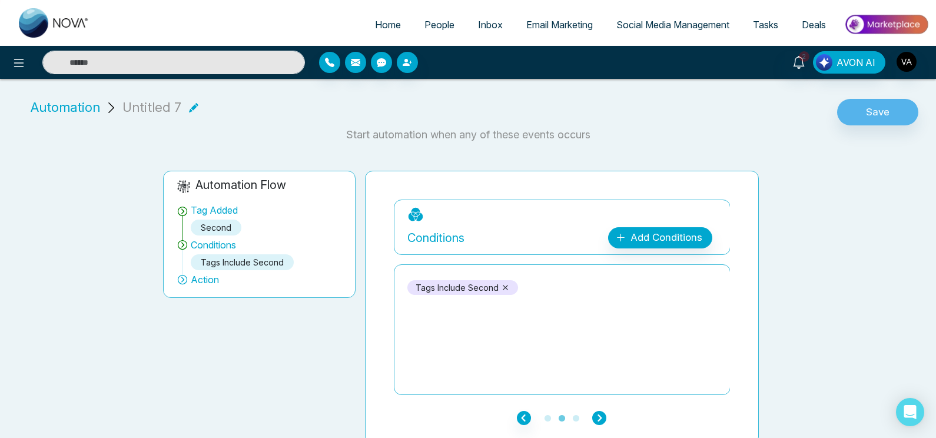
click at [598, 419] on icon "button" at bounding box center [599, 418] width 14 height 14
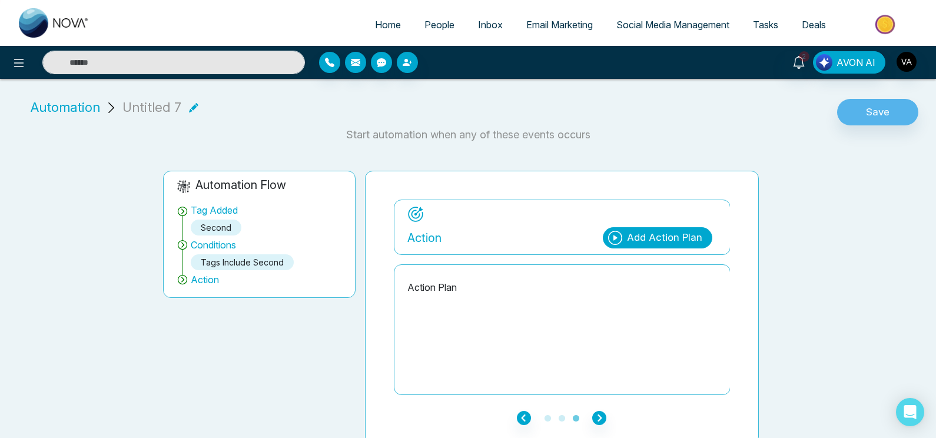
click at [652, 251] on div "Action Add Action Plan" at bounding box center [562, 227] width 337 height 55
click at [658, 238] on div "Add Action Plan" at bounding box center [664, 237] width 75 height 15
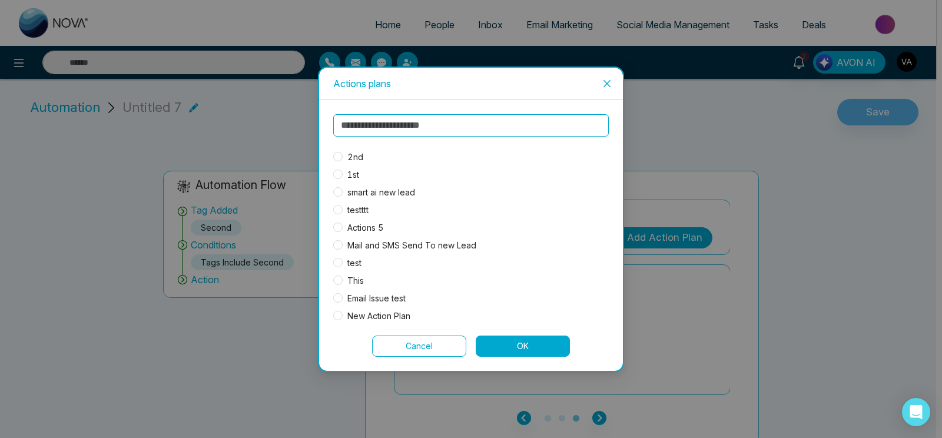
click at [359, 157] on span "2nd" at bounding box center [355, 157] width 25 height 13
click at [529, 344] on button "OK" at bounding box center [523, 346] width 94 height 21
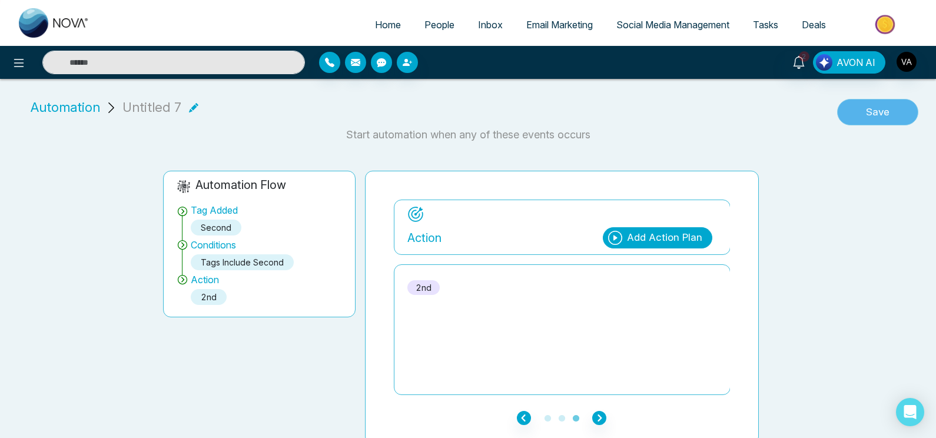
click at [882, 109] on button "Save" at bounding box center [877, 112] width 81 height 27
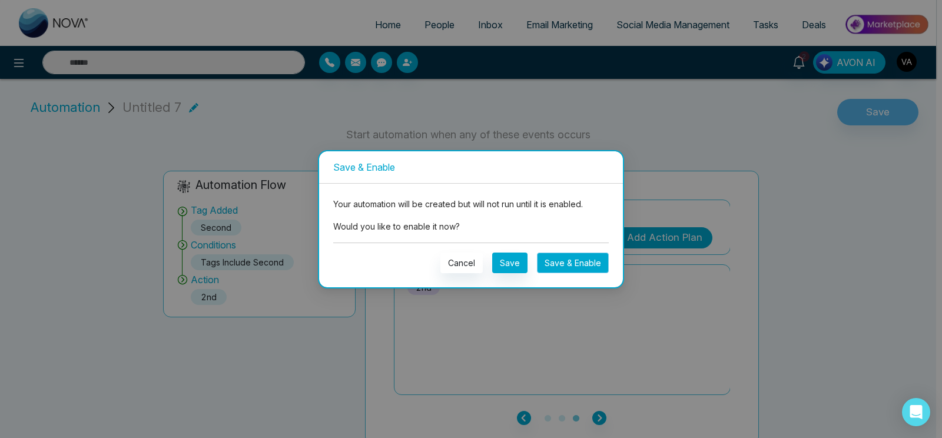
click at [571, 264] on button "Save & Enable" at bounding box center [573, 263] width 72 height 21
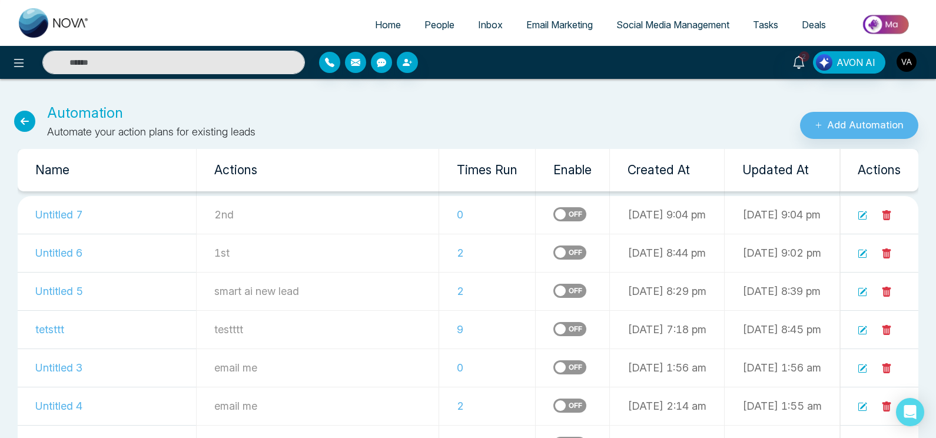
click at [536, 258] on td at bounding box center [573, 253] width 74 height 38
click at [28, 120] on icon at bounding box center [24, 121] width 21 height 21
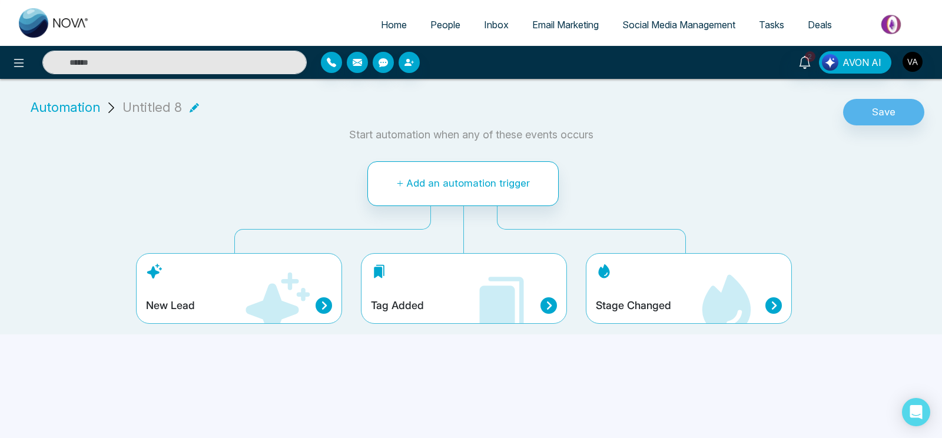
click at [71, 109] on span "Automation" at bounding box center [65, 107] width 69 height 19
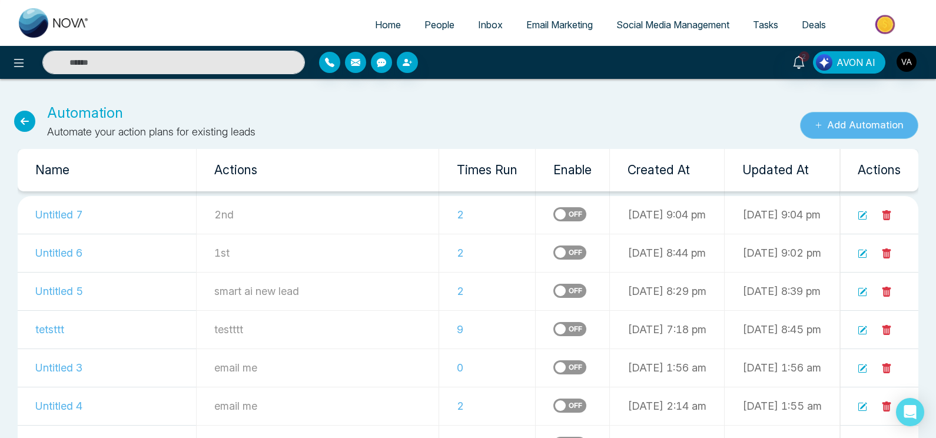
click at [847, 131] on button "Add Automation" at bounding box center [859, 125] width 118 height 27
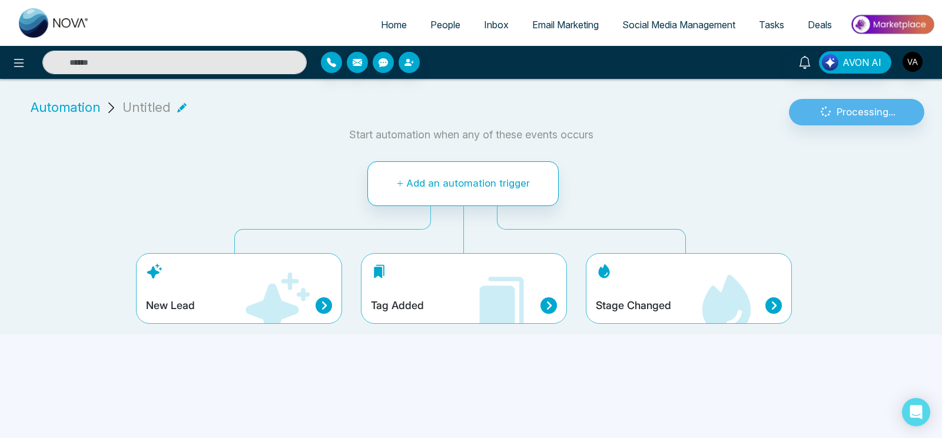
drag, startPoint x: 847, startPoint y: 131, endPoint x: 528, endPoint y: 218, distance: 330.6
click at [528, 218] on div "Automation Untitled Processing... Start automation when any of these events occ…" at bounding box center [471, 211] width 942 height 246
click at [190, 103] on icon at bounding box center [194, 107] width 9 height 9
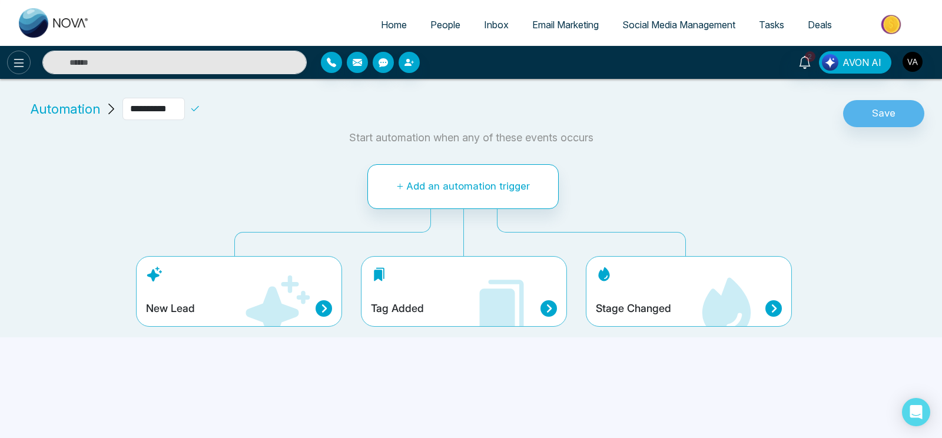
click at [18, 69] on icon at bounding box center [19, 63] width 14 height 14
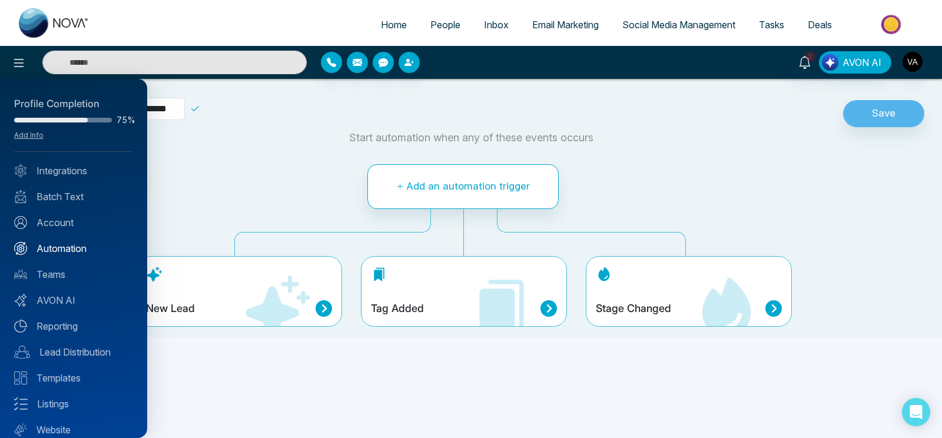
click at [71, 244] on link "Automation" at bounding box center [73, 248] width 119 height 14
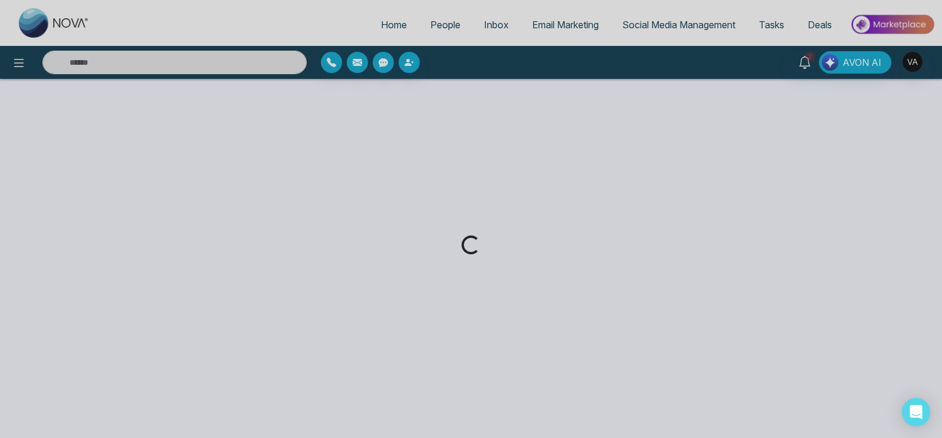
click at [11, 64] on div "Loading..." at bounding box center [471, 219] width 942 height 438
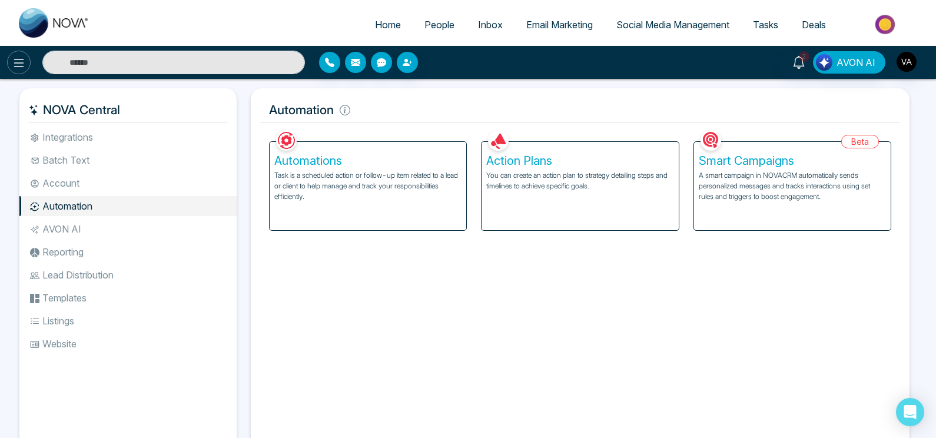
click at [25, 64] on icon at bounding box center [19, 63] width 14 height 14
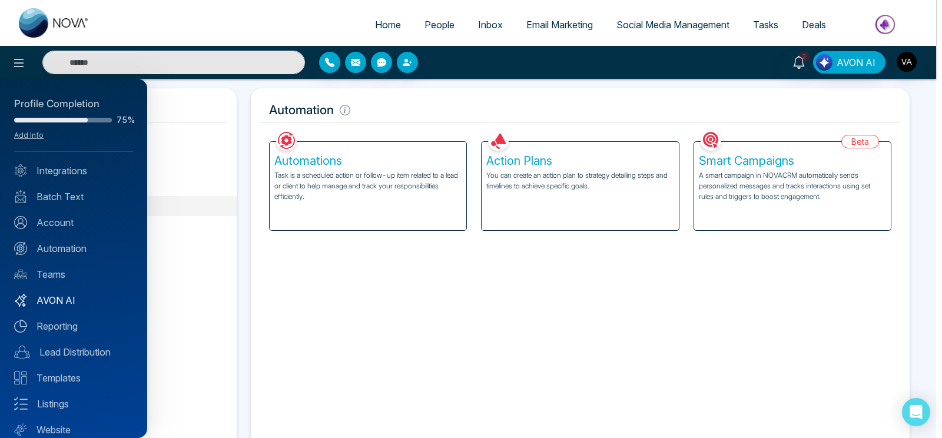
click at [73, 301] on link "AVON AI" at bounding box center [73, 300] width 119 height 14
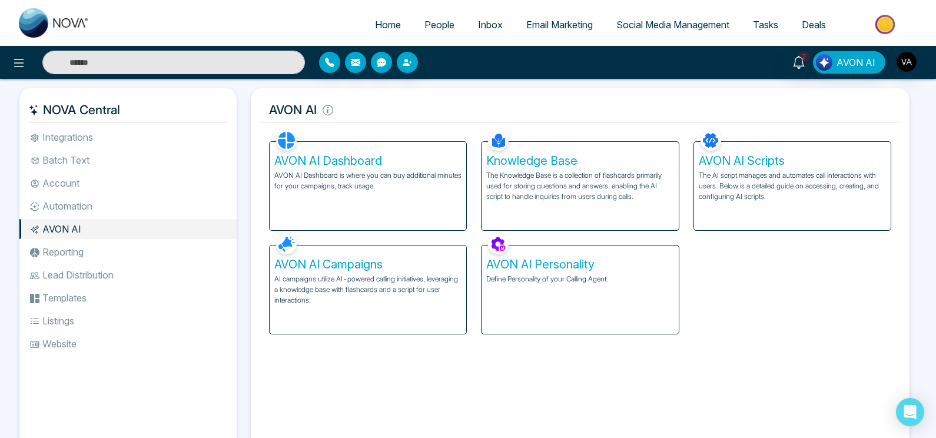
click at [379, 304] on p "AI campaigns utilize AI-powered calling initiatives, leveraging a knowledge bas…" at bounding box center [367, 290] width 187 height 32
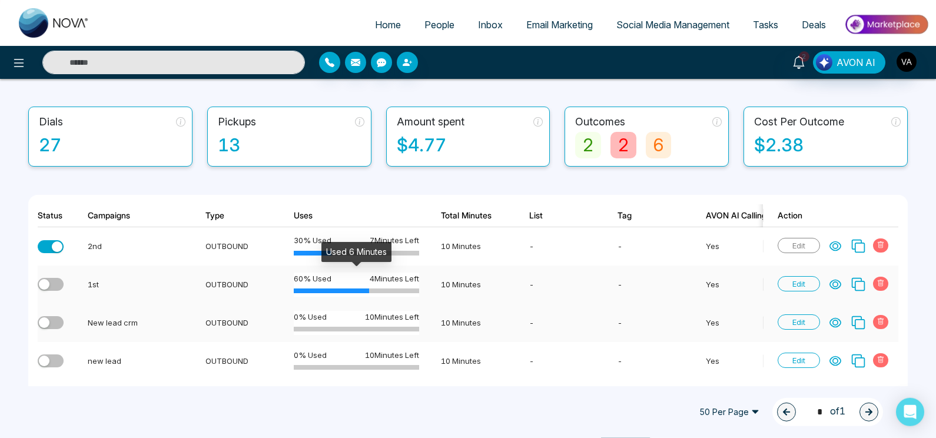
scroll to position [56, 0]
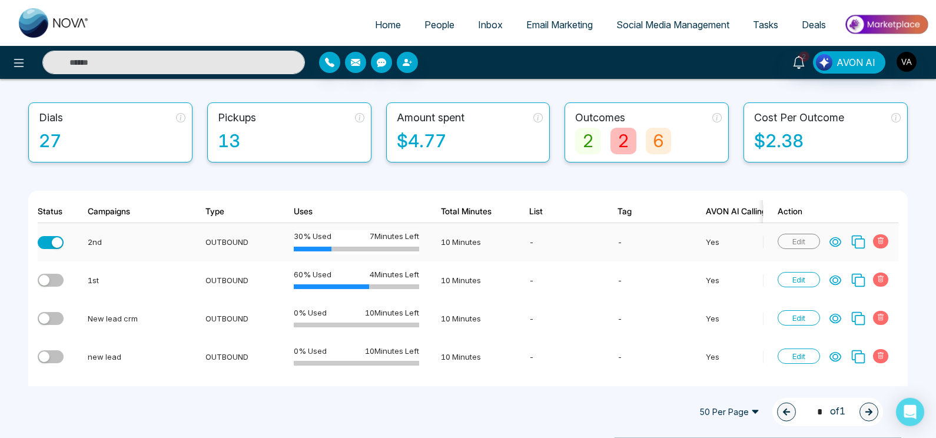
click at [840, 238] on icon at bounding box center [835, 242] width 11 height 9
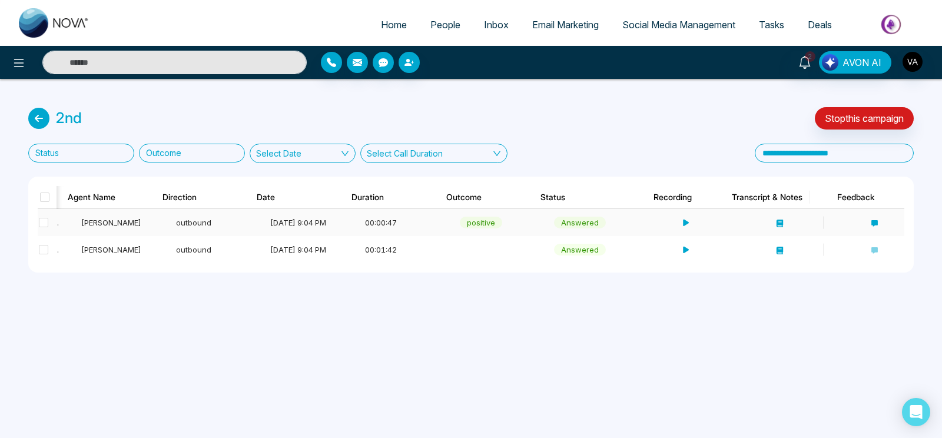
scroll to position [0, 287]
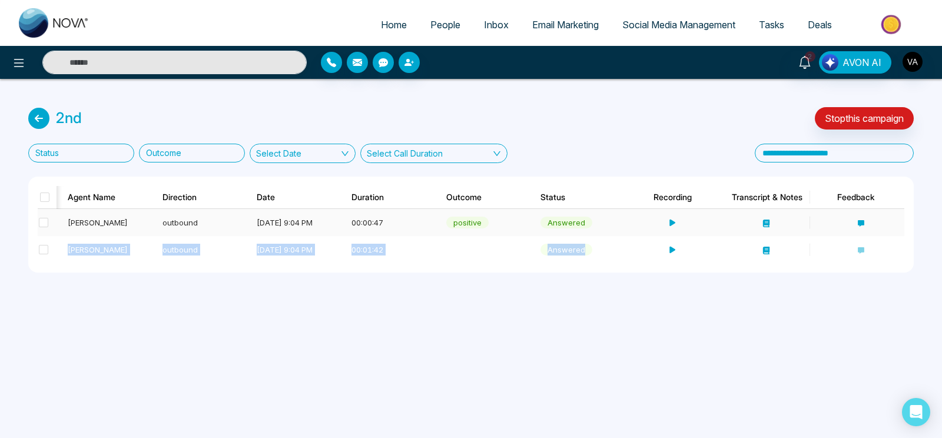
drag, startPoint x: 855, startPoint y: 246, endPoint x: 858, endPoint y: 220, distance: 26.7
click at [858, 220] on tbody "Lokesh +918421020309 Book an Appointment Smith outbound 2/09/25 9:04 PM 00:00:4…" at bounding box center [327, 236] width 1154 height 54
click at [858, 220] on icon at bounding box center [861, 223] width 6 height 6
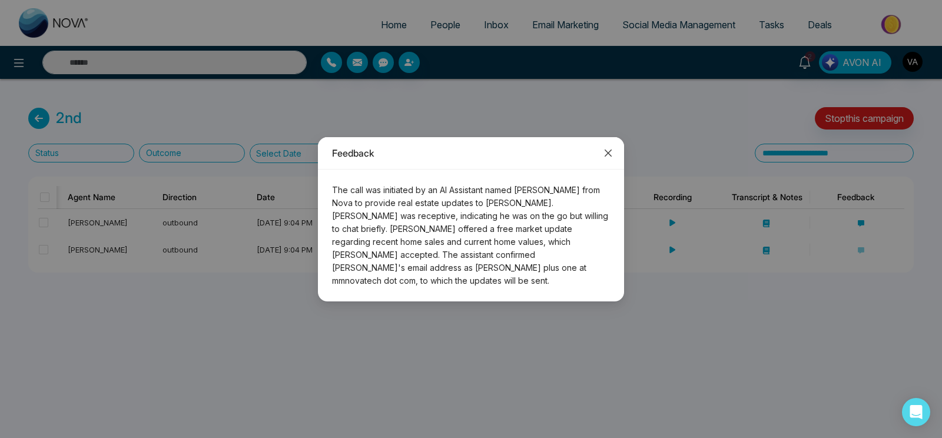
click at [614, 163] on span "Close" at bounding box center [608, 153] width 32 height 32
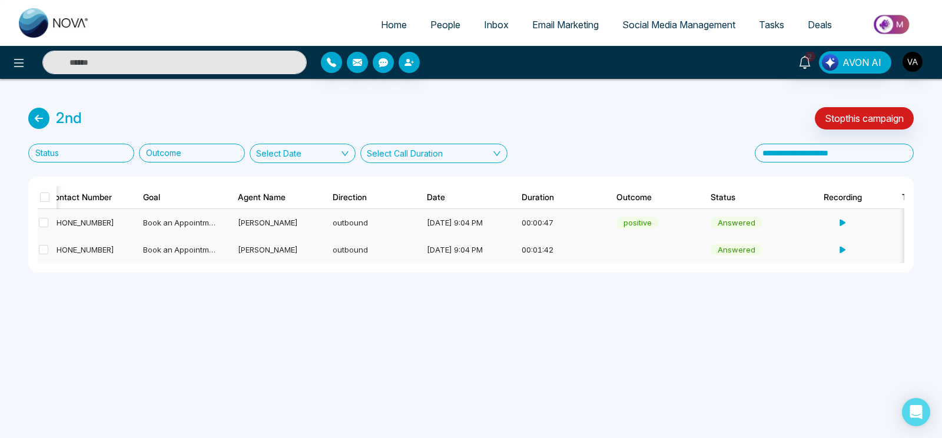
scroll to position [0, 118]
click at [842, 217] on td at bounding box center [837, 222] width 95 height 27
click at [841, 221] on icon at bounding box center [841, 223] width 8 height 8
click at [843, 223] on body "Home People Inbox Email Marketing Social Media Management Tasks Deals 2 AVON AI…" at bounding box center [471, 219] width 942 height 438
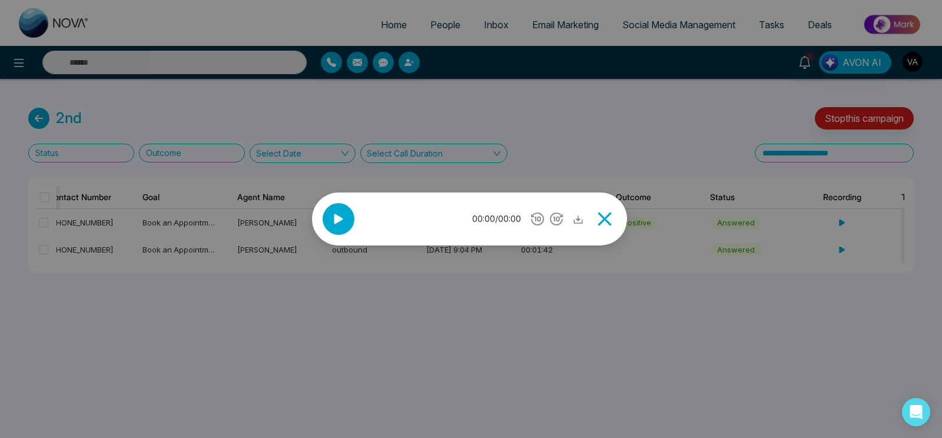
click at [336, 222] on icon at bounding box center [338, 219] width 9 height 10
click at [611, 216] on icon at bounding box center [604, 219] width 14 height 14
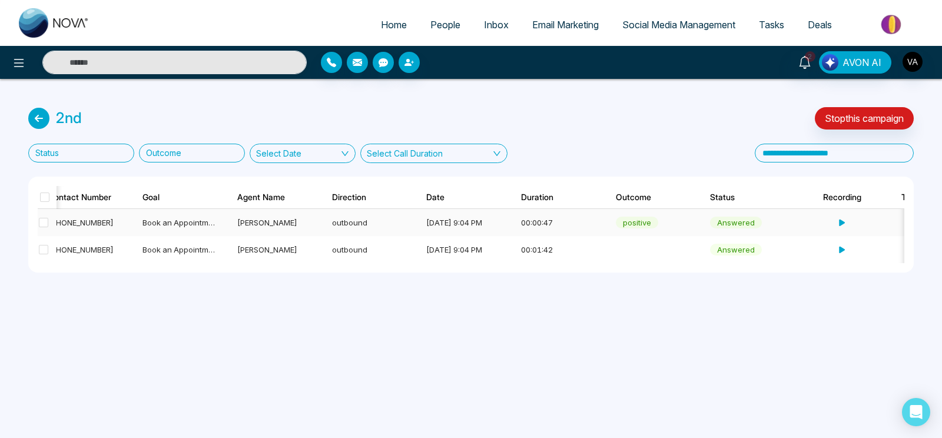
click at [838, 219] on icon at bounding box center [841, 223] width 8 height 8
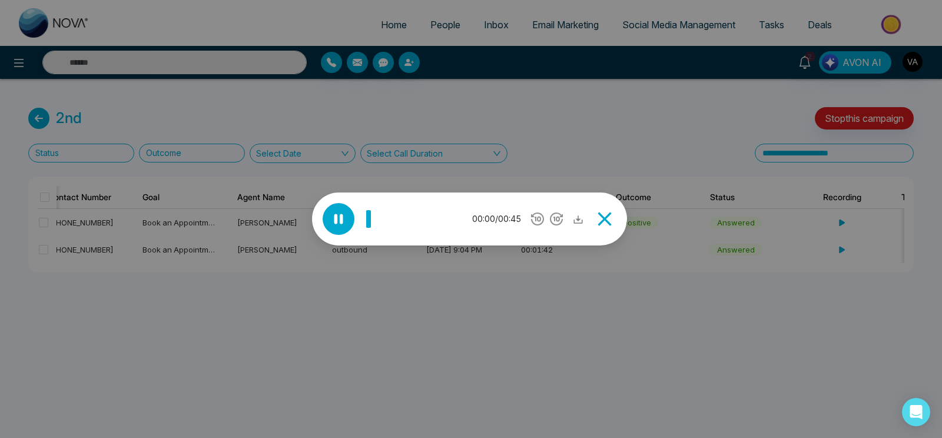
click at [328, 223] on div at bounding box center [339, 219] width 32 height 32
drag, startPoint x: 434, startPoint y: 228, endPoint x: 608, endPoint y: 222, distance: 173.8
click at [608, 222] on div "00:00 / 00:45" at bounding box center [470, 219] width 294 height 32
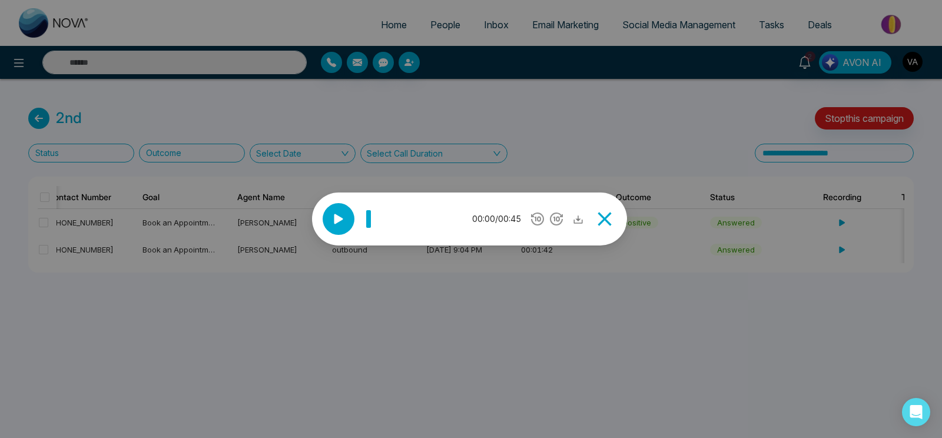
click at [608, 222] on icon at bounding box center [605, 219] width 24 height 24
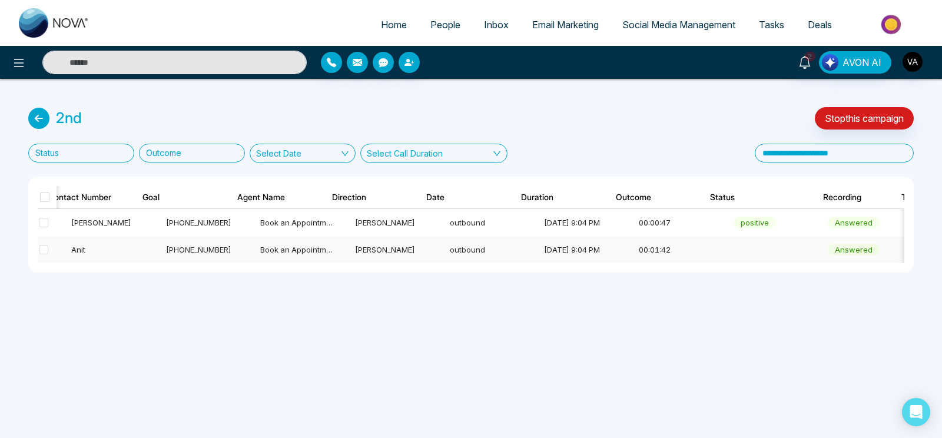
scroll to position [0, 0]
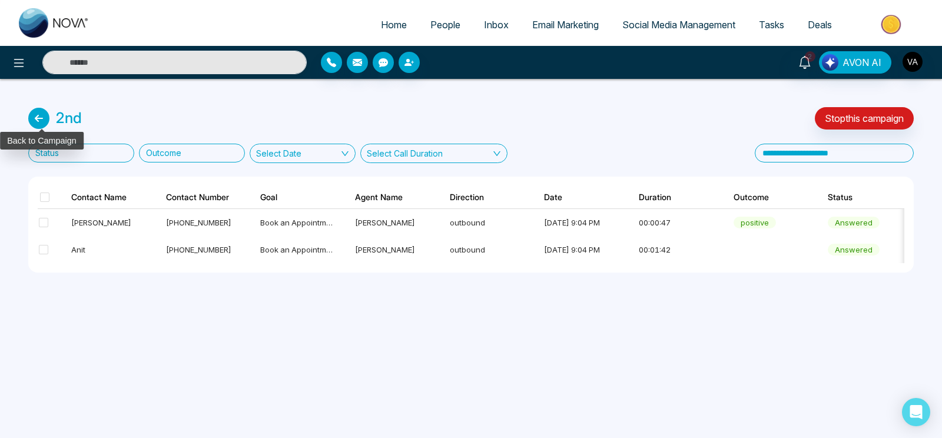
click at [41, 109] on icon at bounding box center [38, 118] width 21 height 21
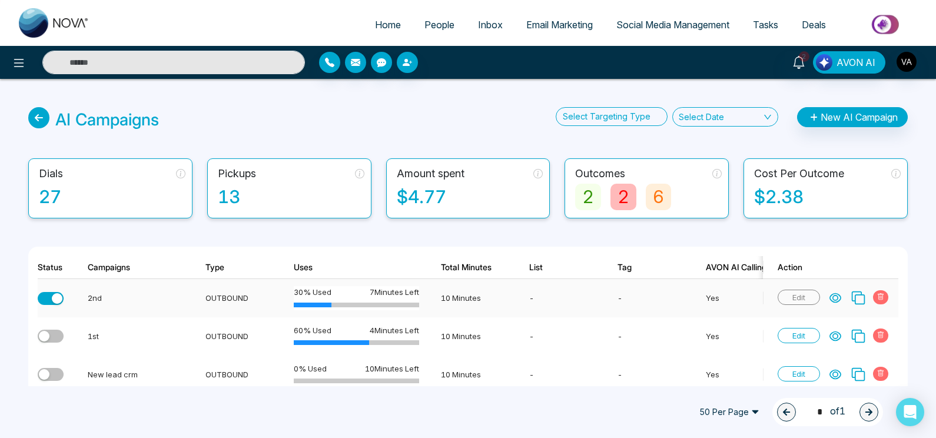
drag, startPoint x: 47, startPoint y: 287, endPoint x: 52, endPoint y: 293, distance: 7.9
click at [52, 293] on td at bounding box center [55, 298] width 35 height 38
click at [52, 293] on div "button" at bounding box center [57, 298] width 11 height 11
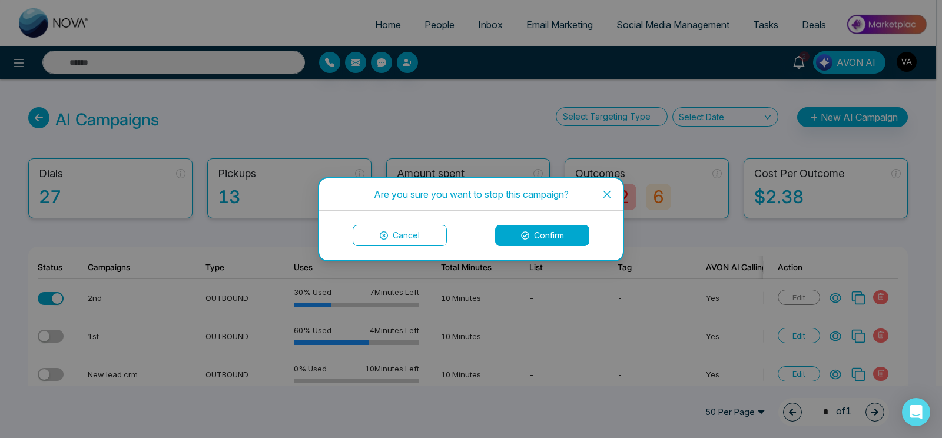
click at [610, 191] on icon "close" at bounding box center [606, 193] width 7 height 7
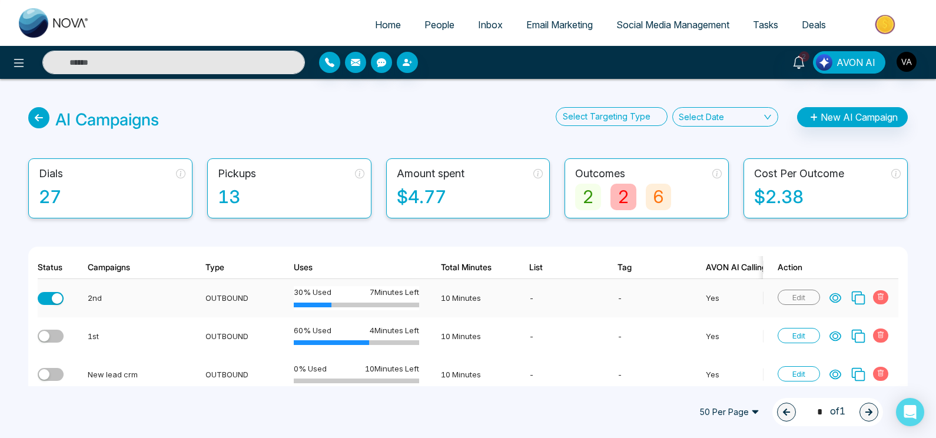
click at [831, 299] on icon at bounding box center [835, 298] width 11 height 9
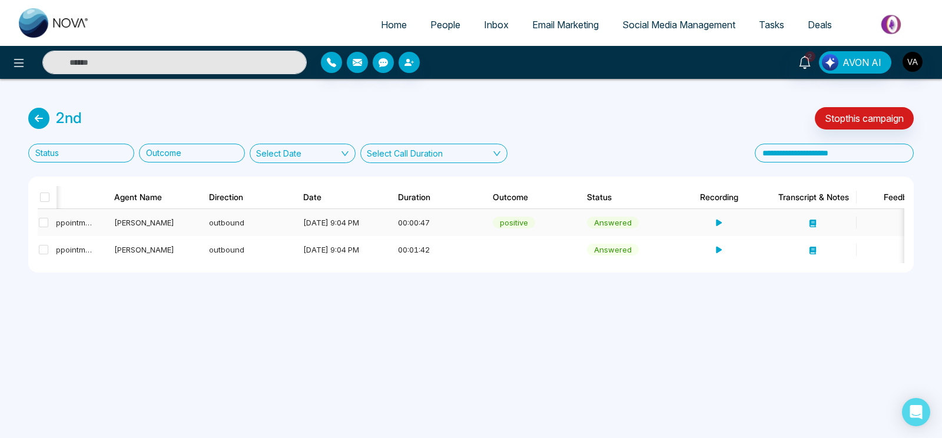
scroll to position [0, 242]
click at [712, 247] on td at bounding box center [713, 249] width 95 height 27
click at [715, 247] on icon at bounding box center [717, 250] width 8 height 8
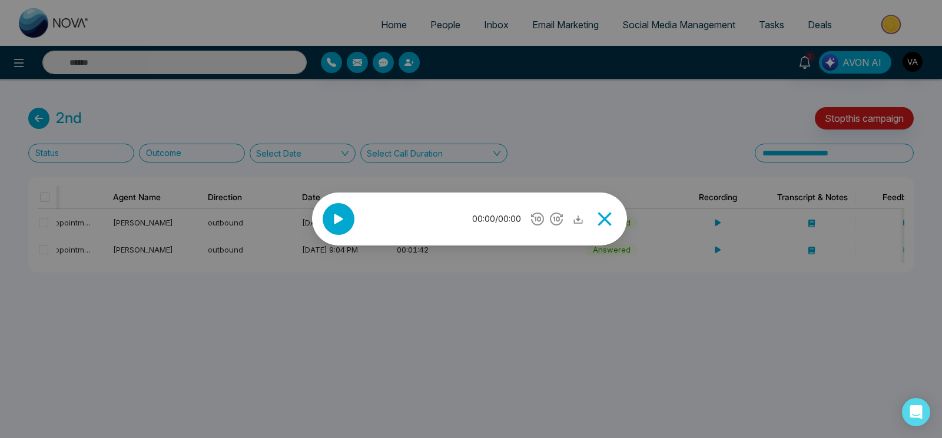
click at [344, 219] on icon at bounding box center [339, 219] width 18 height 18
click at [337, 218] on icon at bounding box center [338, 219] width 9 height 10
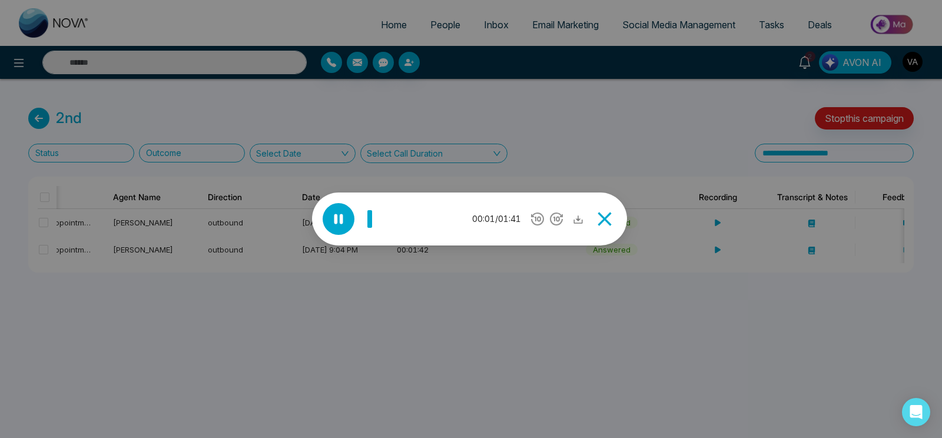
click at [337, 218] on icon at bounding box center [339, 219] width 18 height 18
click at [337, 218] on icon at bounding box center [338, 219] width 9 height 10
click at [605, 218] on icon at bounding box center [604, 219] width 14 height 14
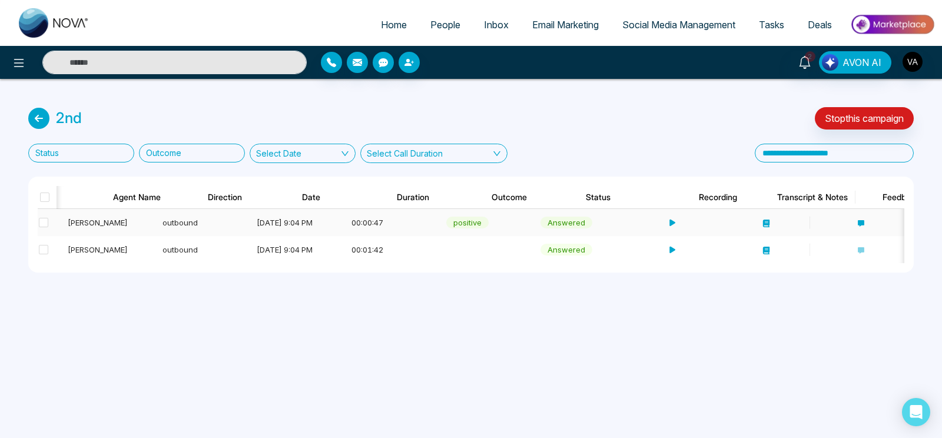
scroll to position [0, 287]
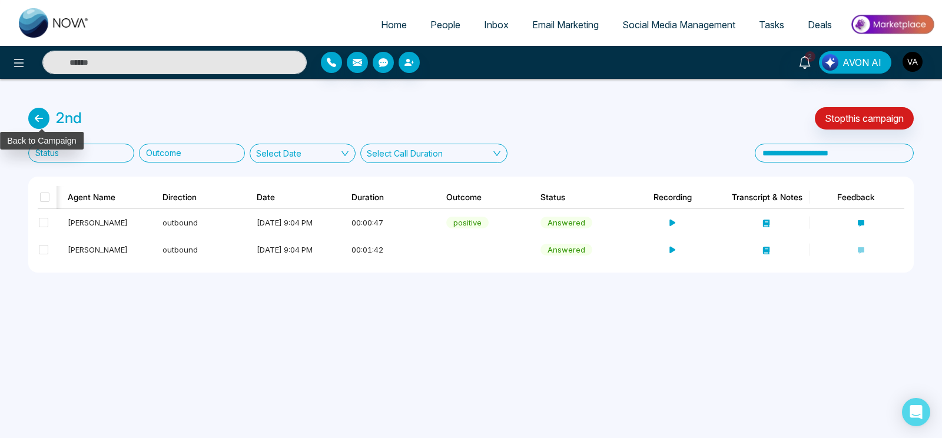
click at [31, 119] on icon at bounding box center [38, 118] width 21 height 21
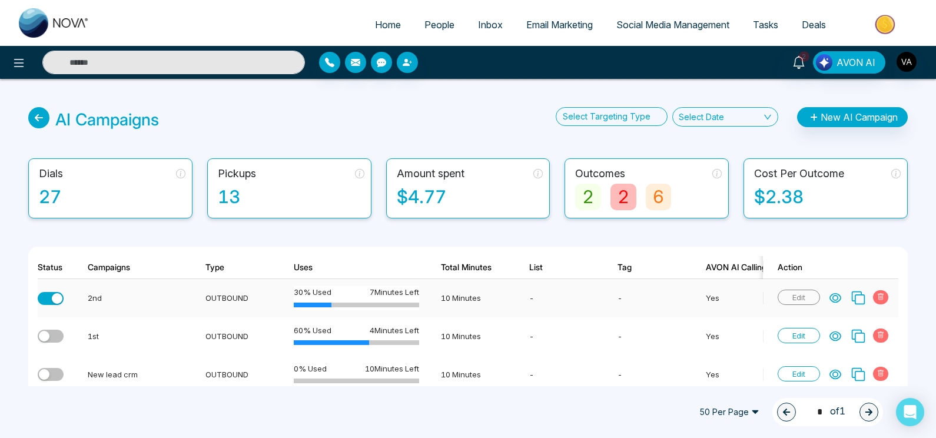
click at [51, 294] on button "button" at bounding box center [51, 298] width 26 height 13
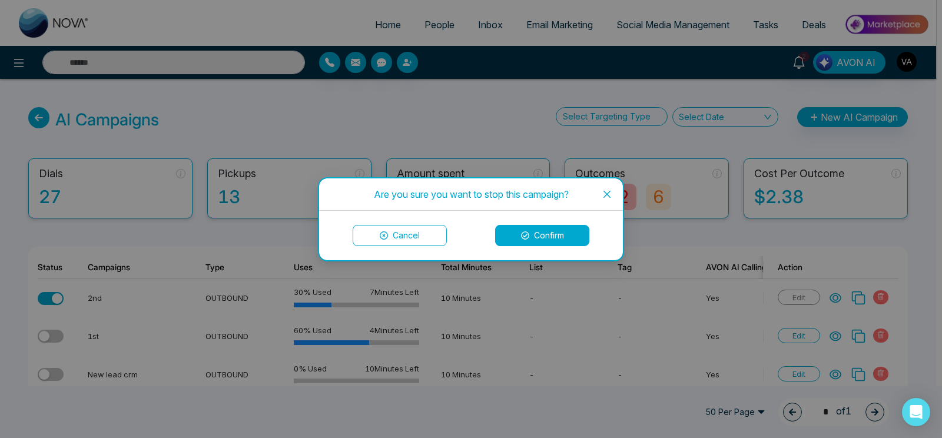
click at [535, 238] on button "Confirm" at bounding box center [542, 235] width 94 height 21
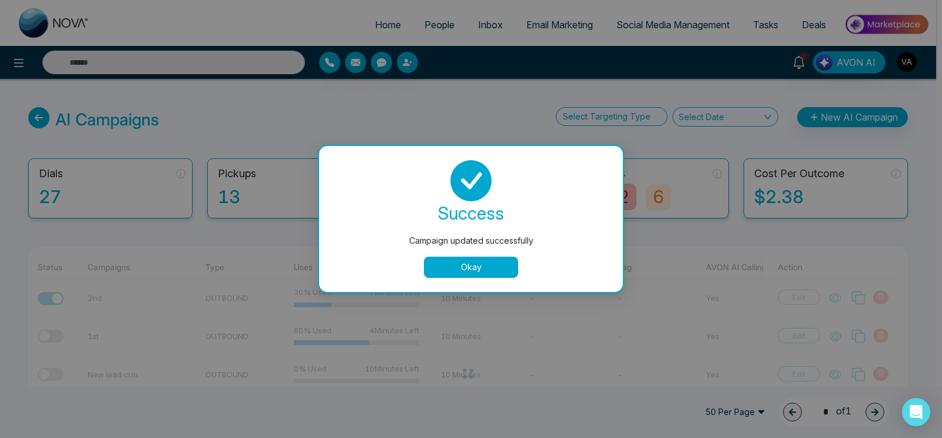
click at [474, 261] on button "Okay" at bounding box center [471, 267] width 94 height 21
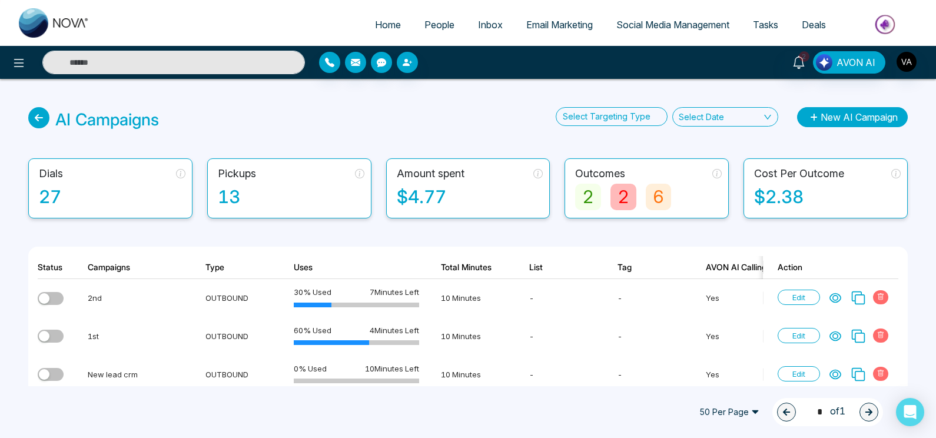
click at [825, 115] on button "New AI Campaign" at bounding box center [852, 117] width 111 height 20
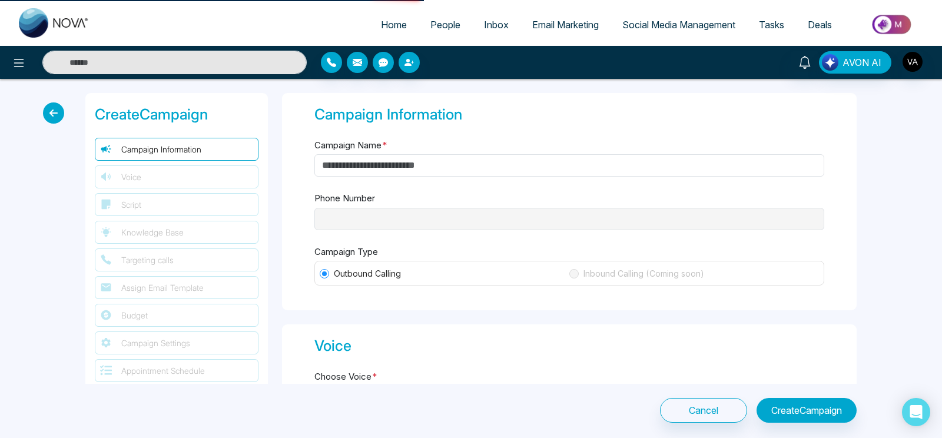
type input "**********"
type input "********"
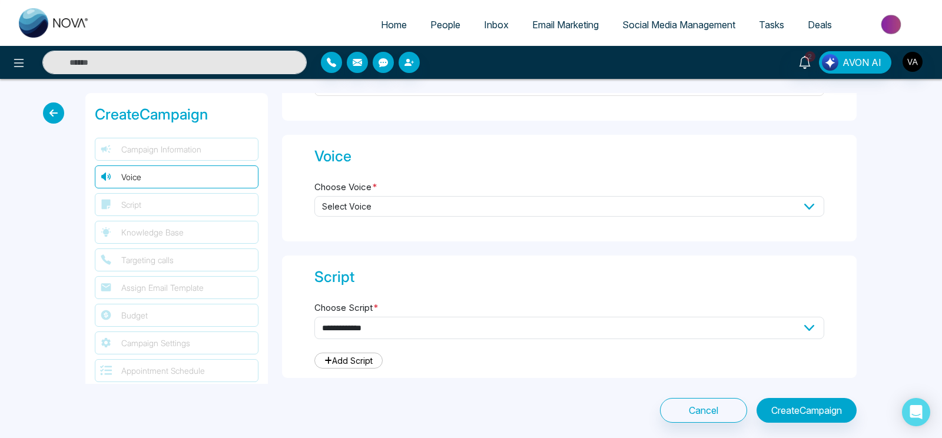
scroll to position [206, 0]
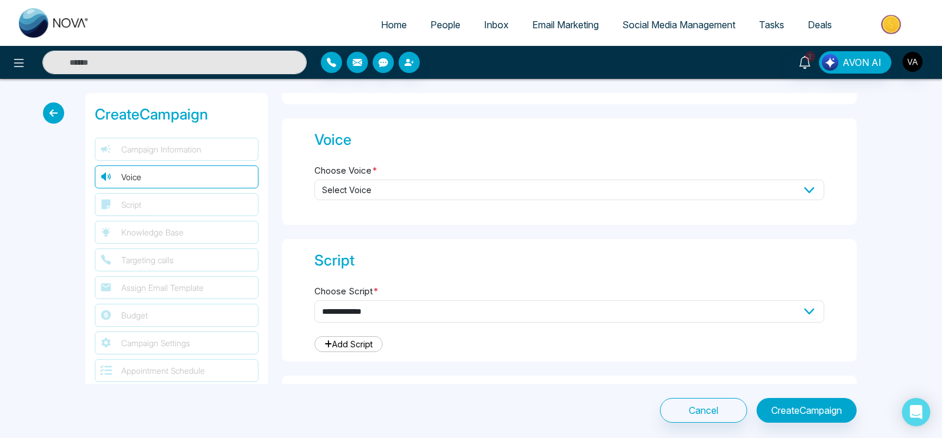
click at [472, 195] on span "Select Voice" at bounding box center [569, 190] width 510 height 21
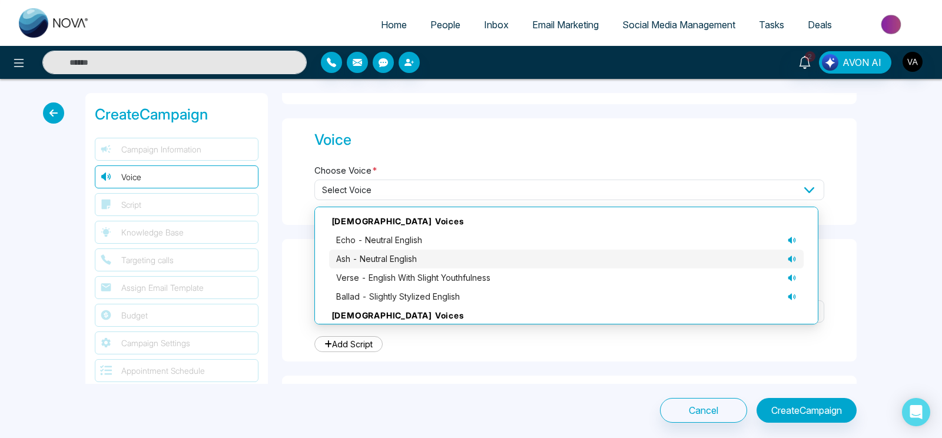
click at [416, 256] on span "ash - neutral English" at bounding box center [376, 259] width 81 height 13
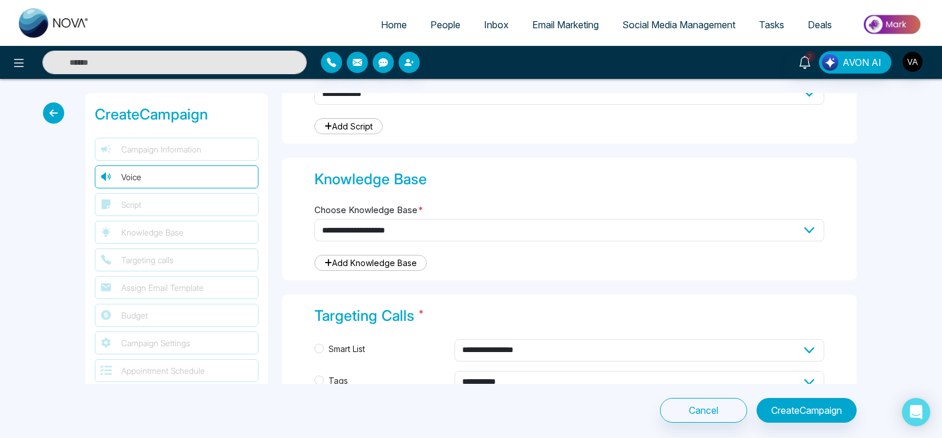
scroll to position [212, 0]
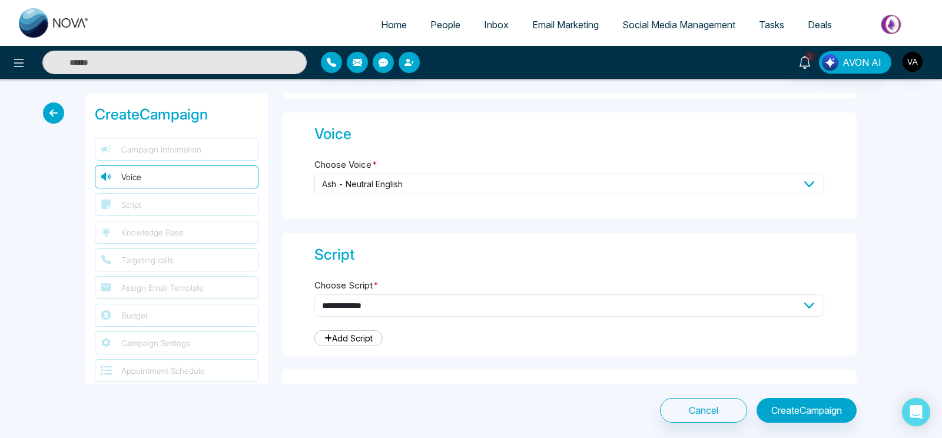
click at [314, 294] on select "**********" at bounding box center [569, 305] width 510 height 22
click option "*******" at bounding box center [0, 0] width 0 height 0
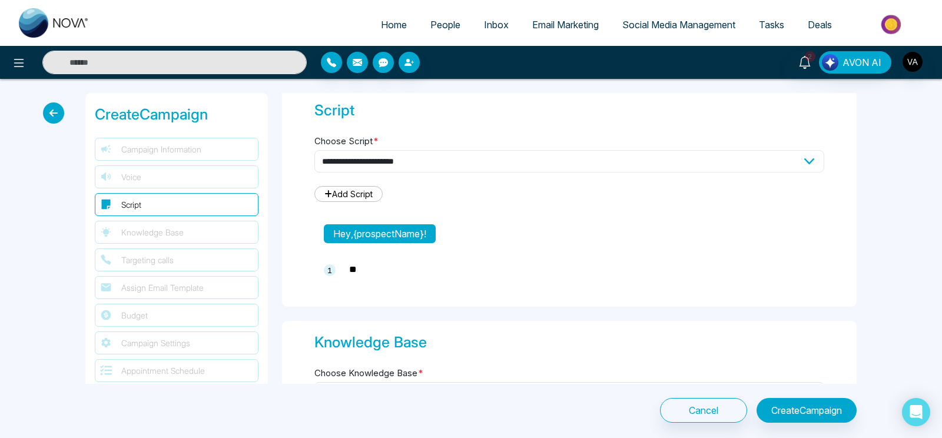
scroll to position [356, 0]
click at [314, 150] on select "**********" at bounding box center [569, 161] width 510 height 22
select select "***"
click option "**********" at bounding box center [0, 0] width 0 height 0
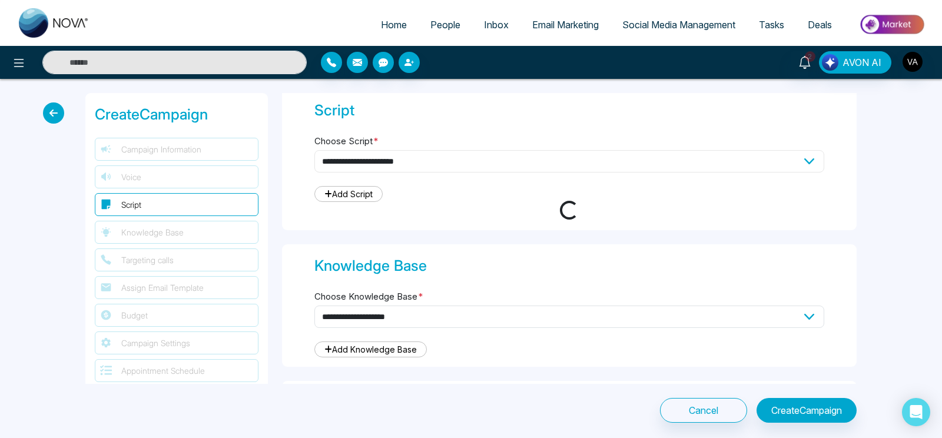
click at [393, 156] on select "**********" at bounding box center [569, 161] width 510 height 22
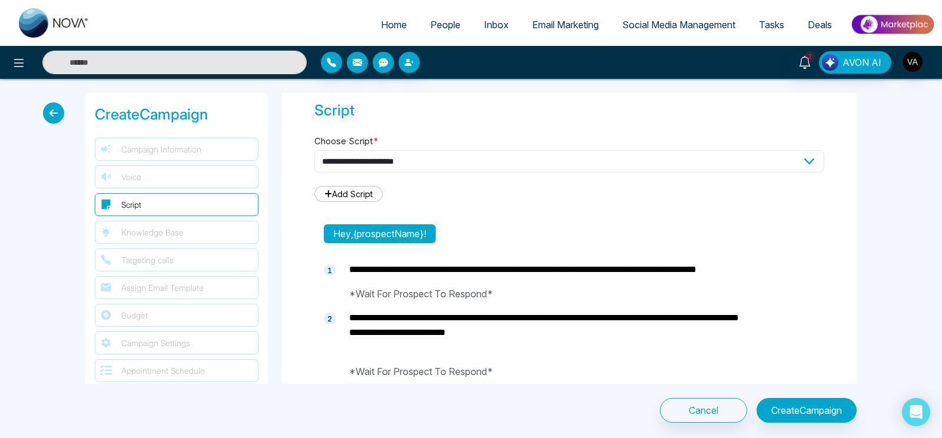
type textarea "**********"
select select "***"
click option "**********" at bounding box center [0, 0] width 0 height 0
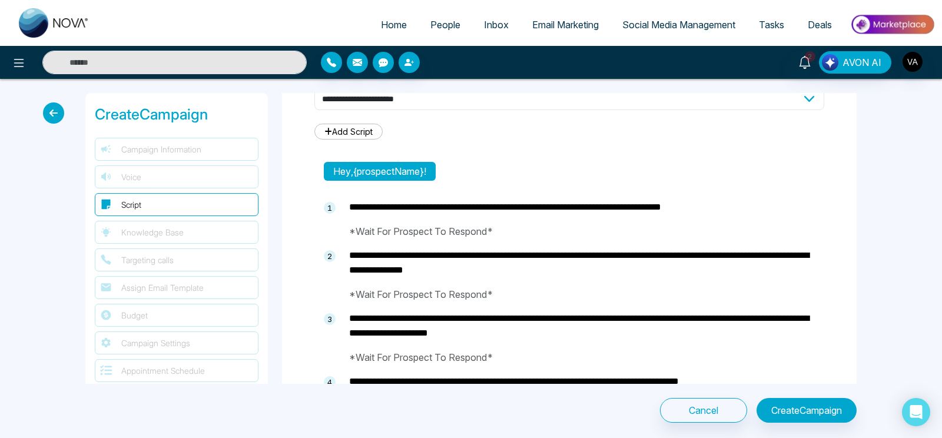
type textarea "**********"
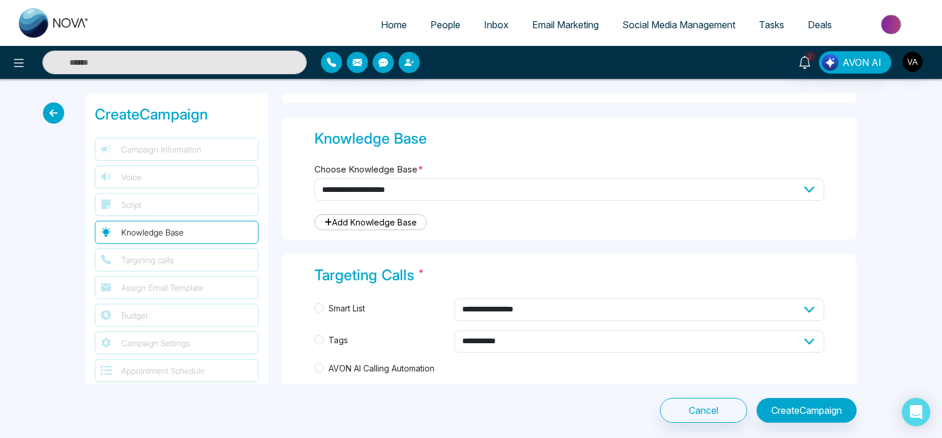
scroll to position [1101, 0]
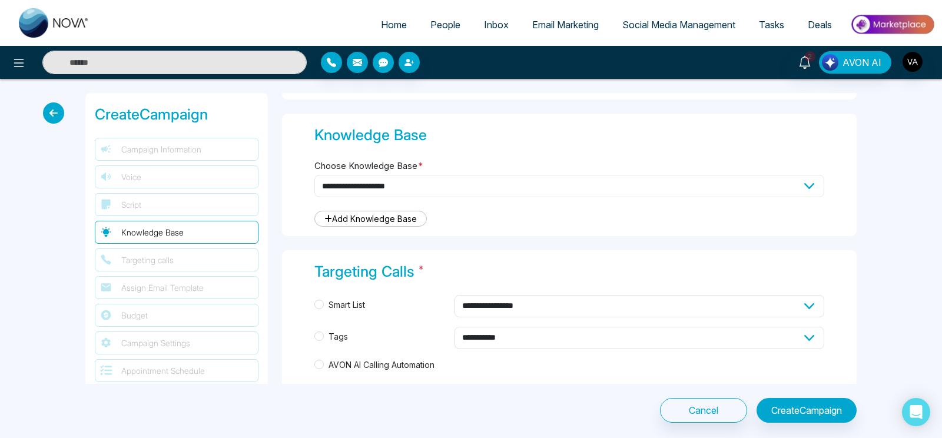
click at [314, 175] on select "**********" at bounding box center [569, 186] width 510 height 22
select select "***"
click option "**********" at bounding box center [0, 0] width 0 height 0
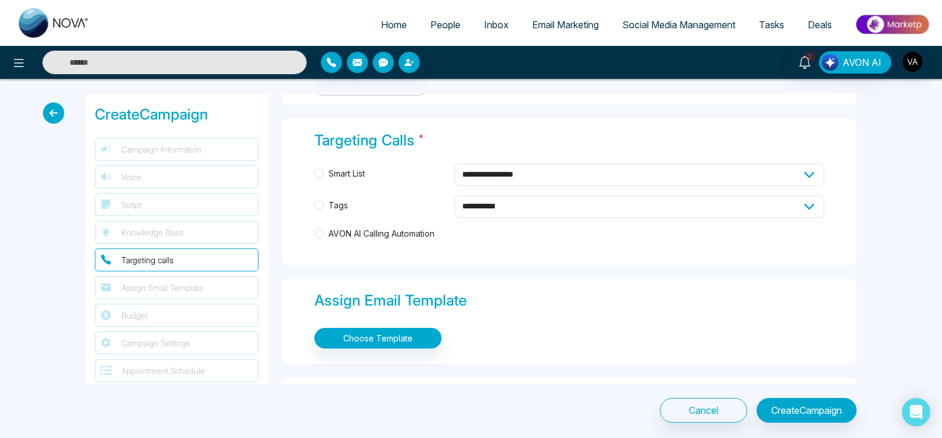
scroll to position [1233, 0]
click at [326, 228] on span "AVON AI Calling Automation" at bounding box center [381, 233] width 115 height 13
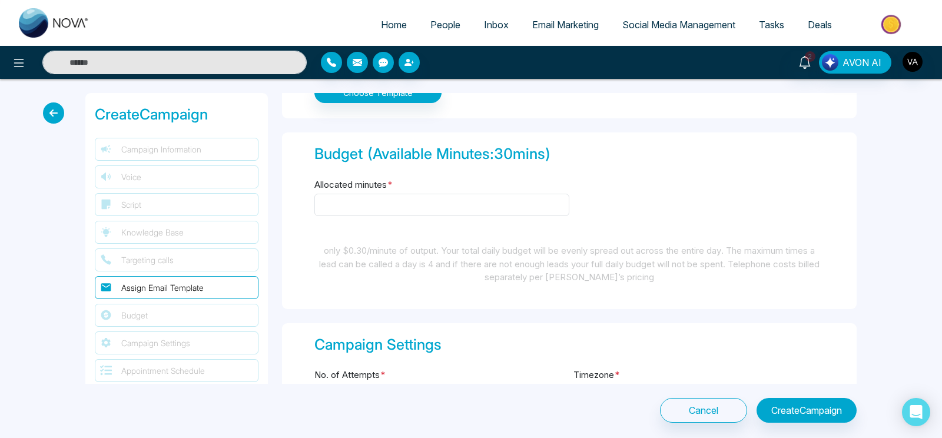
scroll to position [1460, 0]
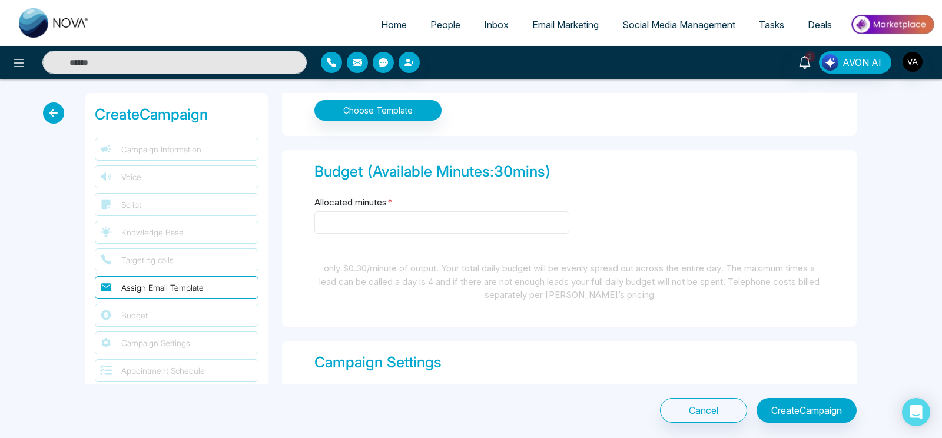
click at [423, 224] on input "Allocated minutes *" at bounding box center [441, 222] width 255 height 22
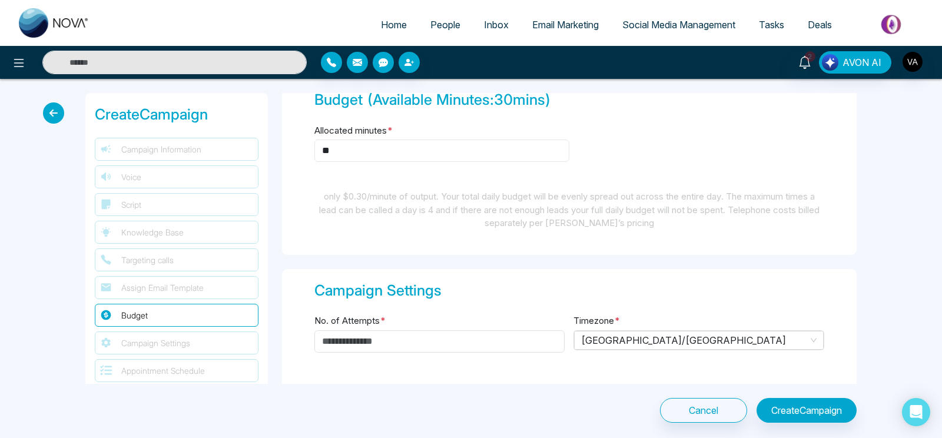
scroll to position [1568, 0]
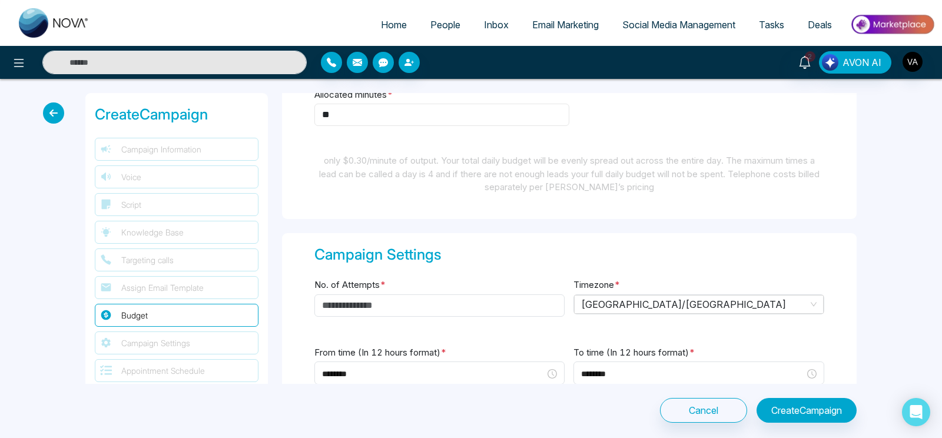
type input "**"
click at [451, 300] on input "No. of Attempts *" at bounding box center [439, 305] width 251 height 22
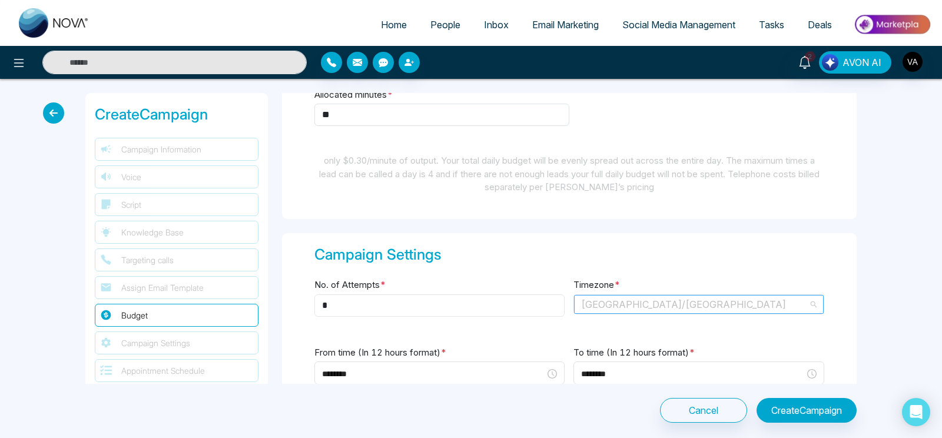
click at [633, 306] on span "[GEOGRAPHIC_DATA]/[GEOGRAPHIC_DATA]" at bounding box center [698, 305] width 235 height 18
type input "*"
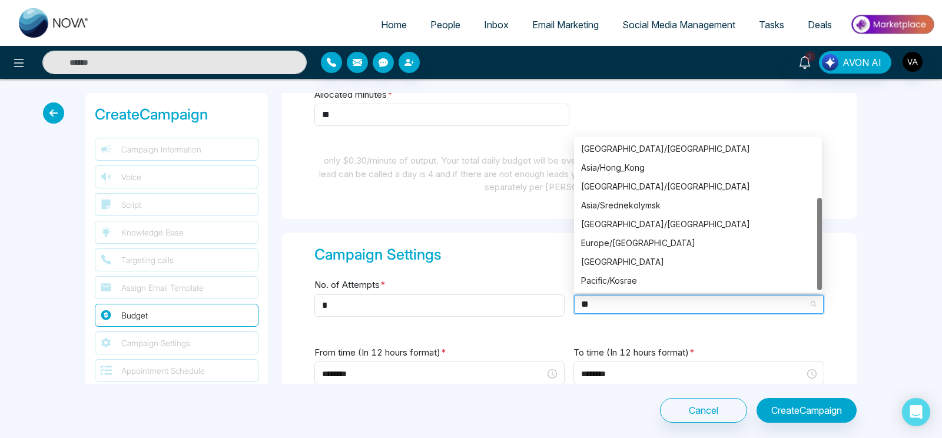
scroll to position [0, 0]
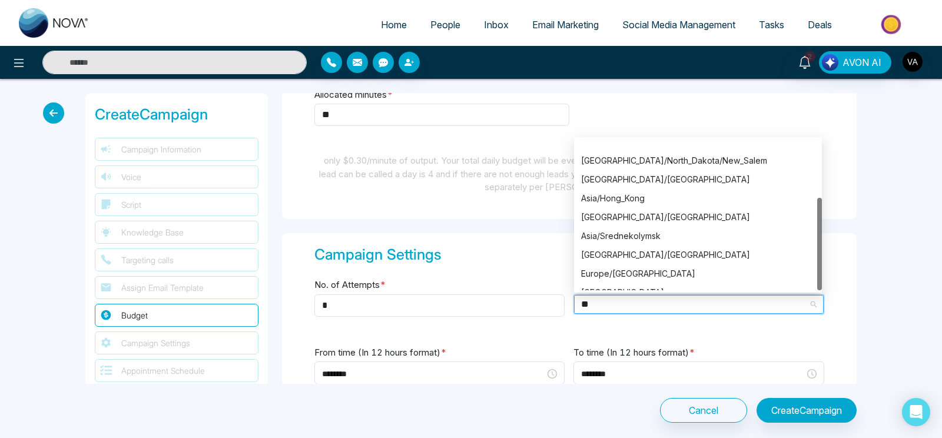
type input "***"
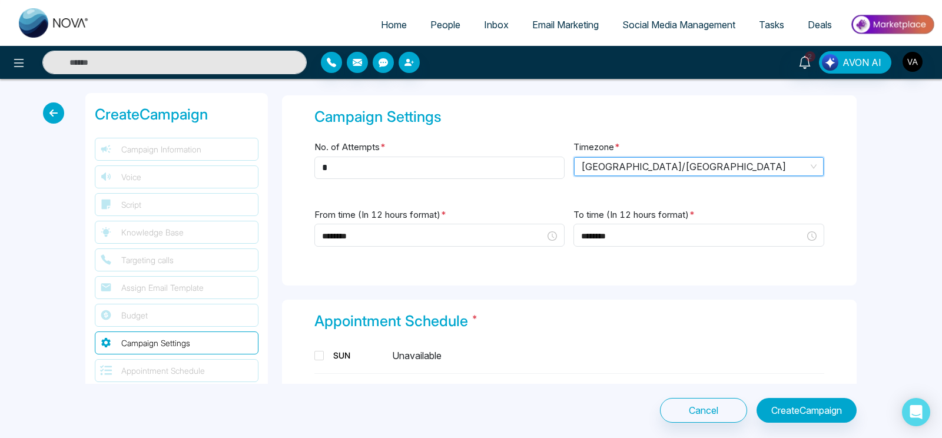
scroll to position [1724, 0]
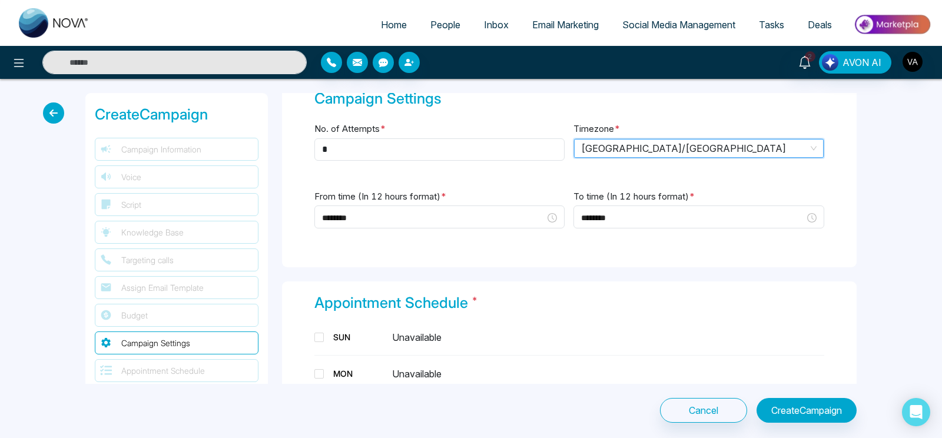
click at [429, 199] on div "From time (In 12 hours format) * ********" at bounding box center [439, 216] width 251 height 54
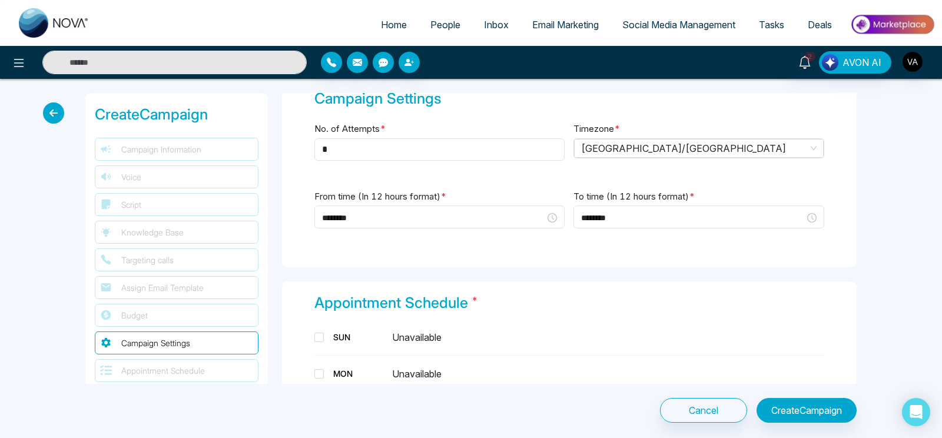
click at [392, 195] on label "From time (In 12 hours format) *" at bounding box center [380, 197] width 132 height 14
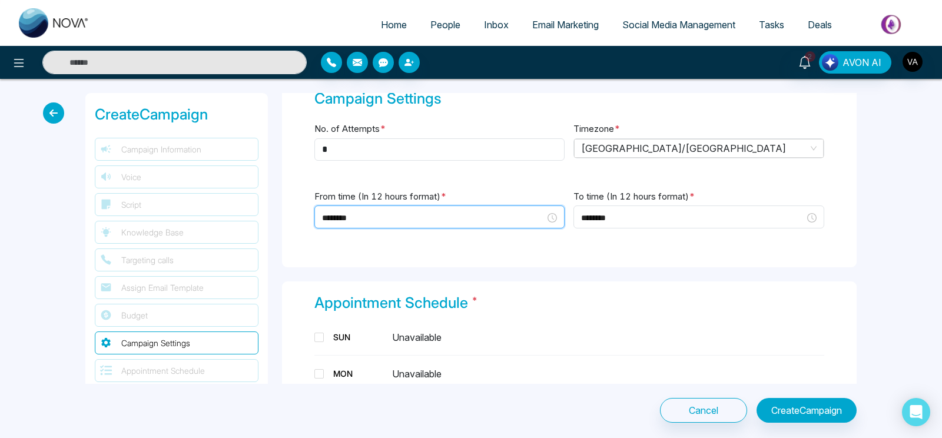
click at [409, 213] on input "********" at bounding box center [434, 217] width 224 height 13
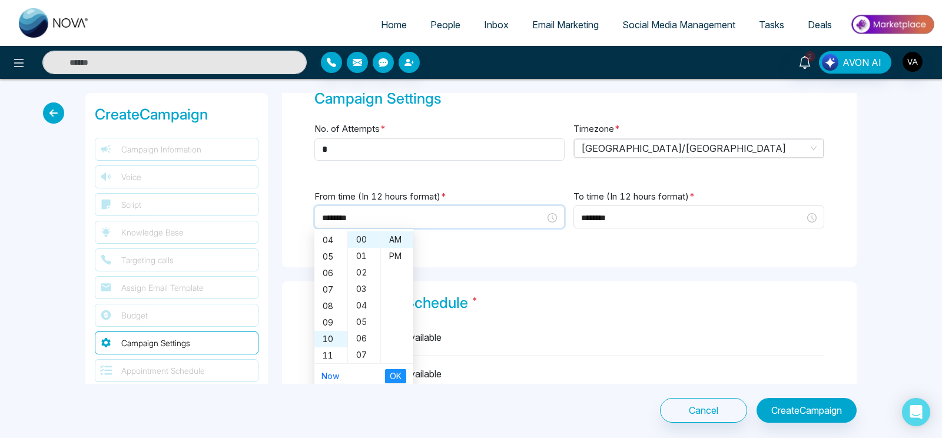
scroll to position [65, 0]
click at [329, 375] on link "Now" at bounding box center [330, 376] width 18 height 10
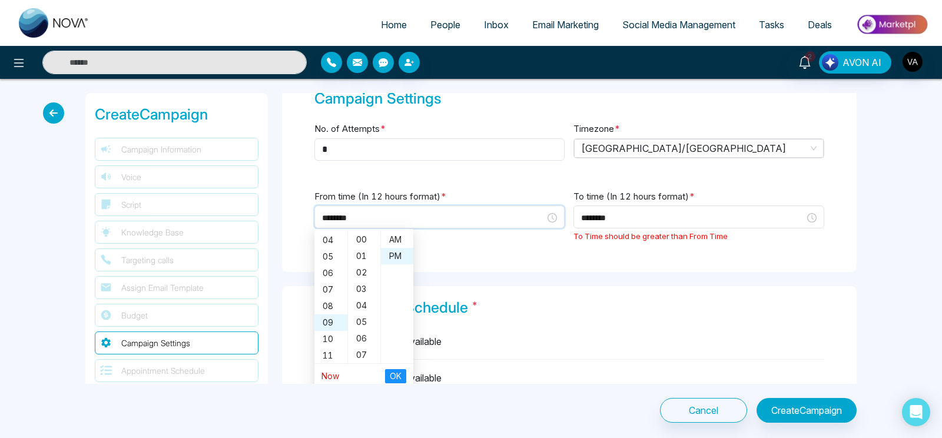
type input "********"
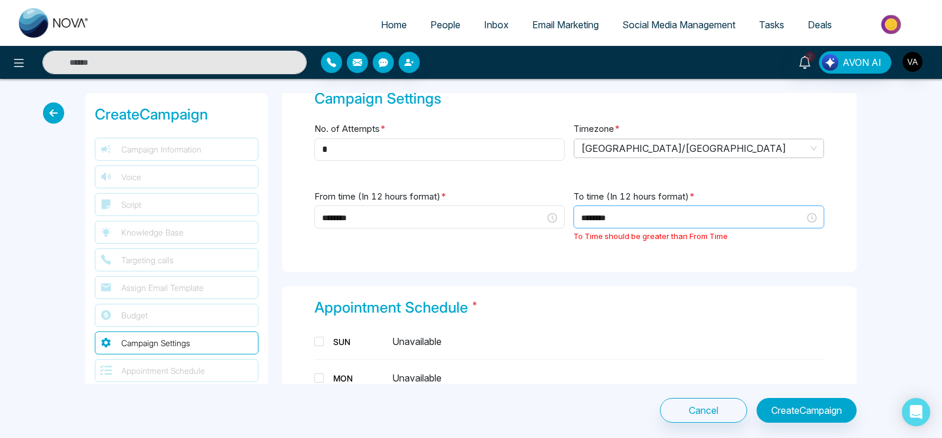
click at [659, 205] on div "********" at bounding box center [698, 216] width 251 height 23
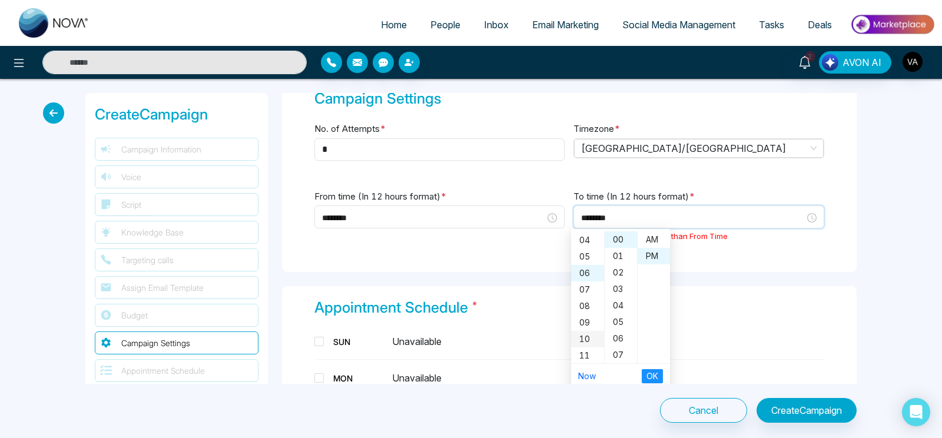
click at [586, 331] on div "10" at bounding box center [587, 339] width 33 height 16
click at [614, 323] on div "05" at bounding box center [621, 322] width 32 height 16
type input "********"
click at [652, 370] on span "OK" at bounding box center [652, 376] width 12 height 13
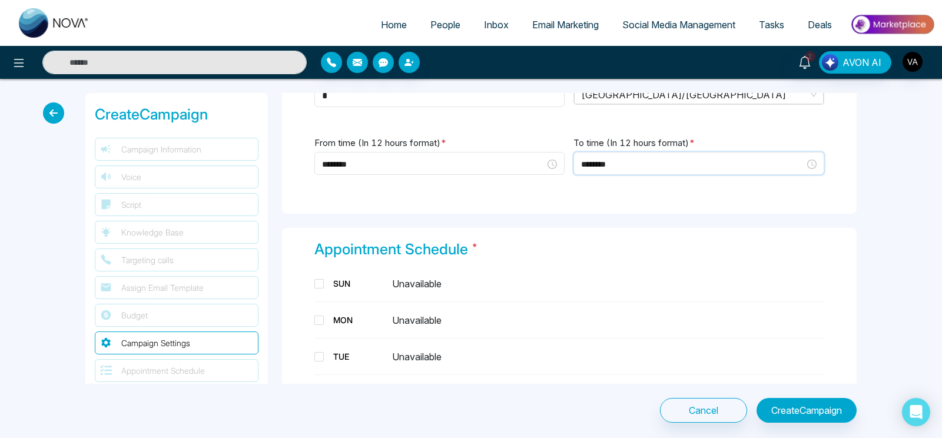
scroll to position [1784, 0]
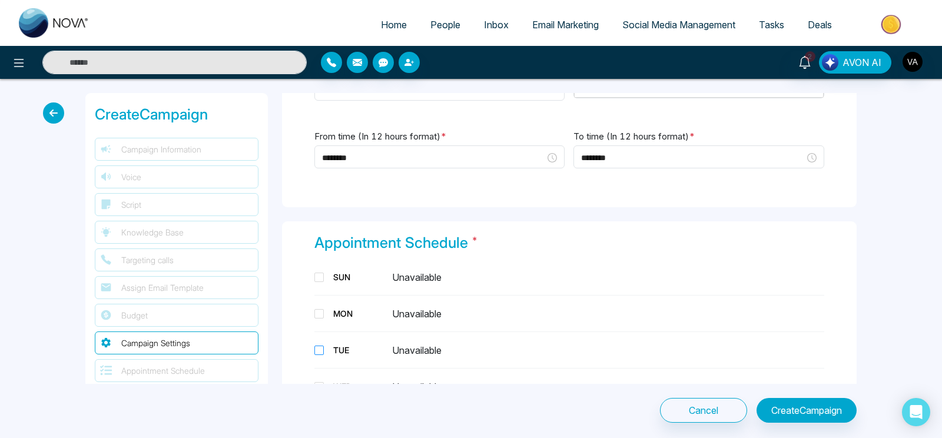
click at [318, 348] on span at bounding box center [318, 350] width 9 height 9
type input "********"
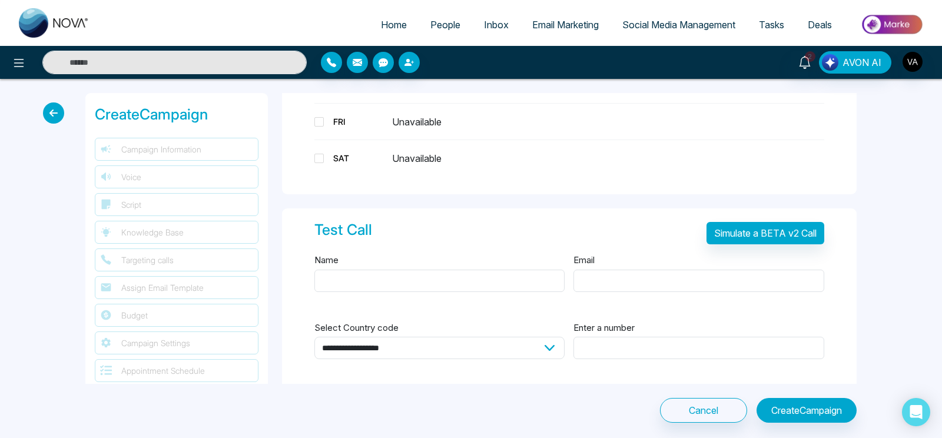
scroll to position [2137, 0]
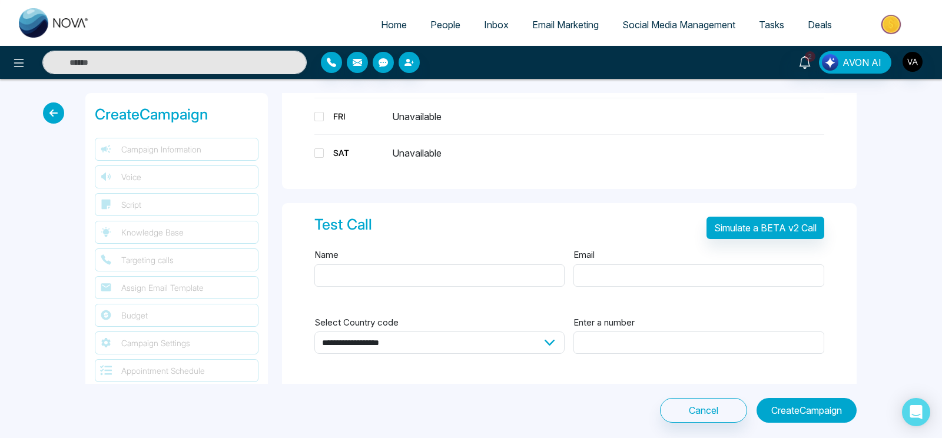
click at [815, 407] on button "Create Campaign" at bounding box center [806, 410] width 100 height 25
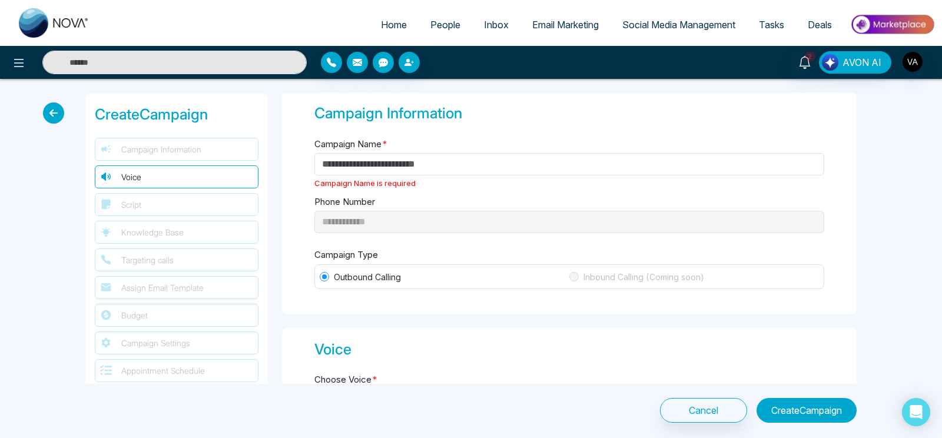
scroll to position [0, 0]
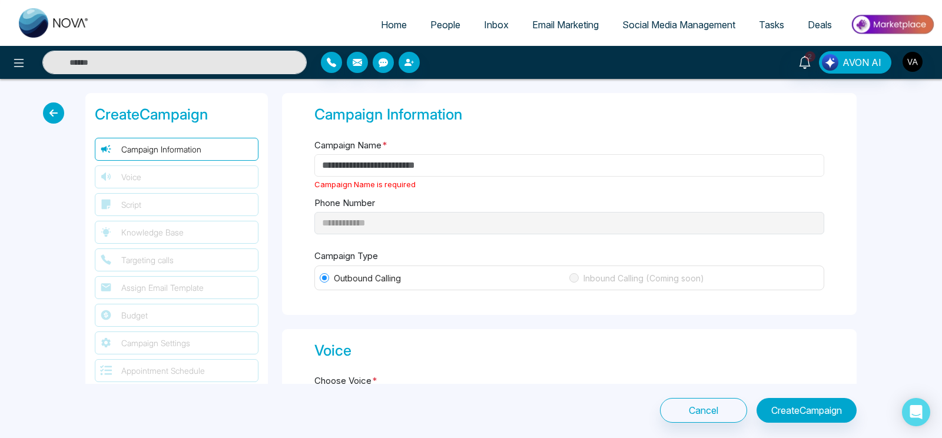
click at [548, 169] on input "Campaign Name *" at bounding box center [569, 165] width 510 height 22
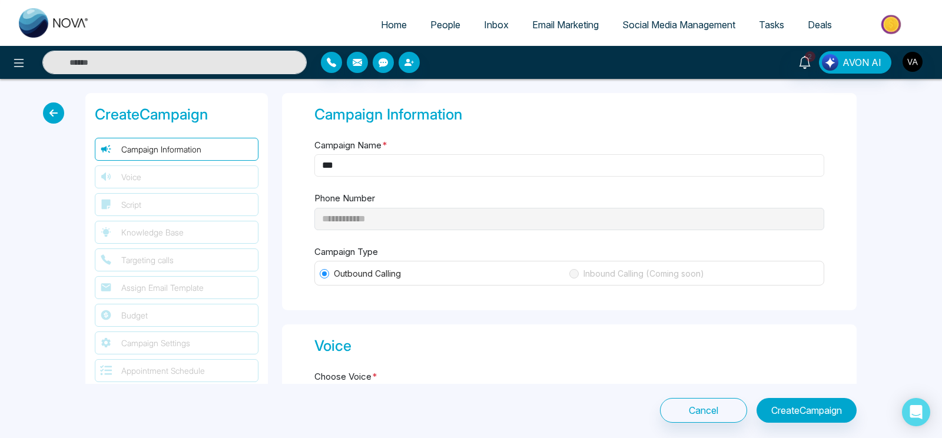
type input "***"
click at [799, 404] on button "Create Campaign" at bounding box center [806, 410] width 100 height 25
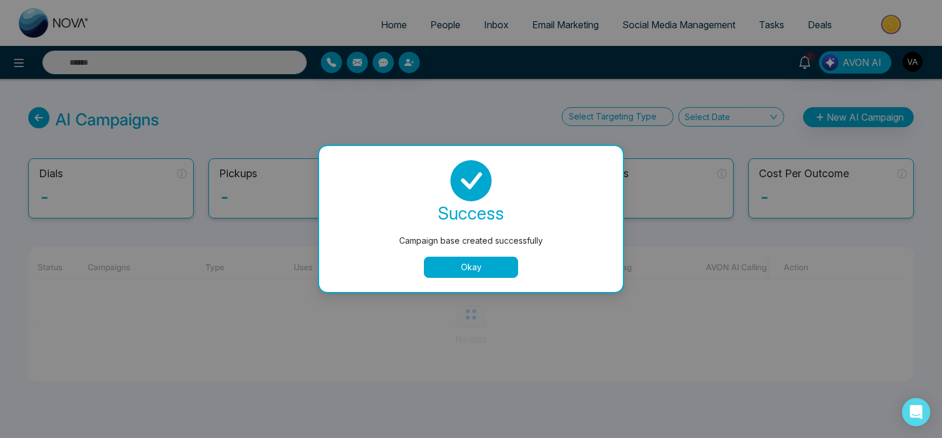
click at [458, 258] on button "Okay" at bounding box center [471, 267] width 94 height 21
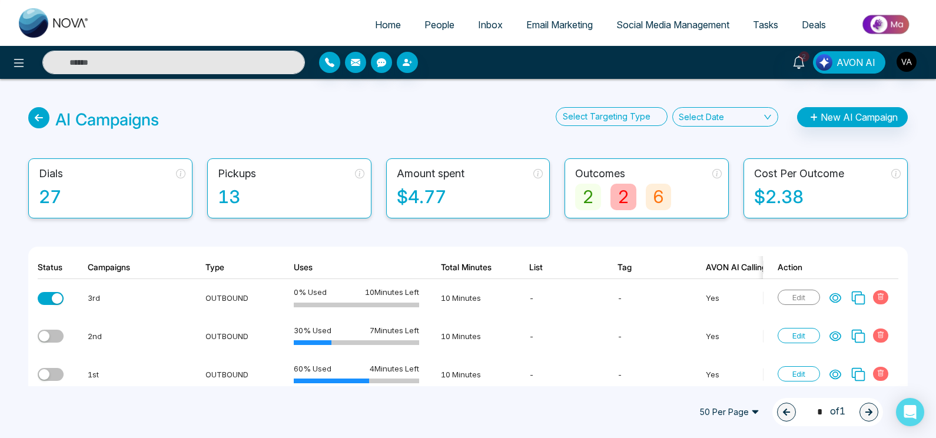
click at [434, 29] on span "People" at bounding box center [439, 25] width 30 height 12
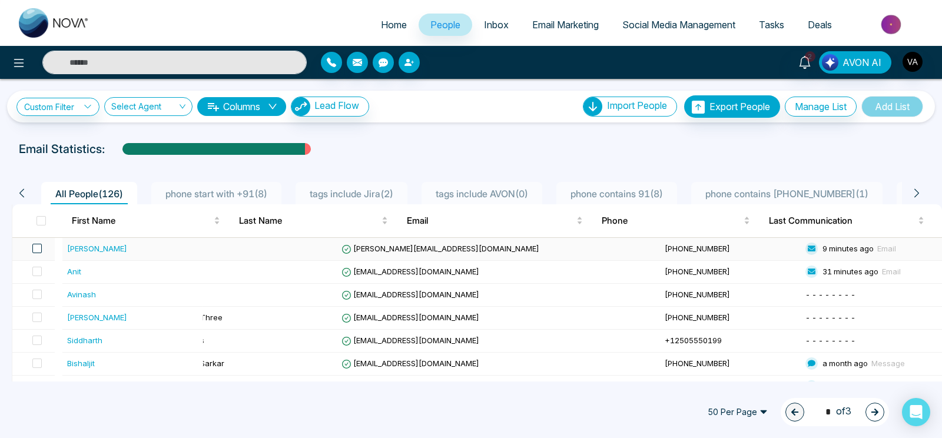
click at [42, 249] on span at bounding box center [36, 248] width 9 height 9
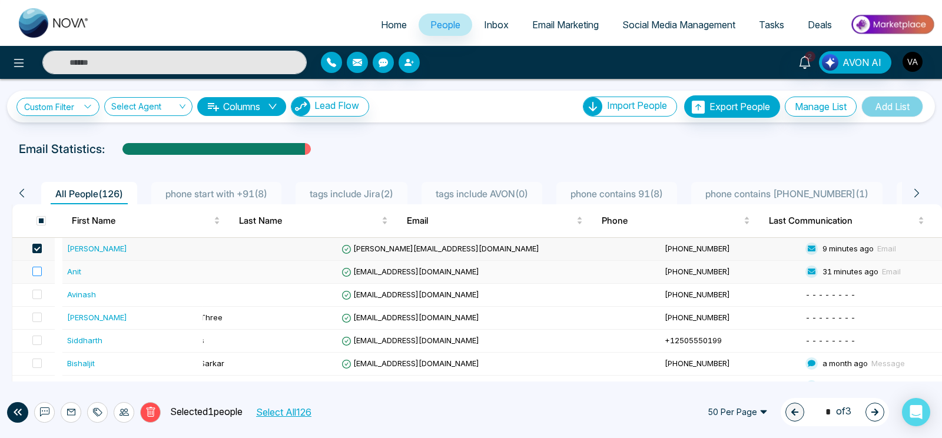
click at [42, 265] on label at bounding box center [33, 271] width 16 height 13
click at [124, 413] on icon at bounding box center [123, 411] width 9 height 9
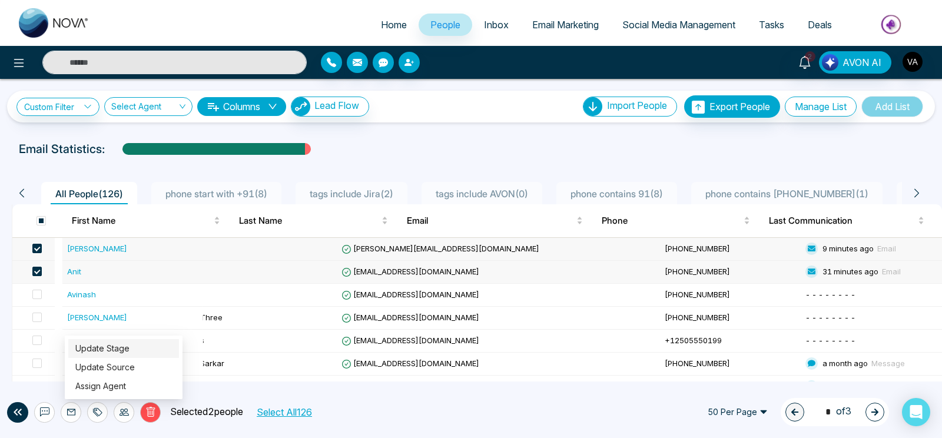
click at [125, 353] on link "Update Stage" at bounding box center [102, 348] width 54 height 10
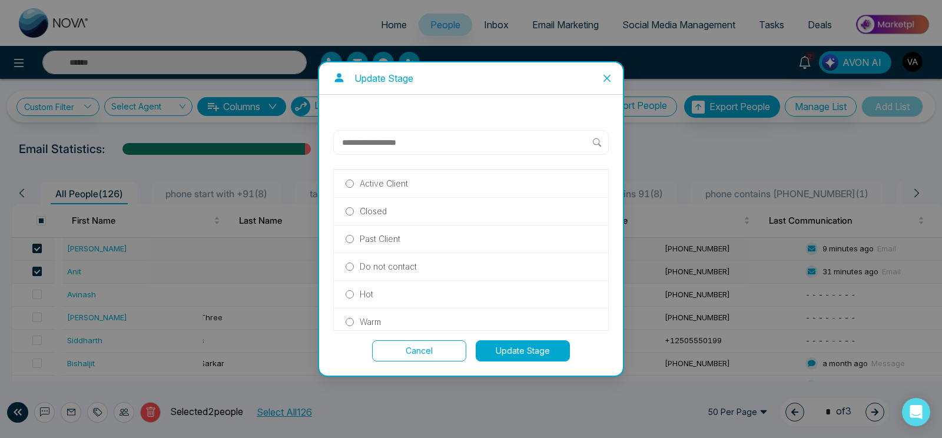
scroll to position [112, 0]
click at [365, 314] on p "Warm" at bounding box center [370, 320] width 21 height 13
click at [511, 353] on button "Update Stage" at bounding box center [523, 350] width 94 height 21
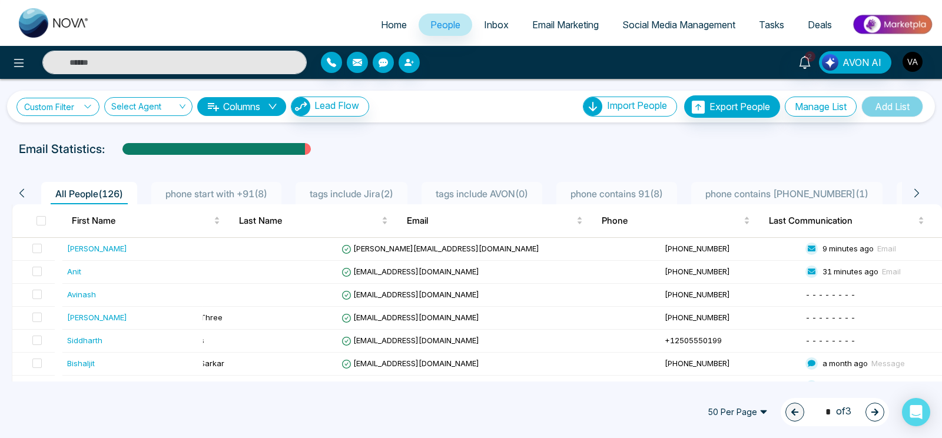
click at [87, 109] on icon at bounding box center [88, 106] width 8 height 8
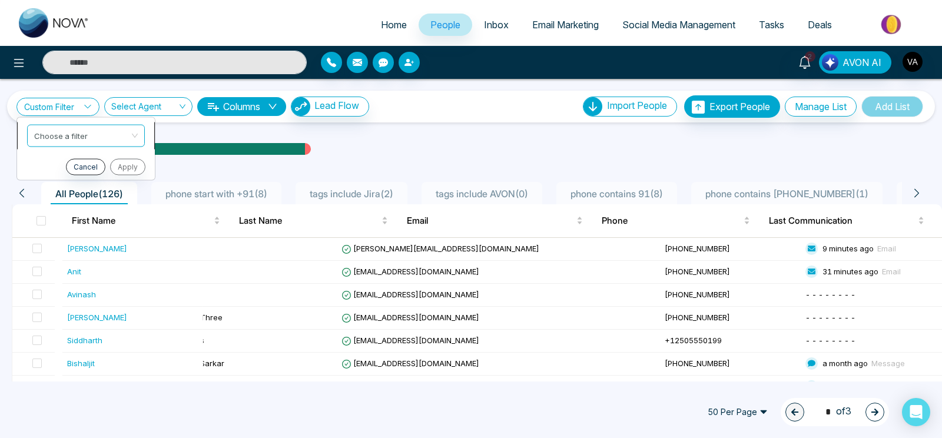
click at [87, 139] on input "search" at bounding box center [81, 134] width 95 height 18
click at [19, 51] on div "2 AVON AI" at bounding box center [471, 62] width 942 height 33
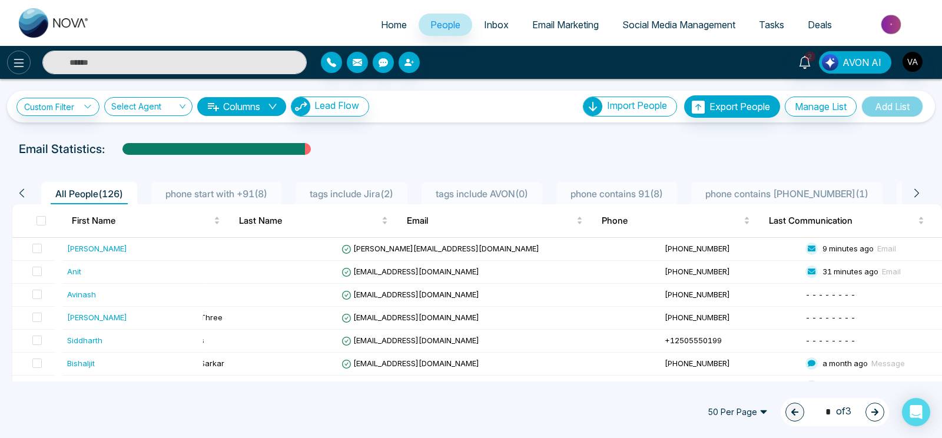
click at [19, 61] on icon at bounding box center [19, 63] width 14 height 14
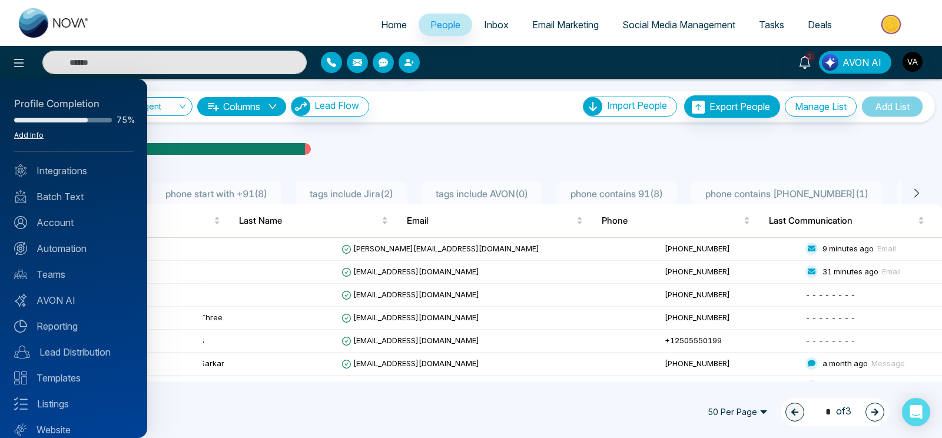
click at [31, 135] on link "Add Info" at bounding box center [28, 135] width 29 height 9
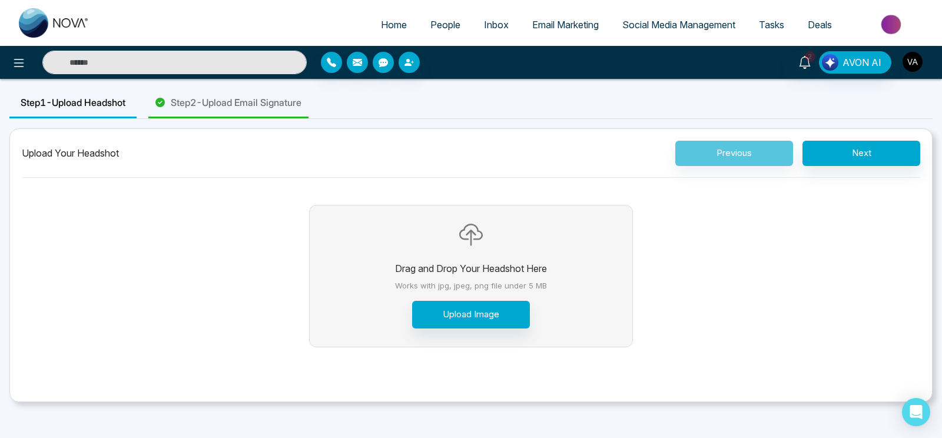
click at [903, 67] on button "button" at bounding box center [912, 61] width 21 height 21
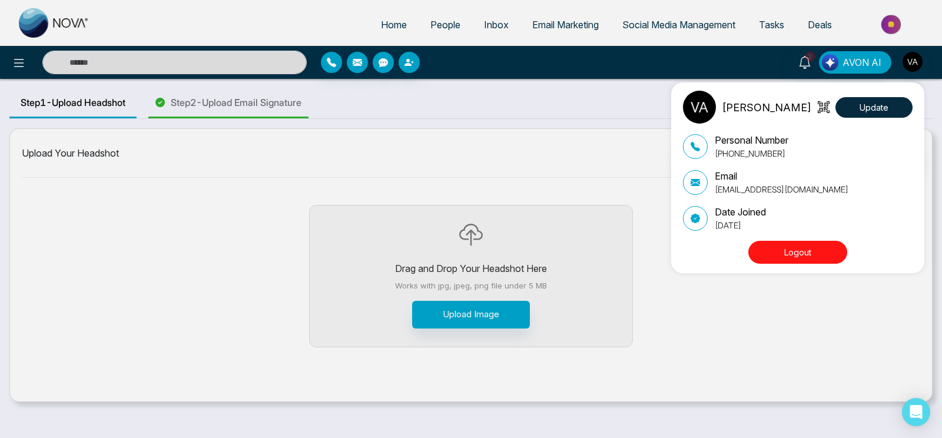
click at [811, 249] on button "Logout" at bounding box center [797, 252] width 99 height 23
